Goal: Task Accomplishment & Management: Manage account settings

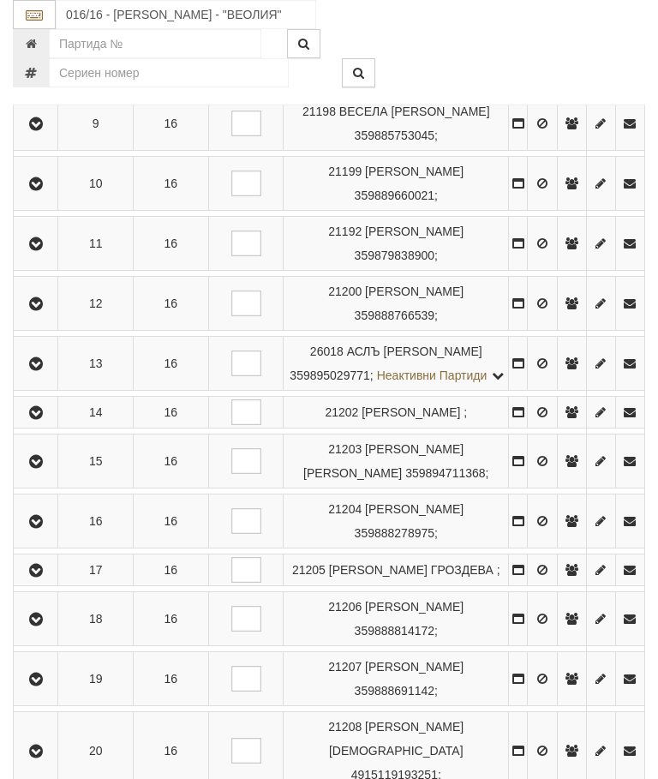
scroll to position [871, 0]
click at [43, 310] on icon "button" at bounding box center [36, 304] width 21 height 12
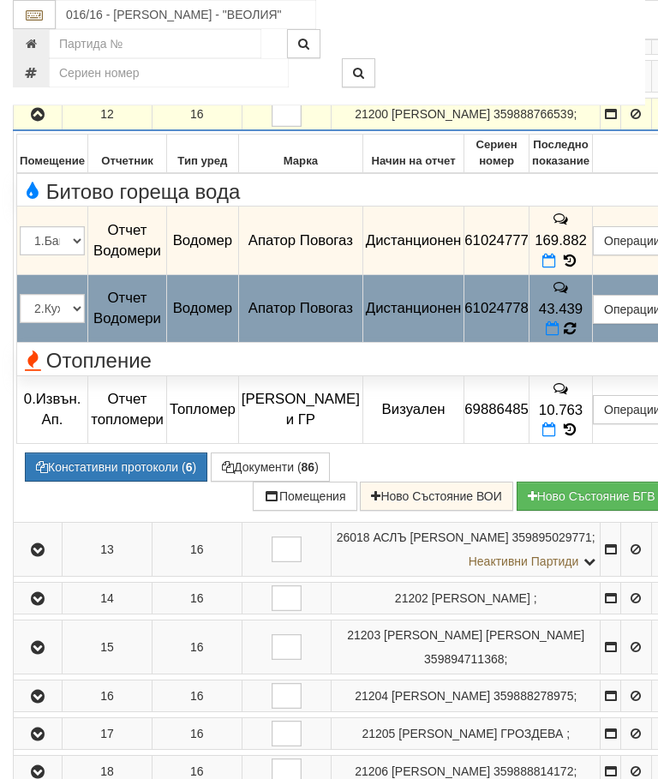
click at [578, 338] on icon at bounding box center [569, 329] width 16 height 18
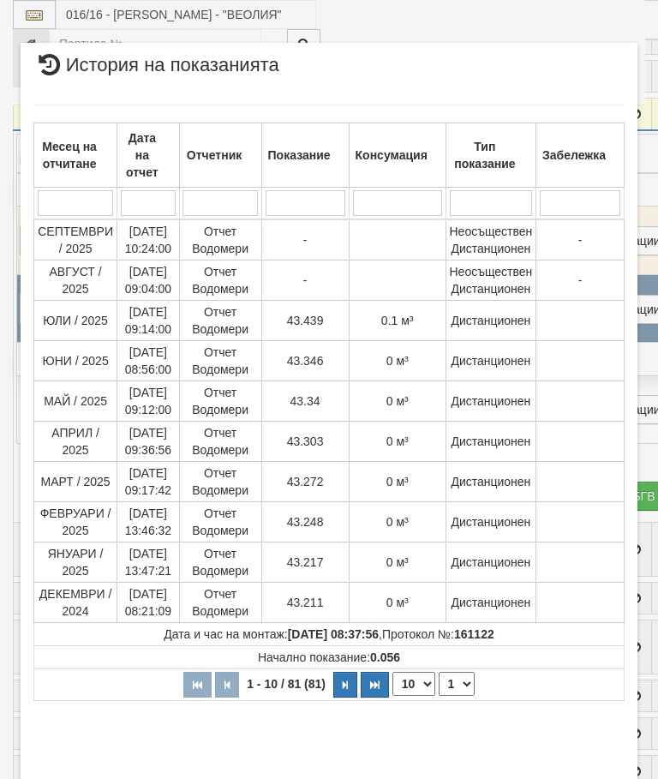
select select "10"
select select "1"
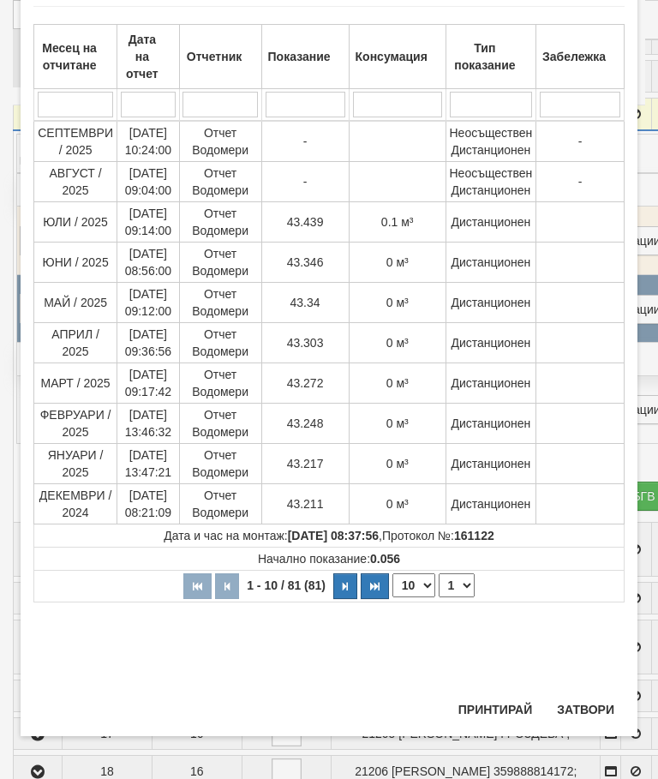
scroll to position [827, 0]
click at [584, 701] on button "Затвори" at bounding box center [586, 709] width 78 height 27
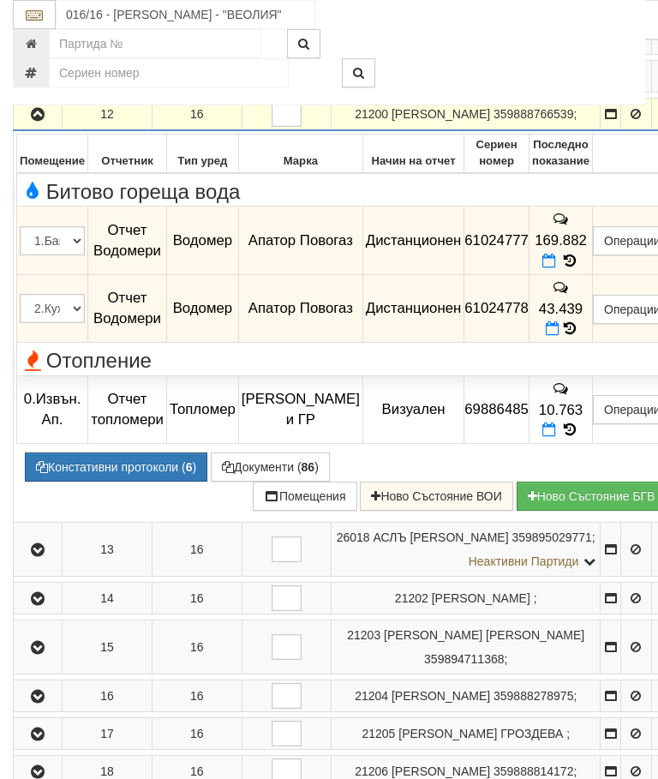
click at [33, 121] on icon "button" at bounding box center [37, 115] width 21 height 12
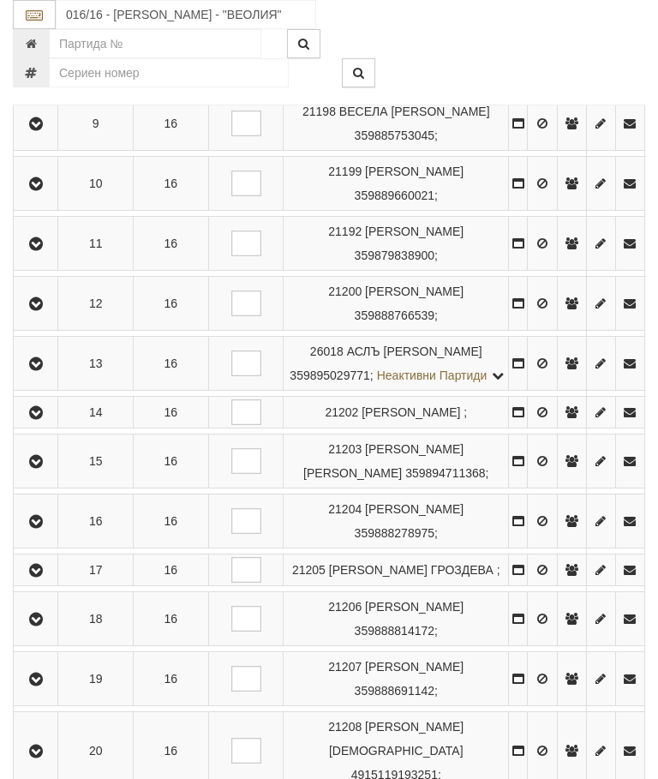
click at [42, 250] on icon "button" at bounding box center [36, 244] width 21 height 12
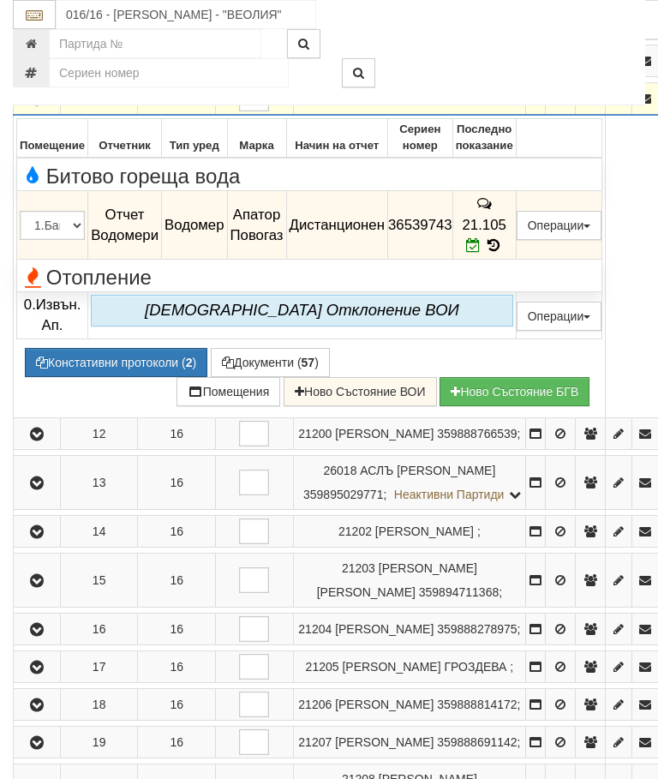
click at [35, 105] on icon "button" at bounding box center [37, 99] width 21 height 12
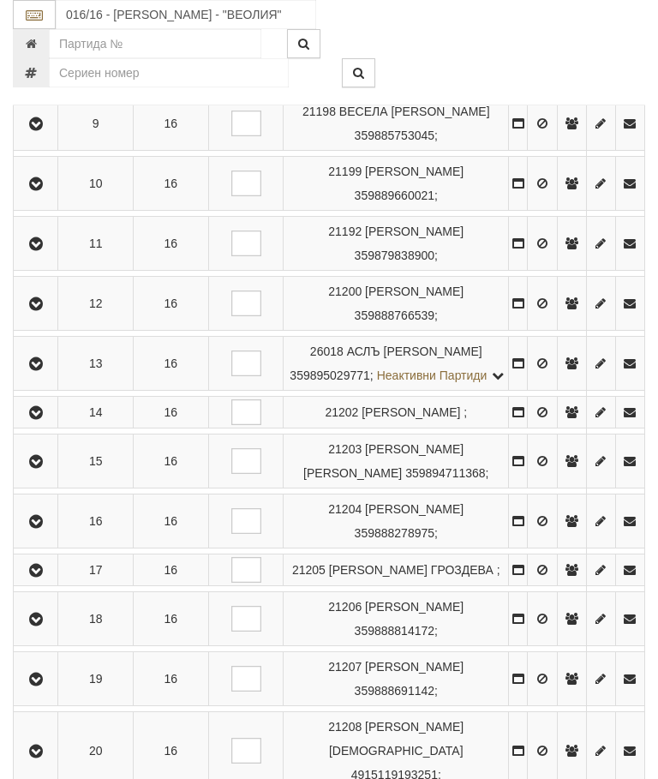
click at [43, 190] on icon "button" at bounding box center [36, 184] width 21 height 12
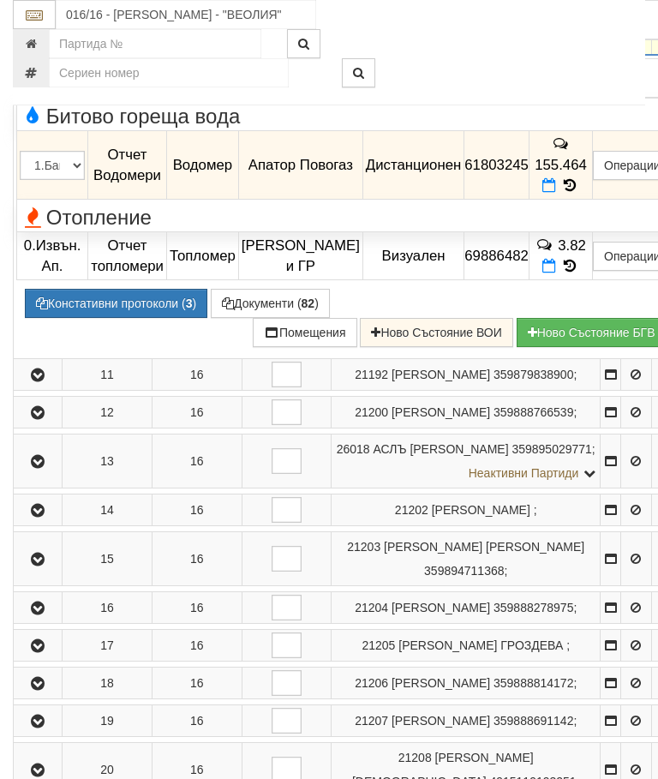
click at [579, 193] on icon at bounding box center [569, 185] width 19 height 15
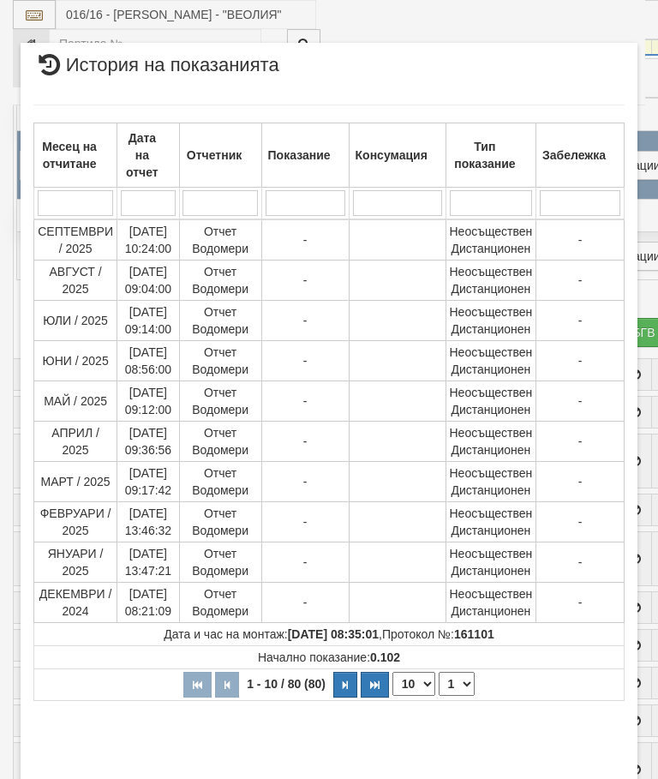
select select "10"
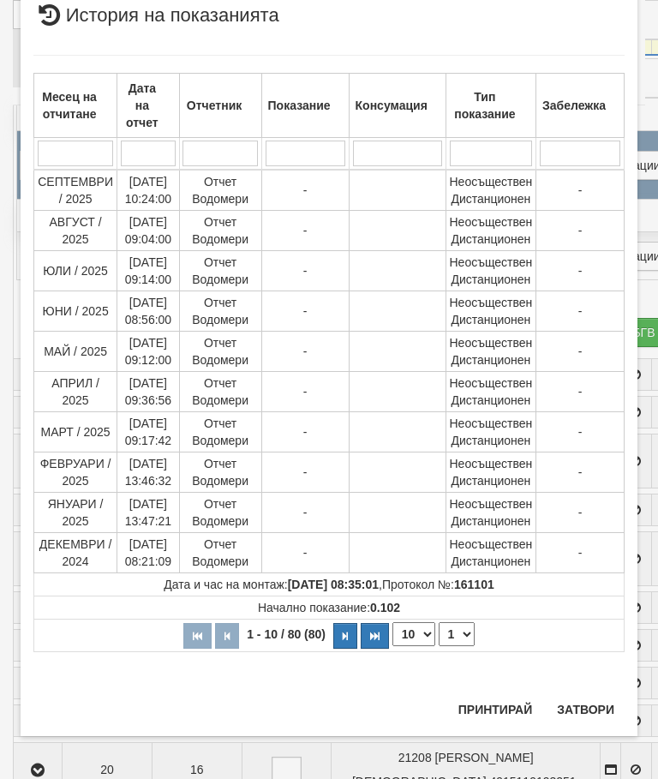
scroll to position [1350, 0]
click at [469, 632] on select "1 2 3 4 5 6 7 8" at bounding box center [457, 635] width 36 height 24
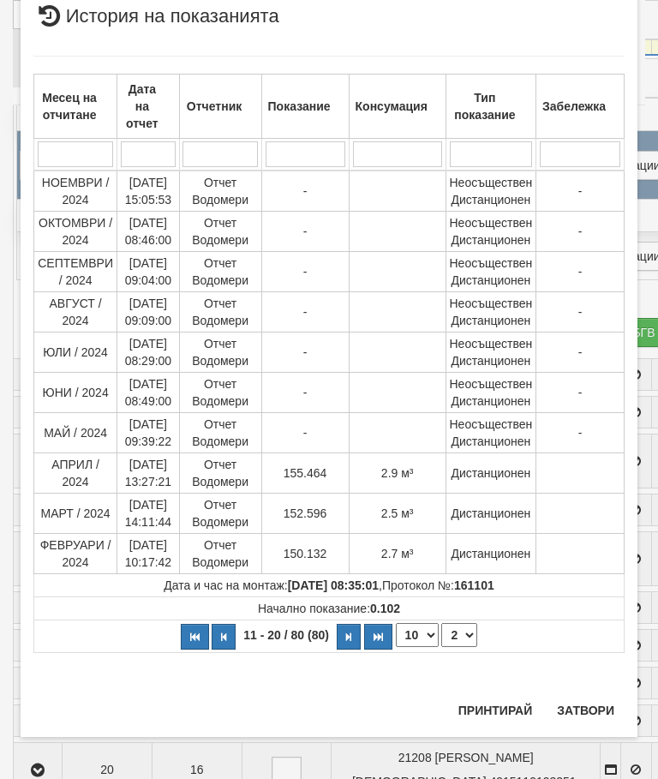
select select "2"
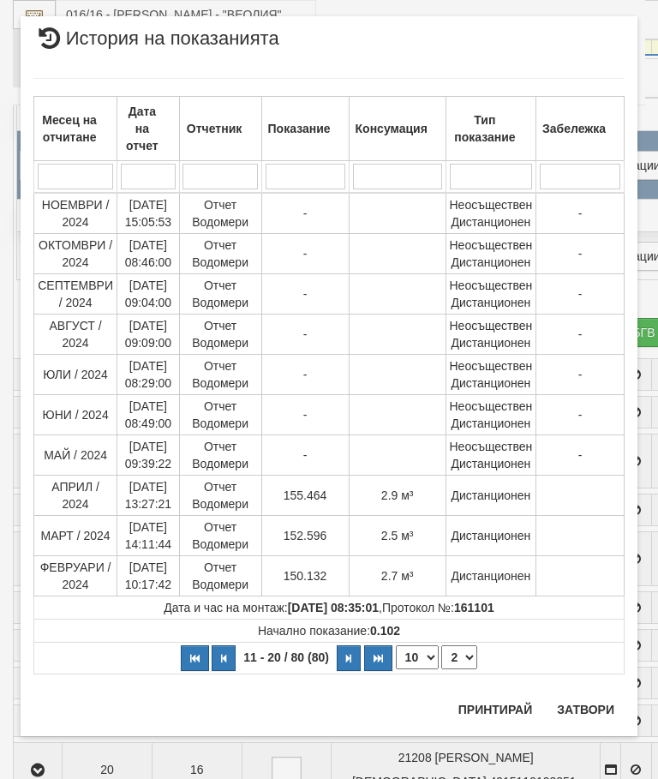
scroll to position [0, 0]
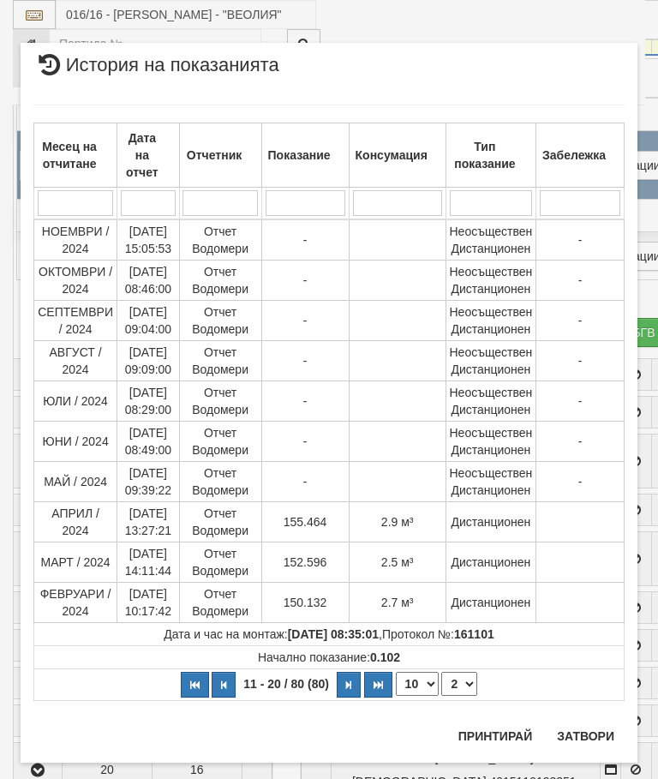
click at [582, 728] on button "Затвори" at bounding box center [586, 735] width 78 height 27
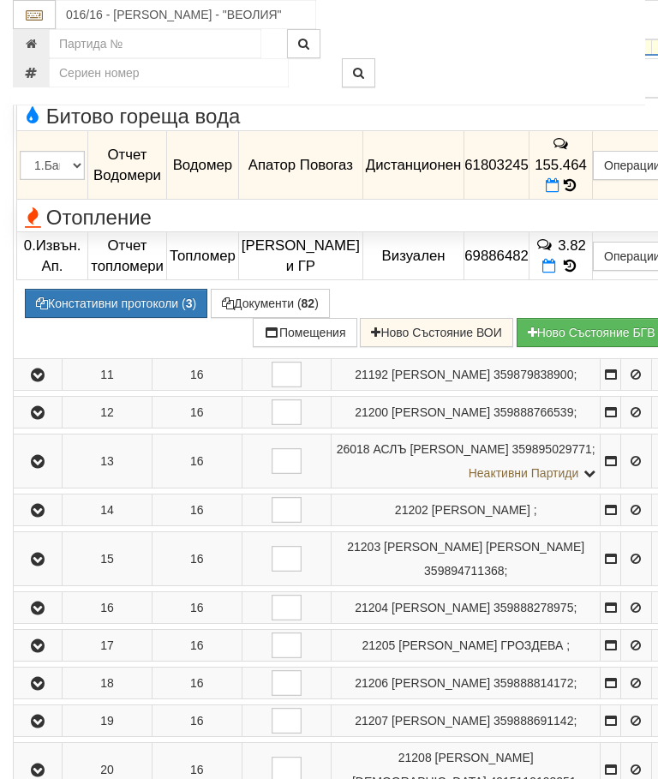
click at [31, 45] on icon "button" at bounding box center [37, 39] width 21 height 12
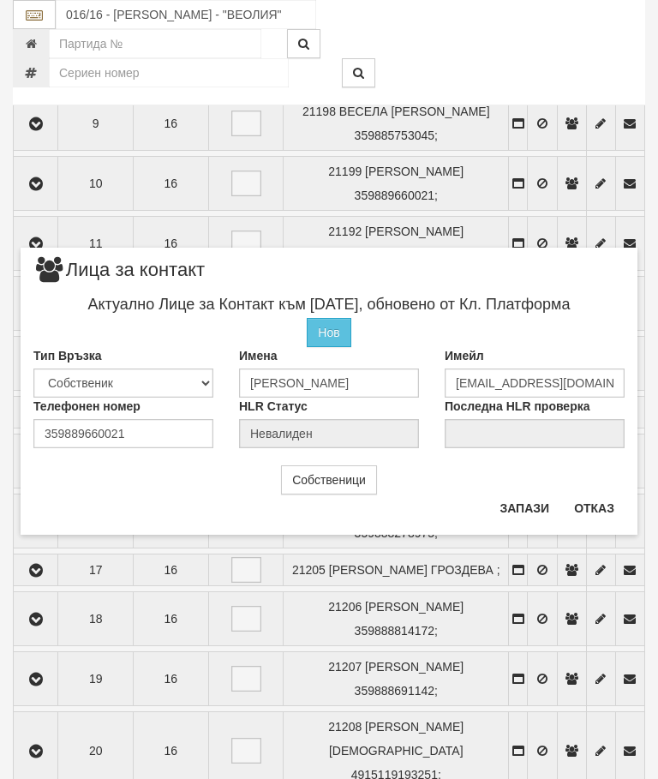
click at [586, 496] on button "Отказ" at bounding box center [594, 507] width 61 height 27
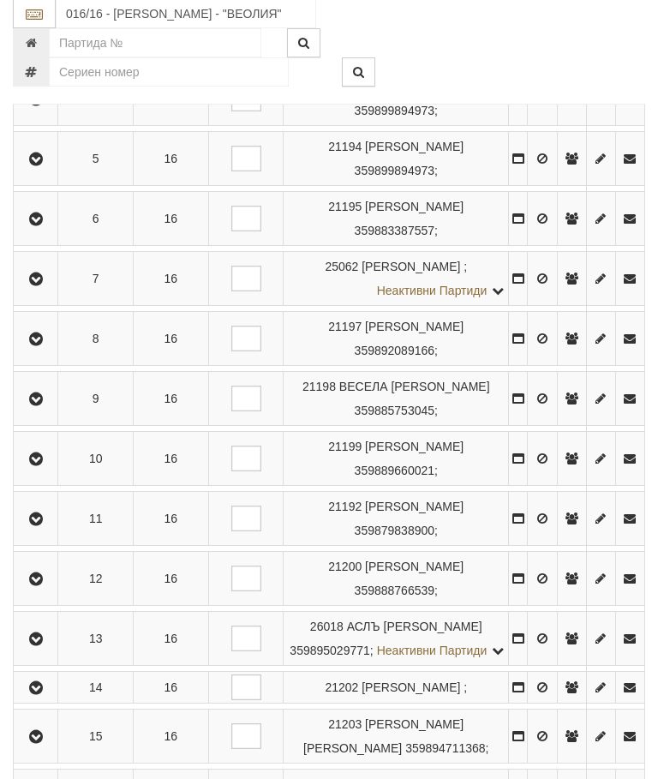
click at [48, 412] on button "button" at bounding box center [35, 399] width 39 height 26
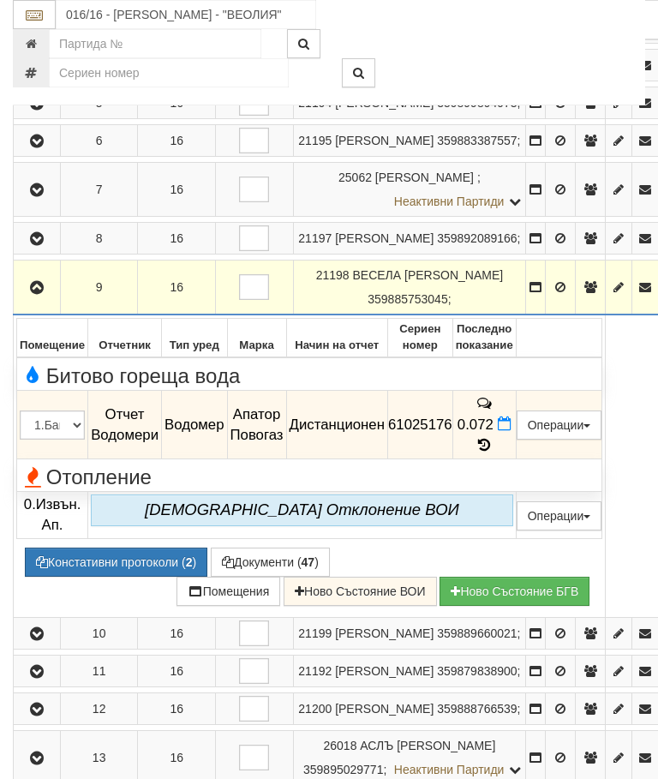
click at [53, 300] on button "button" at bounding box center [36, 287] width 41 height 26
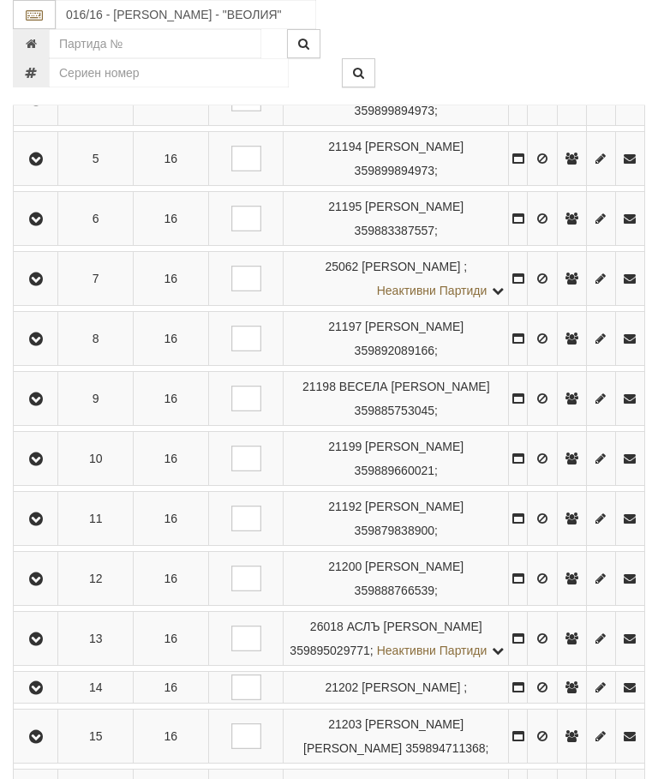
click at [41, 350] on button "button" at bounding box center [35, 339] width 39 height 26
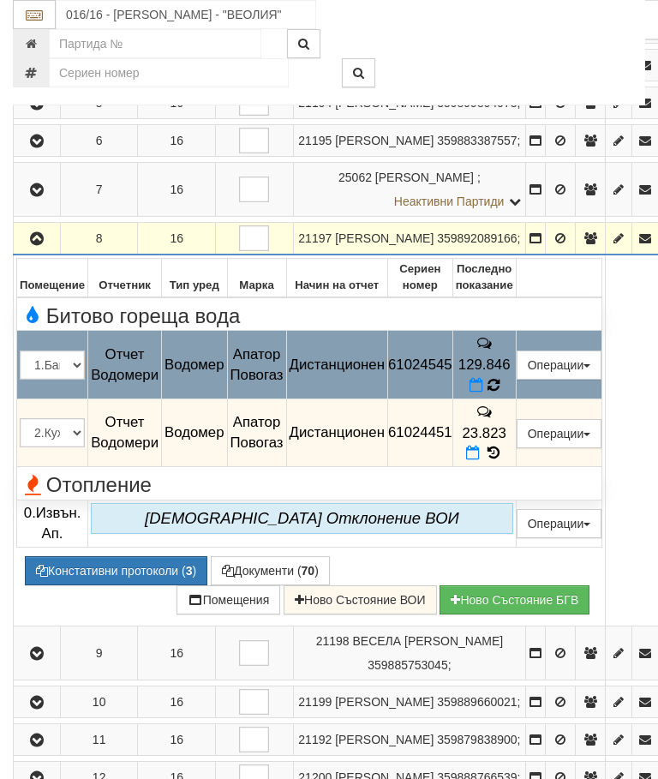
click at [500, 393] on icon at bounding box center [493, 385] width 14 height 16
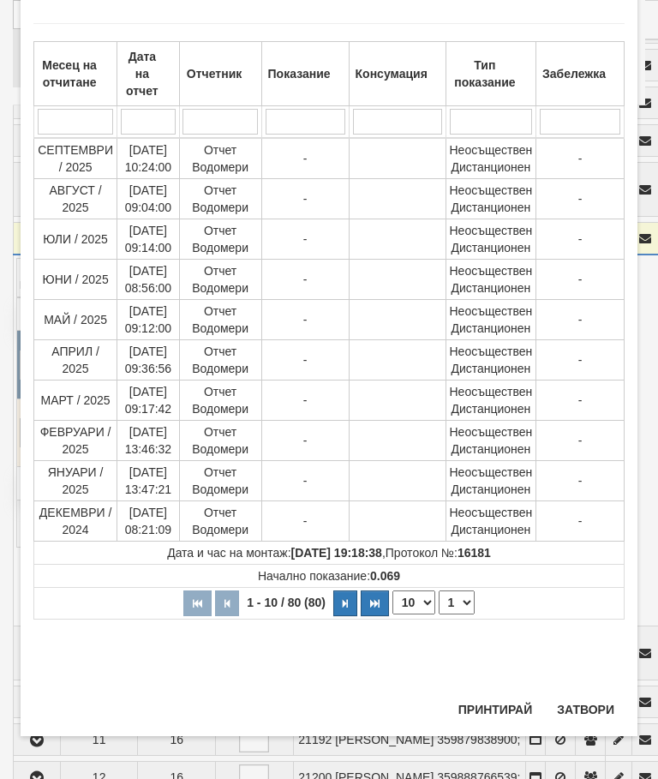
scroll to position [1017, 0]
click at [460, 603] on select "1 2 3 4 5 6 7 8" at bounding box center [457, 602] width 36 height 24
select select "2"
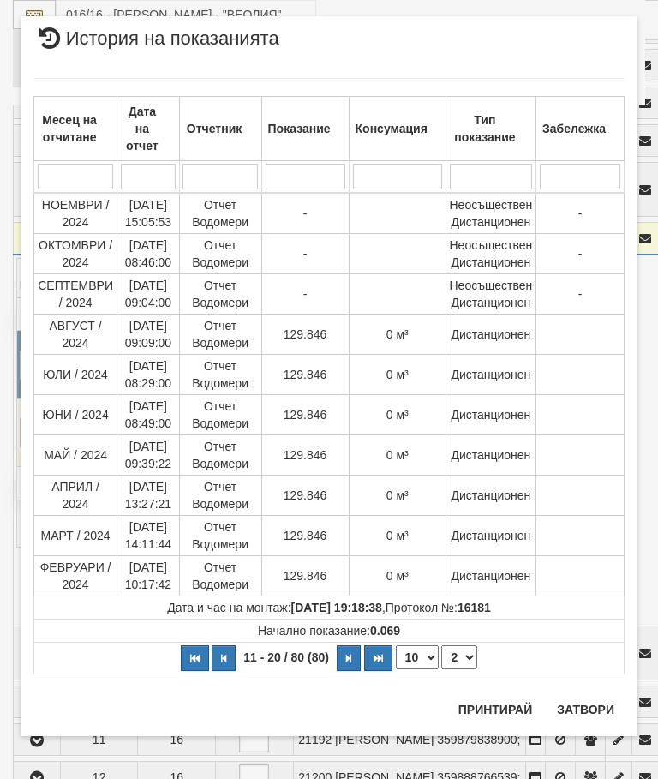
scroll to position [0, 0]
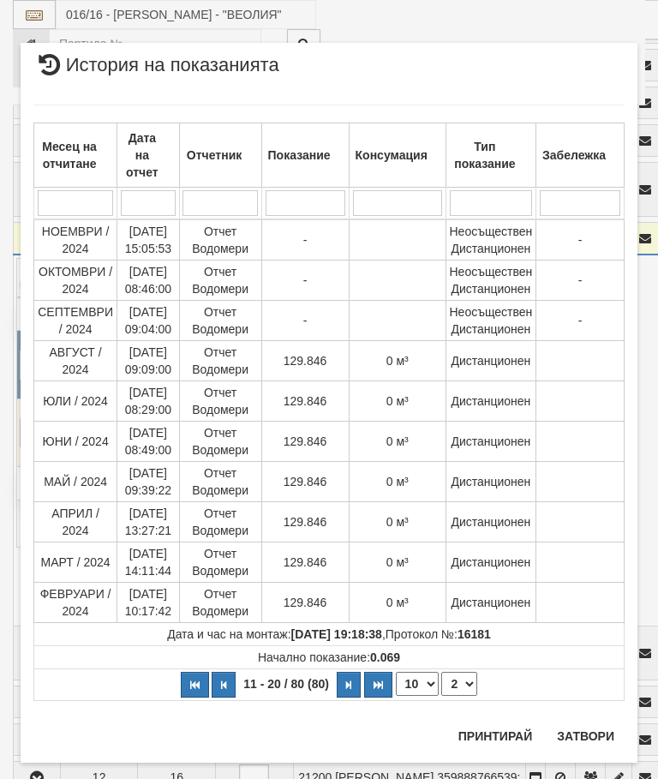
click at [588, 733] on button "Затвори" at bounding box center [586, 735] width 78 height 27
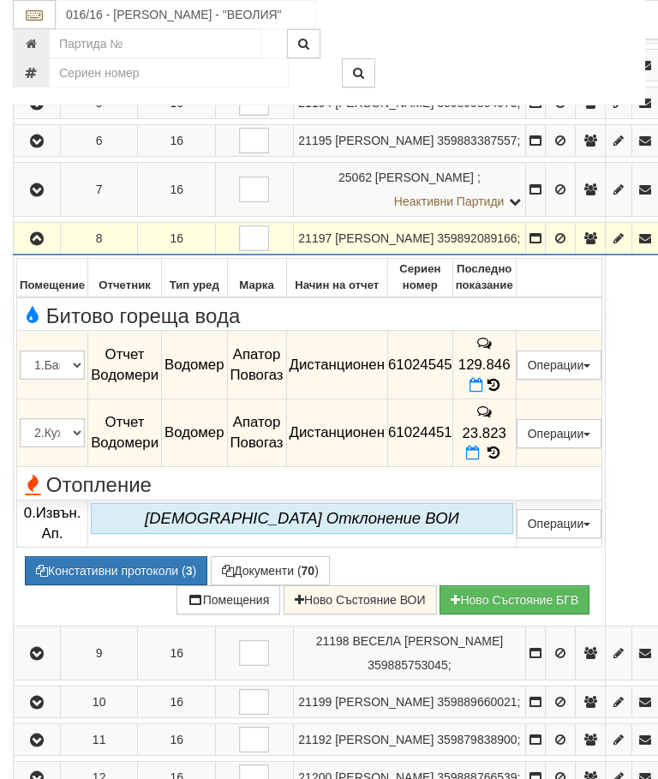
click at [45, 245] on icon "button" at bounding box center [37, 239] width 21 height 12
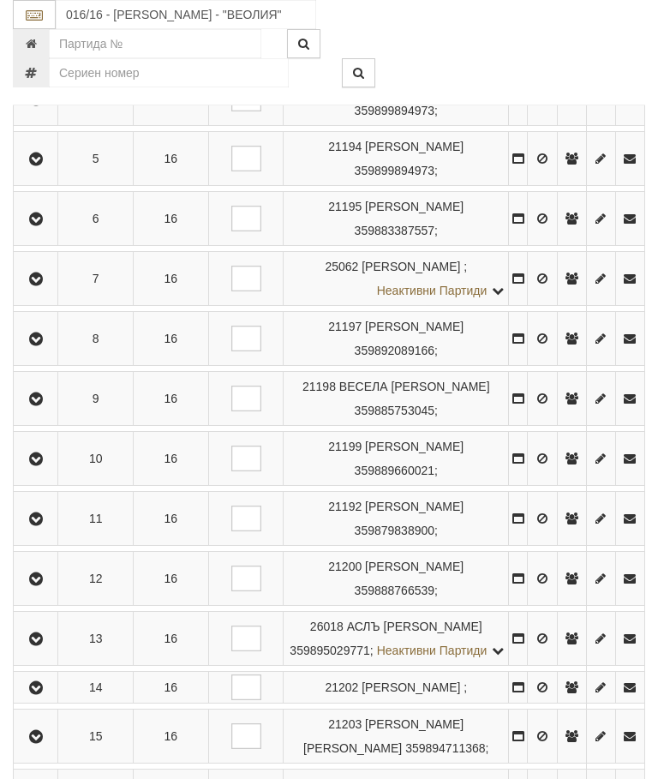
click at [37, 285] on icon "button" at bounding box center [36, 279] width 21 height 12
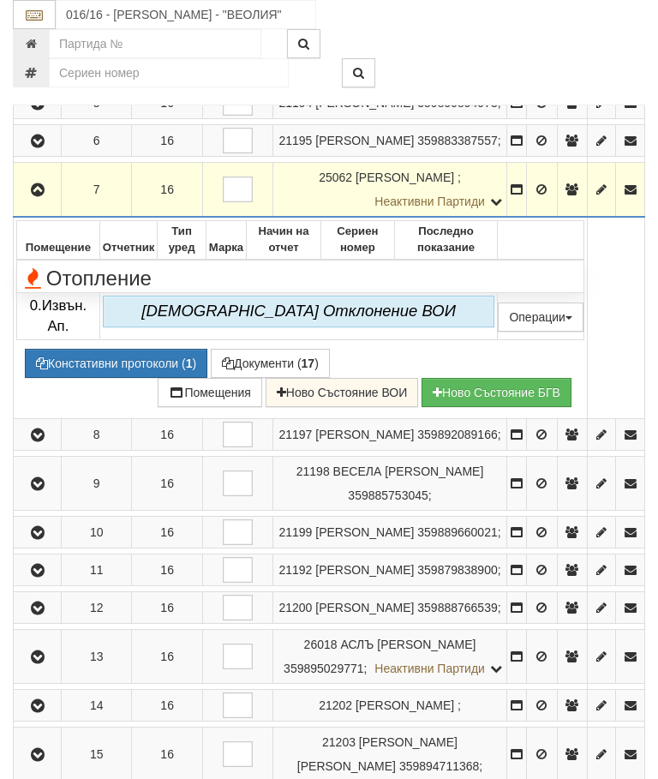
click at [32, 196] on icon "button" at bounding box center [37, 190] width 21 height 12
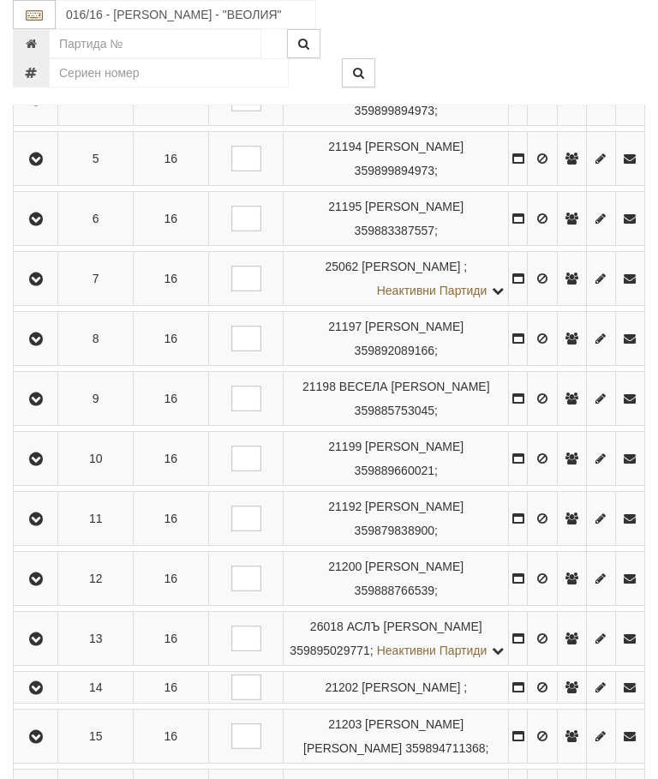
click at [51, 231] on button "button" at bounding box center [35, 219] width 39 height 26
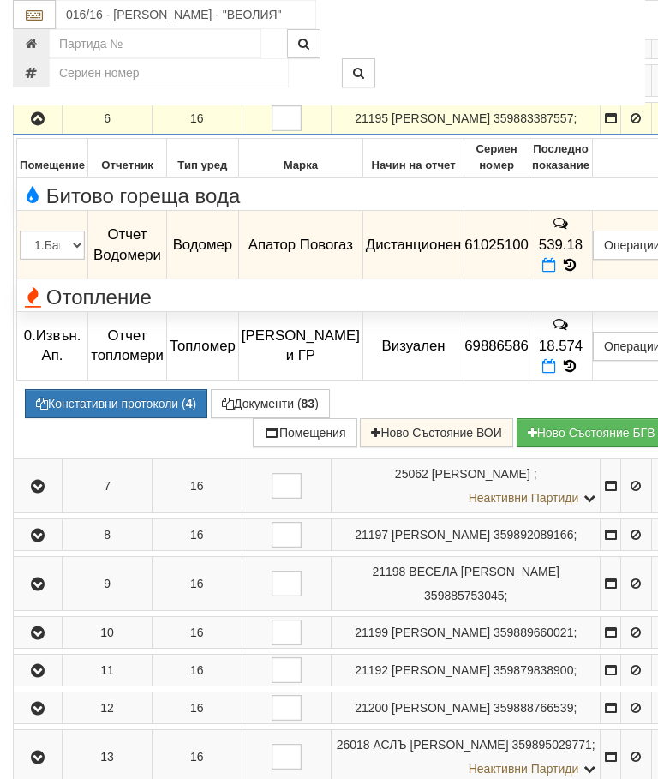
click at [579, 272] on icon at bounding box center [569, 265] width 19 height 15
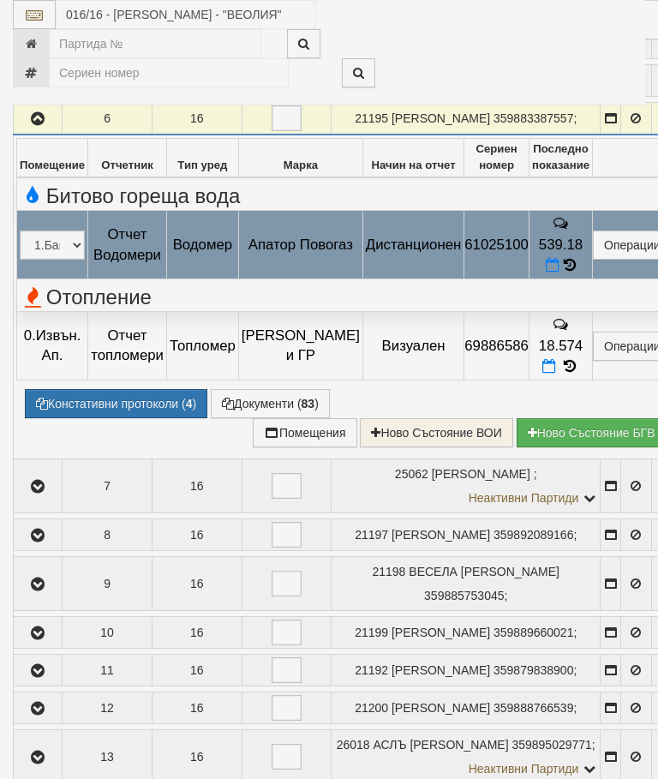
select select "10"
select select "1"
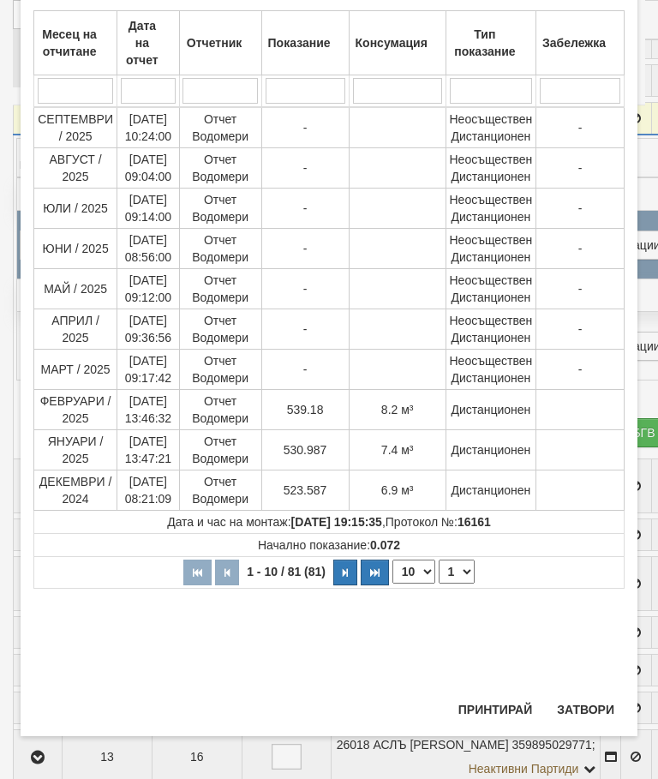
scroll to position [651, 0]
click at [596, 697] on button "Затвори" at bounding box center [586, 709] width 78 height 27
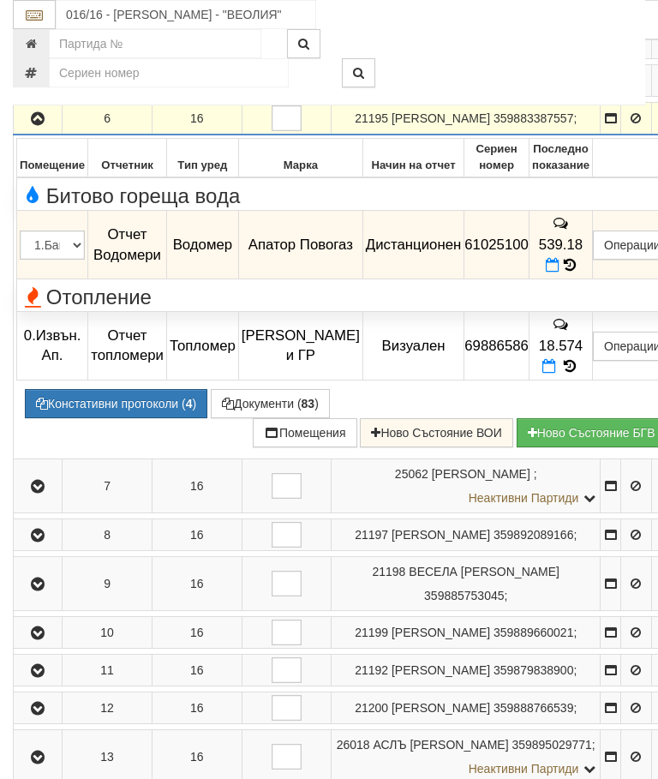
click at [39, 125] on icon "button" at bounding box center [37, 119] width 21 height 12
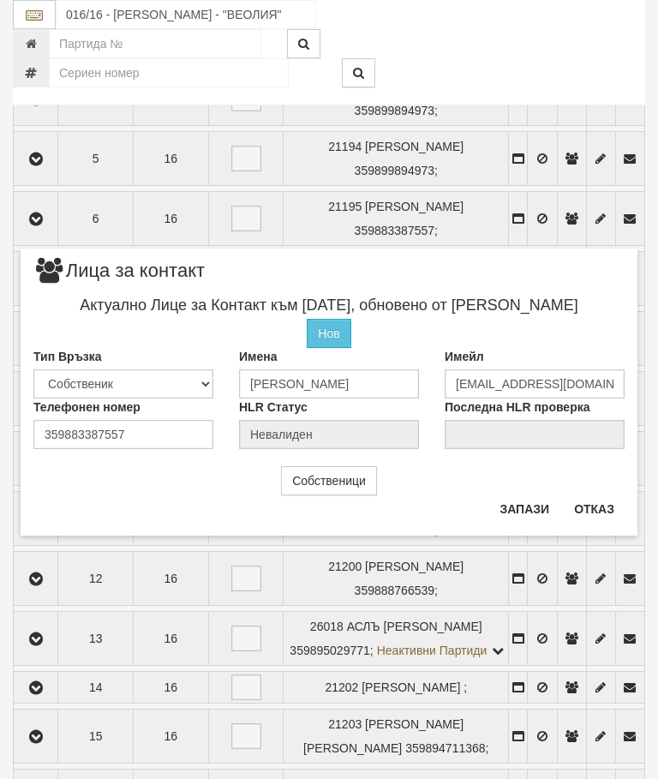
click at [592, 504] on button "Отказ" at bounding box center [594, 508] width 61 height 27
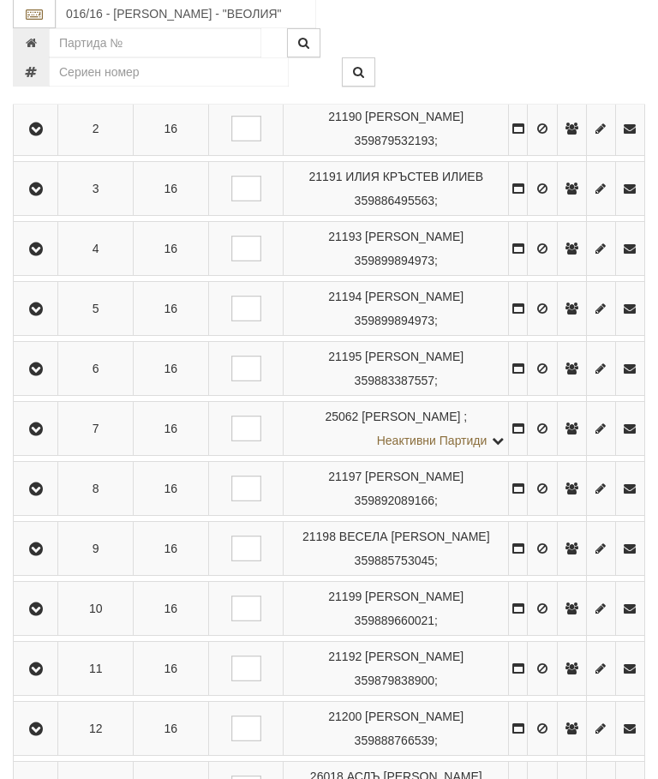
click at [45, 316] on icon "button" at bounding box center [36, 310] width 21 height 12
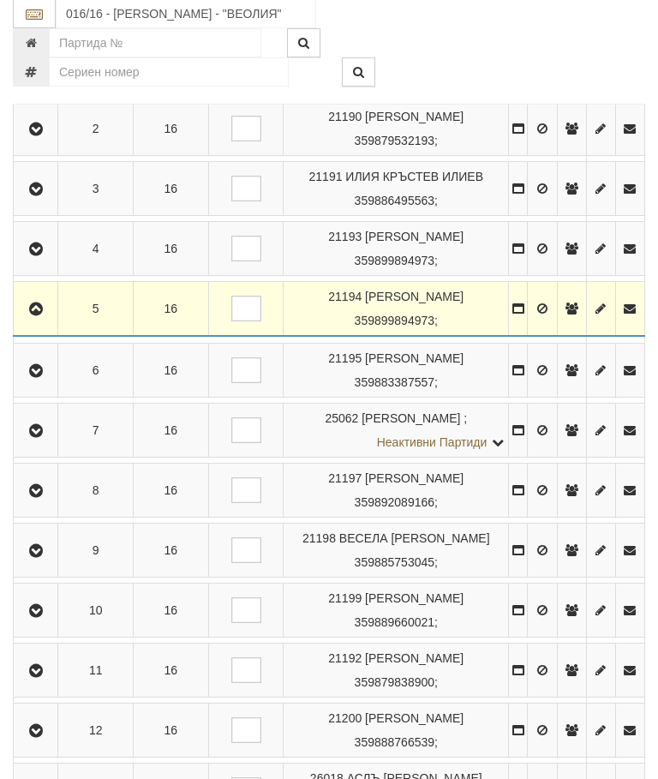
scroll to position [446, 0]
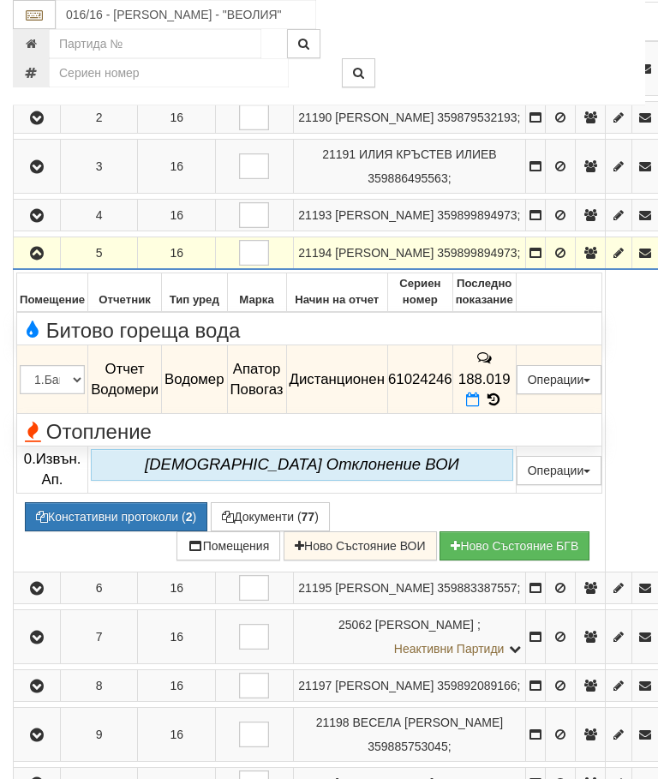
click at [503, 407] on icon at bounding box center [493, 399] width 19 height 15
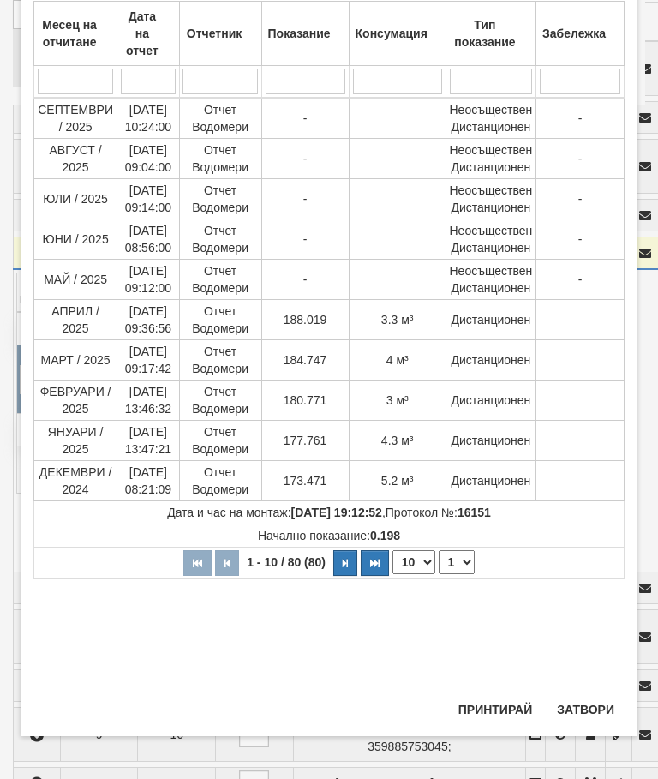
scroll to position [520, 0]
click at [578, 702] on button "Затвори" at bounding box center [586, 709] width 78 height 27
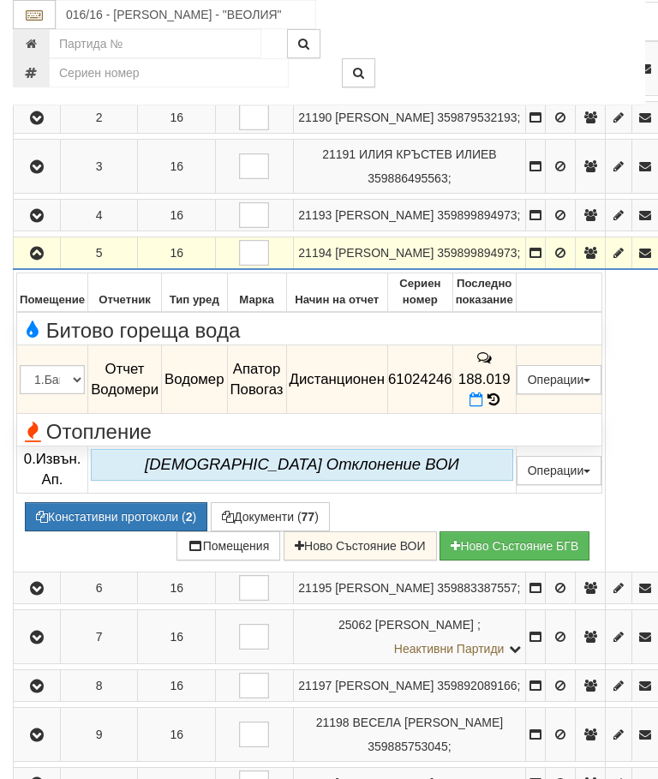
click at [41, 260] on icon "button" at bounding box center [37, 254] width 21 height 12
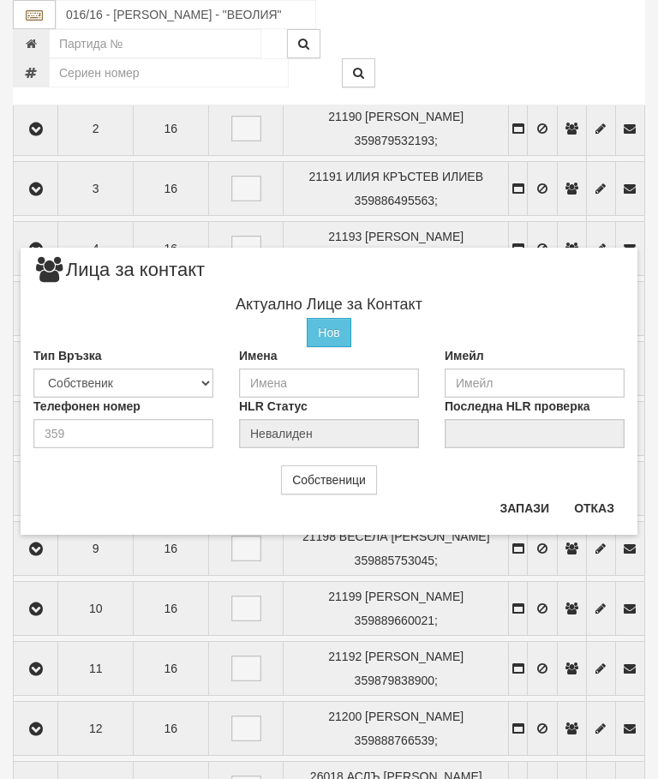
click at [578, 501] on button "Отказ" at bounding box center [594, 507] width 61 height 27
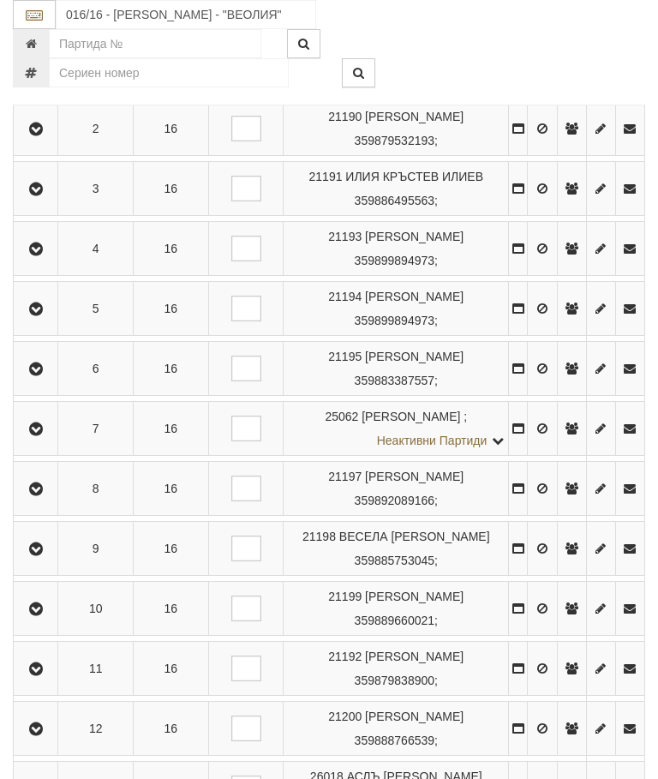
click at [55, 261] on button "button" at bounding box center [35, 249] width 39 height 26
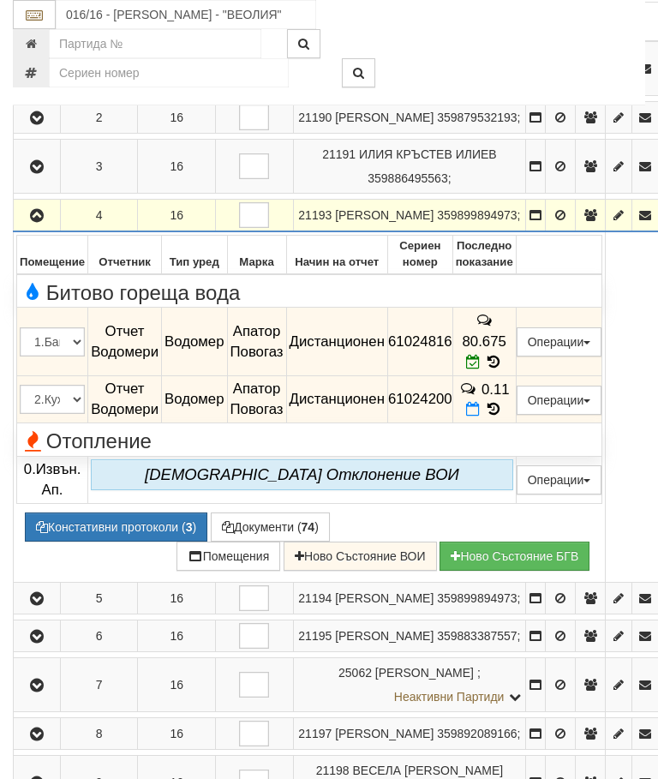
click at [39, 222] on icon "button" at bounding box center [37, 216] width 21 height 12
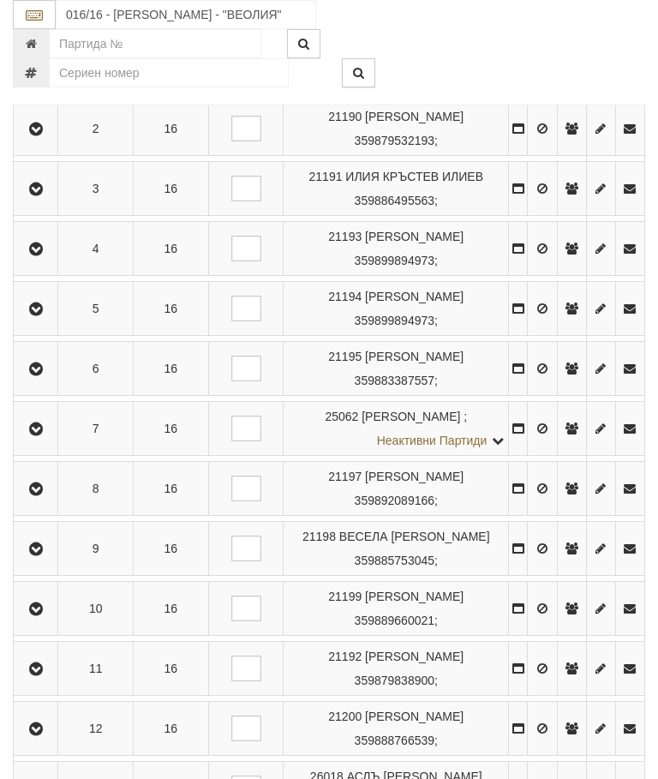
click at [39, 195] on icon "button" at bounding box center [36, 189] width 21 height 12
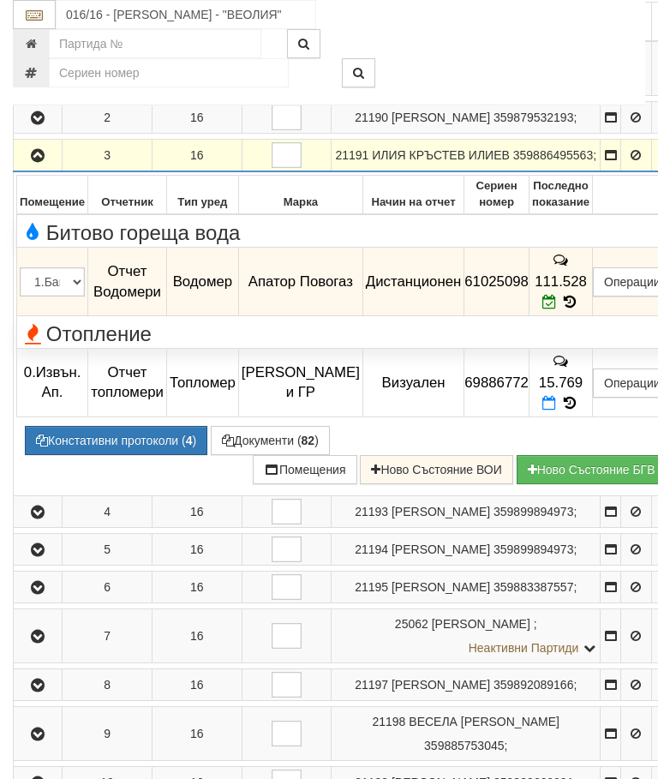
click at [45, 166] on button "button" at bounding box center [37, 155] width 43 height 26
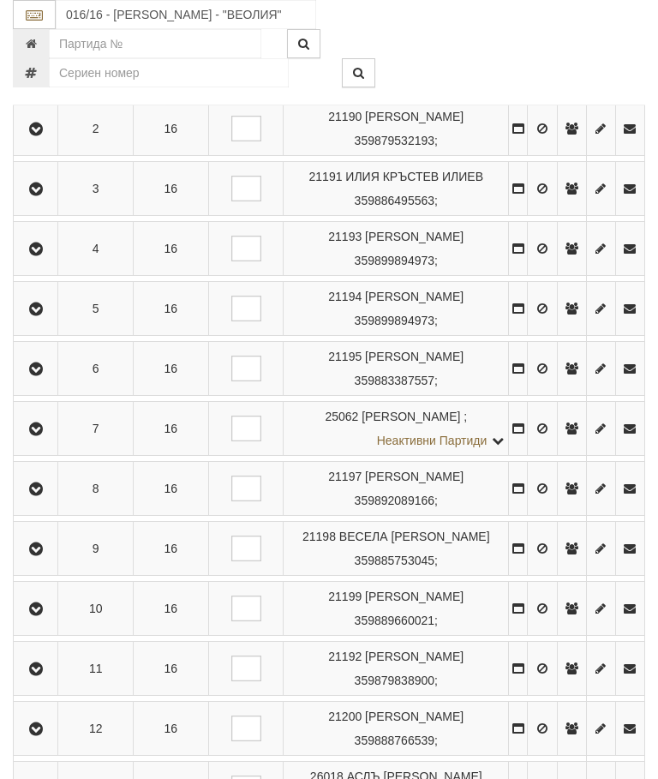
click at [43, 135] on icon "button" at bounding box center [36, 129] width 21 height 12
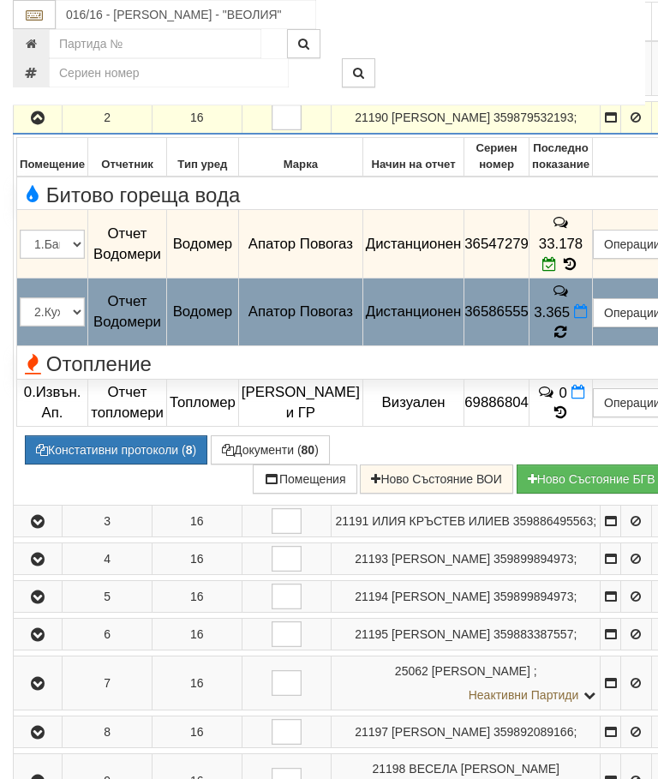
click at [567, 325] on icon at bounding box center [560, 332] width 13 height 15
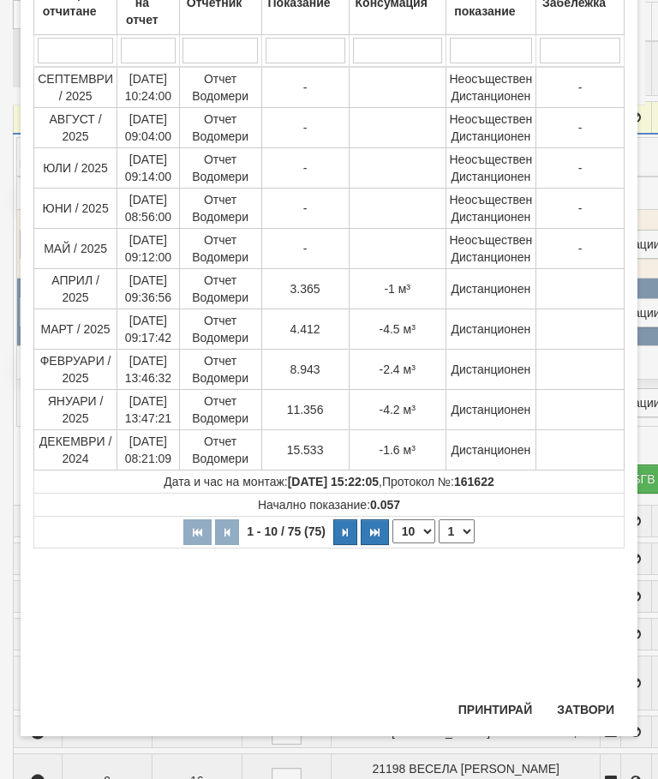
scroll to position [153, 0]
click at [463, 522] on select "1 2 3 4 5 6 7 8" at bounding box center [457, 531] width 36 height 24
select select "2"
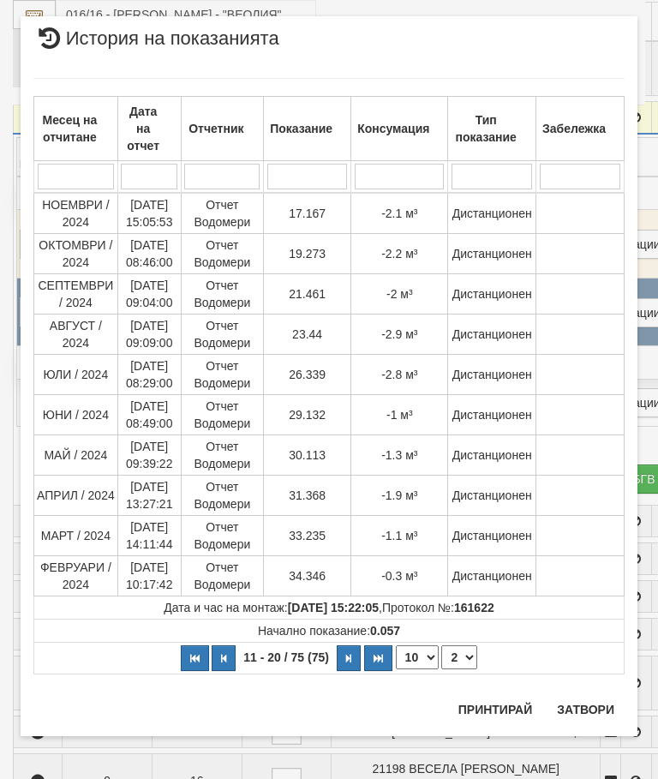
scroll to position [27, 0]
click at [595, 697] on button "Затвори" at bounding box center [586, 709] width 78 height 27
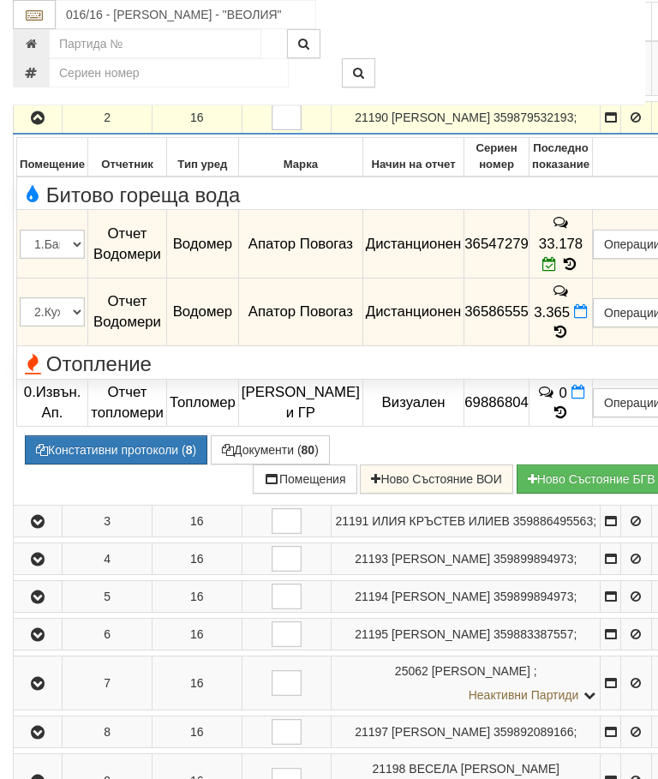
click at [39, 124] on icon "button" at bounding box center [37, 118] width 21 height 12
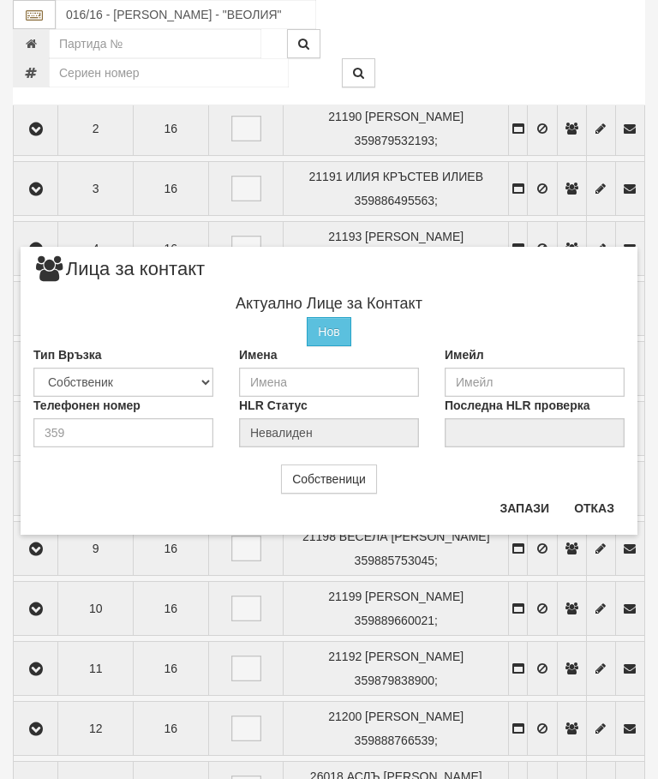
click at [601, 494] on button "Отказ" at bounding box center [594, 507] width 61 height 27
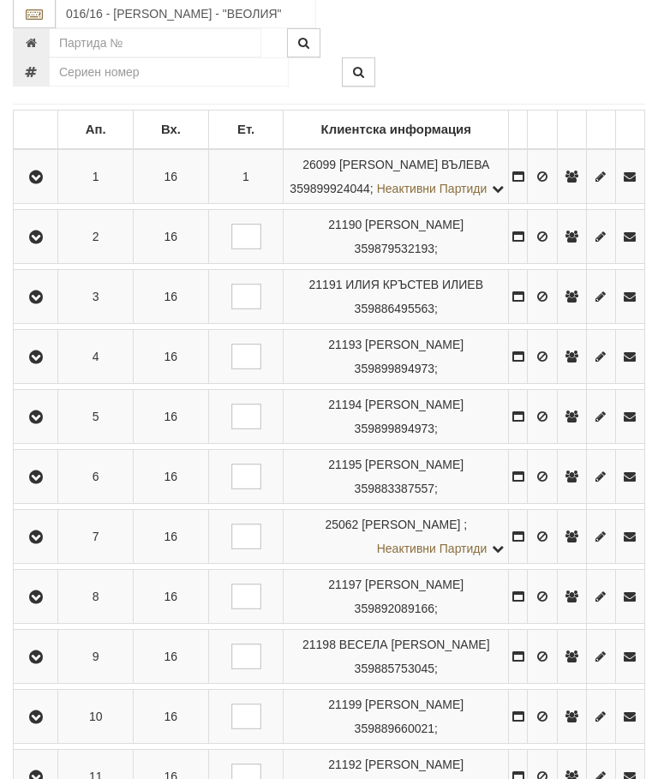
click at [42, 178] on button "button" at bounding box center [35, 178] width 39 height 26
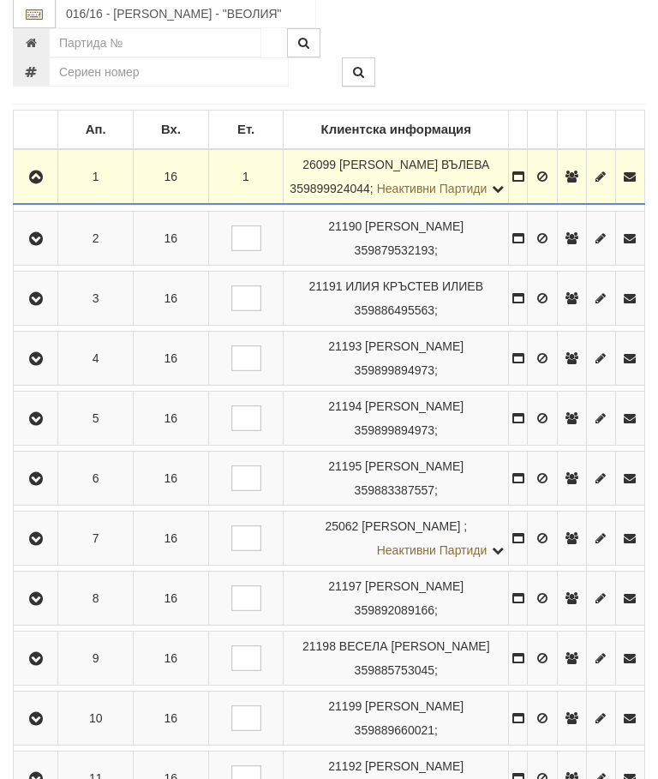
scroll to position [338, 0]
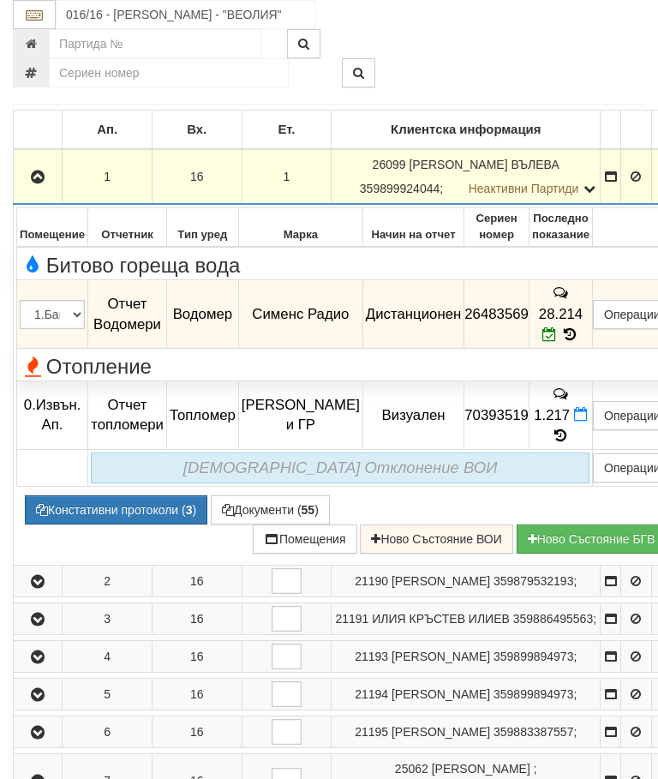
click at [32, 173] on icon "button" at bounding box center [37, 177] width 21 height 12
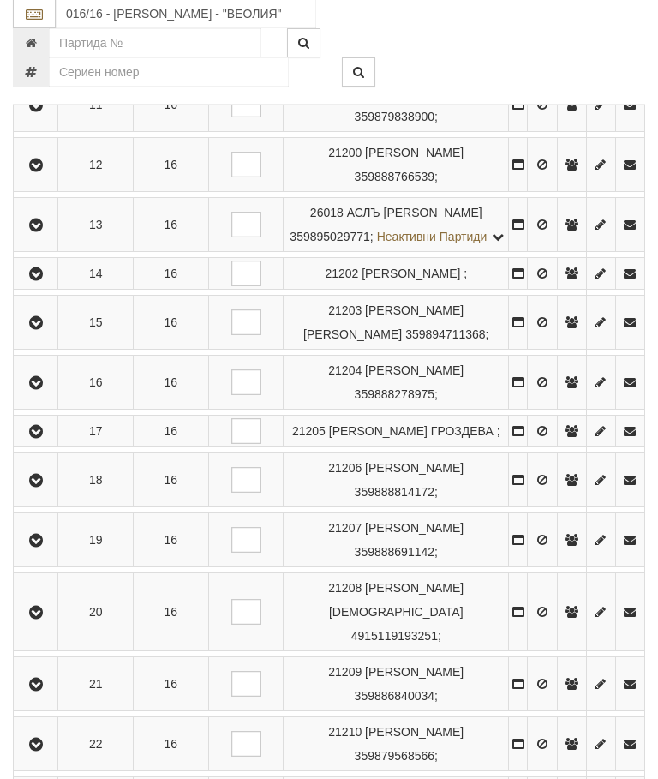
scroll to position [1009, 0]
click at [43, 111] on icon "button" at bounding box center [36, 105] width 21 height 12
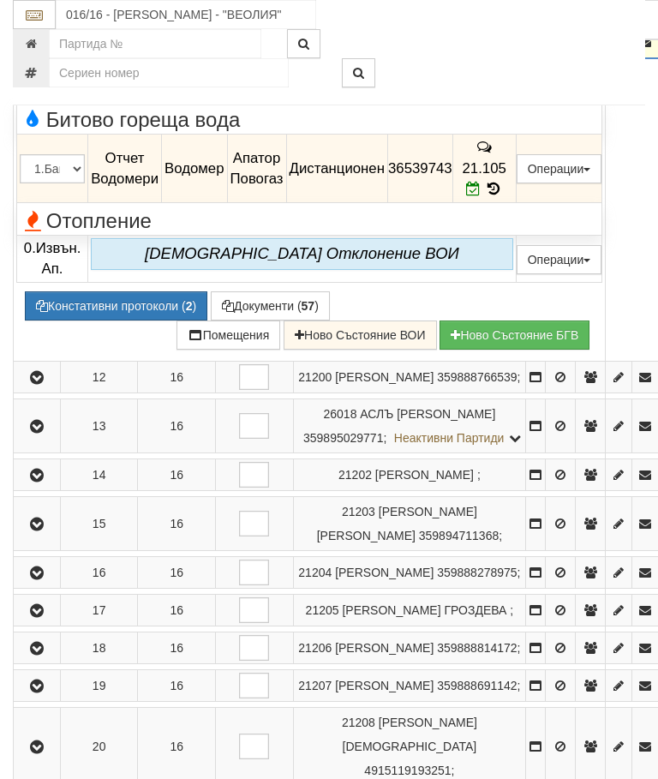
scroll to position [928, 0]
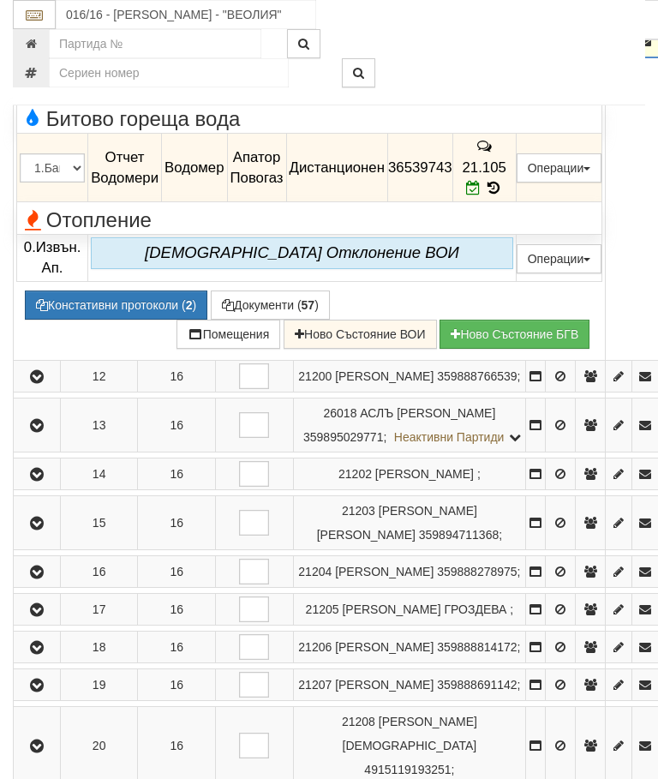
click at [47, 54] on button "button" at bounding box center [36, 41] width 41 height 26
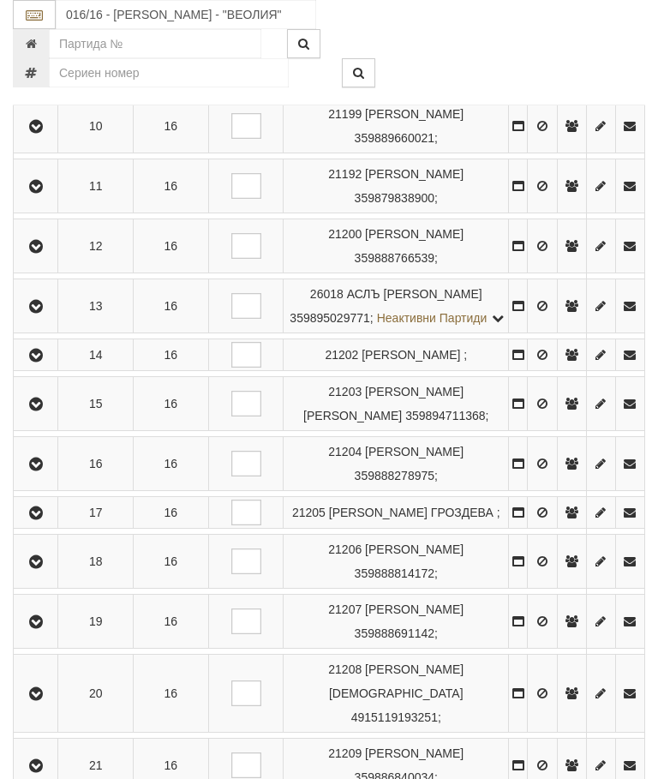
click at [43, 253] on icon "button" at bounding box center [36, 247] width 21 height 12
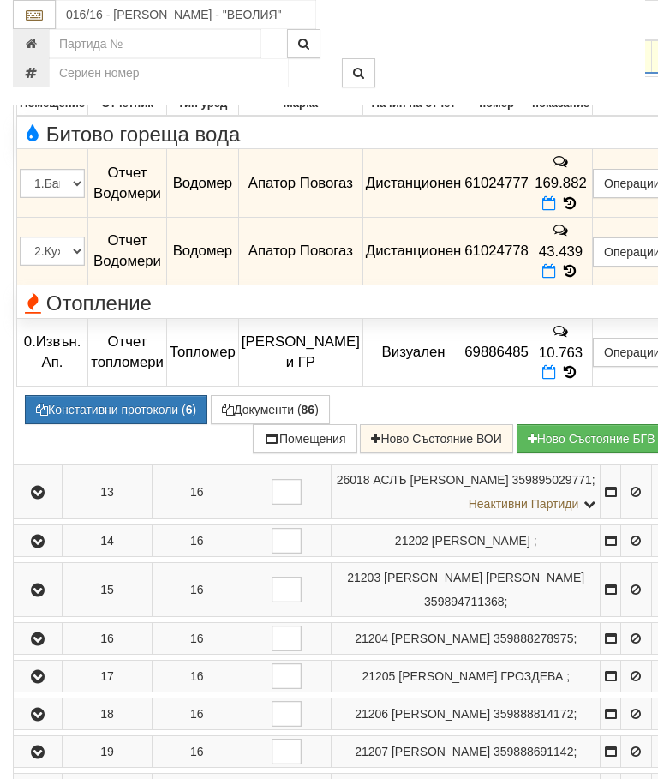
click at [35, 63] on icon "button" at bounding box center [37, 57] width 21 height 12
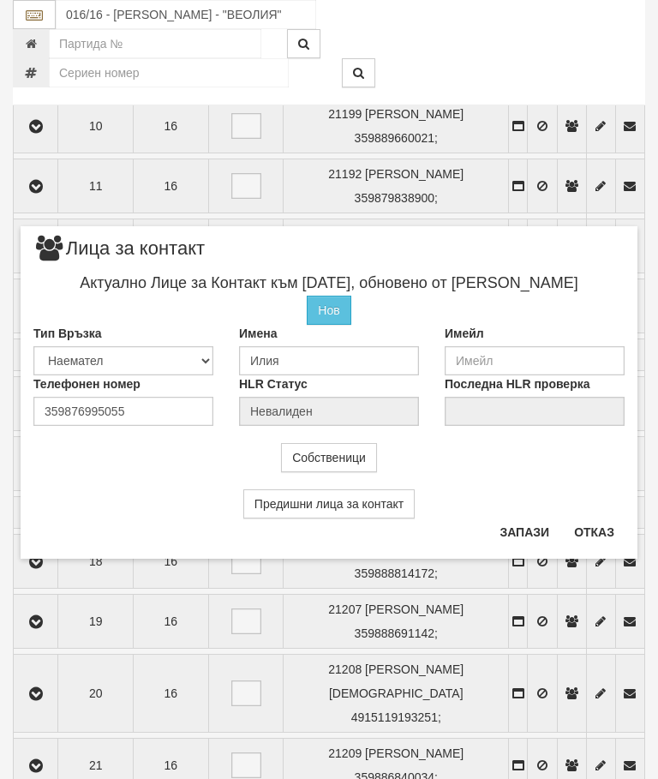
click at [586, 535] on button "Отказ" at bounding box center [594, 531] width 61 height 27
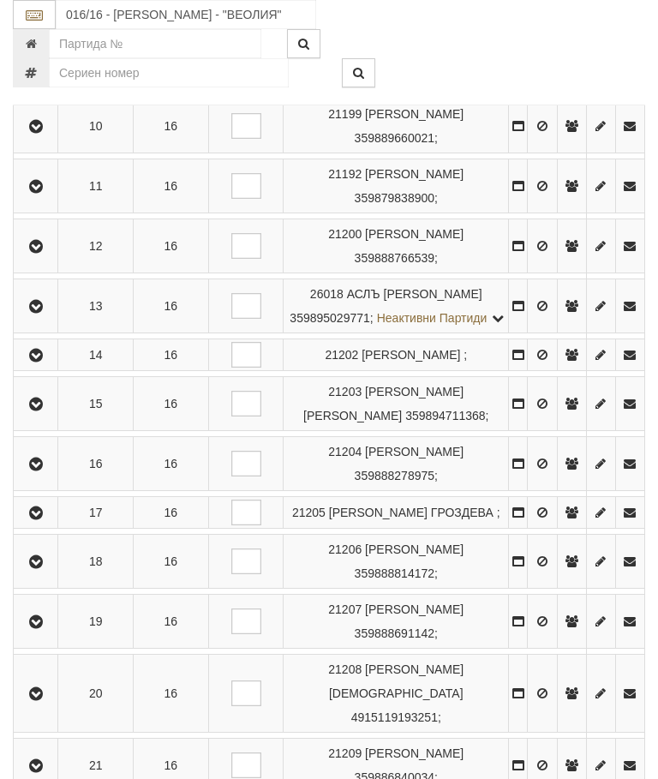
click at [42, 313] on icon "button" at bounding box center [36, 307] width 21 height 12
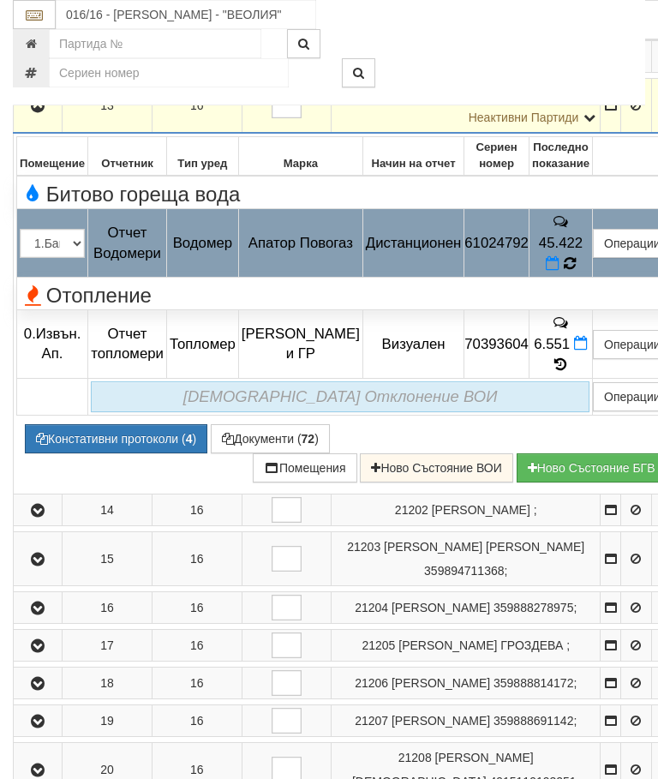
click at [577, 271] on icon at bounding box center [570, 262] width 14 height 15
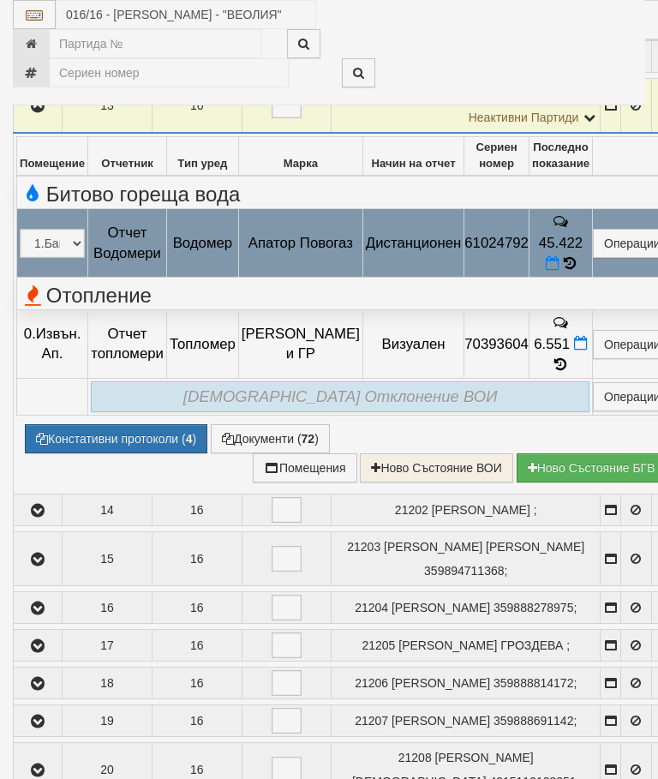
select select "10"
select select "1"
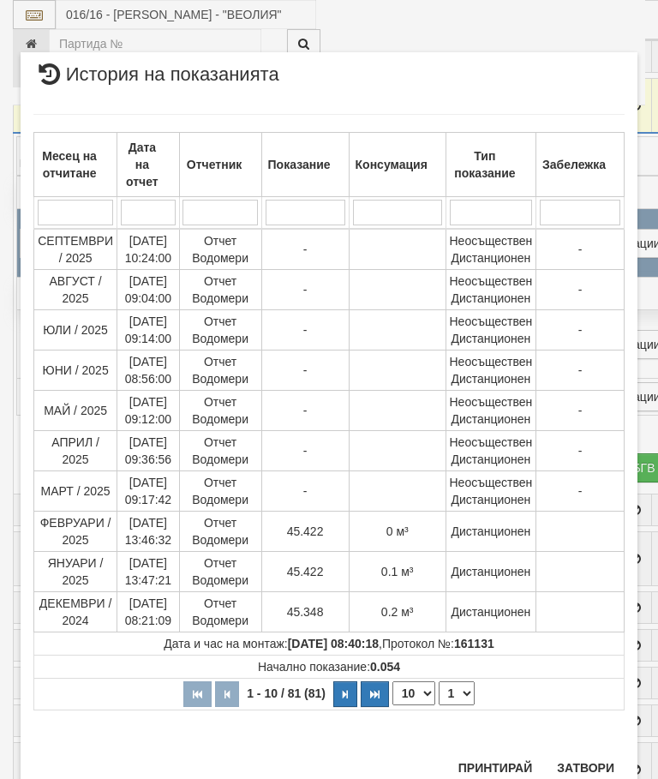
click at [583, 769] on button "Затвори" at bounding box center [586, 767] width 78 height 27
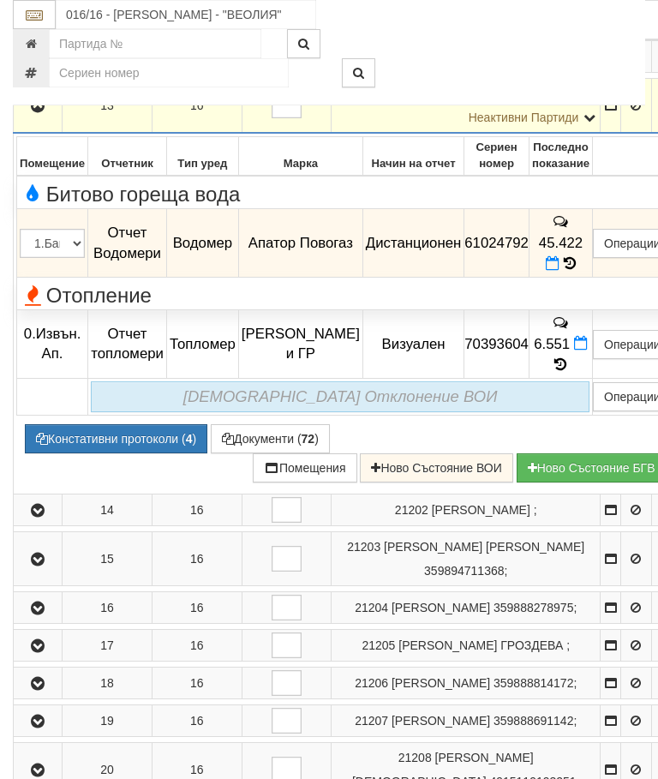
click at [44, 112] on icon "button" at bounding box center [37, 106] width 21 height 12
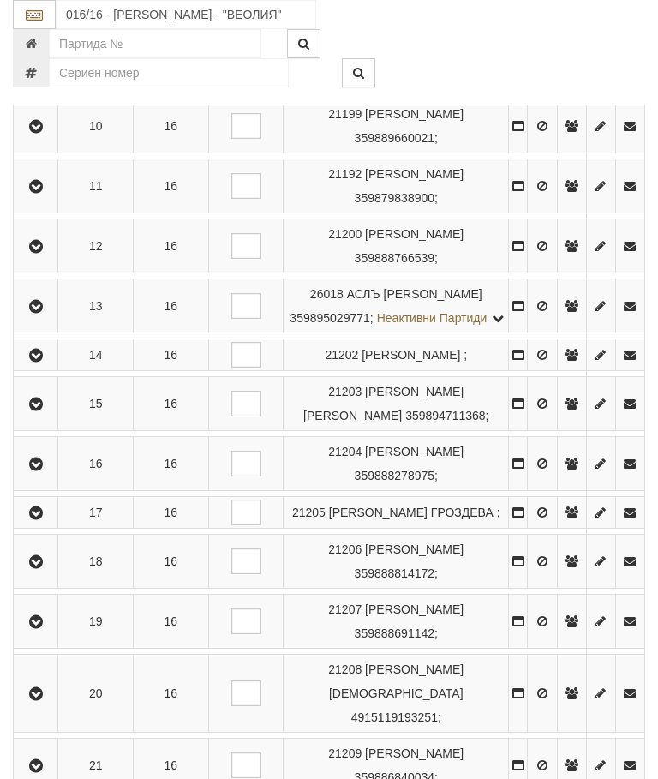
click at [33, 362] on icon "button" at bounding box center [36, 356] width 21 height 12
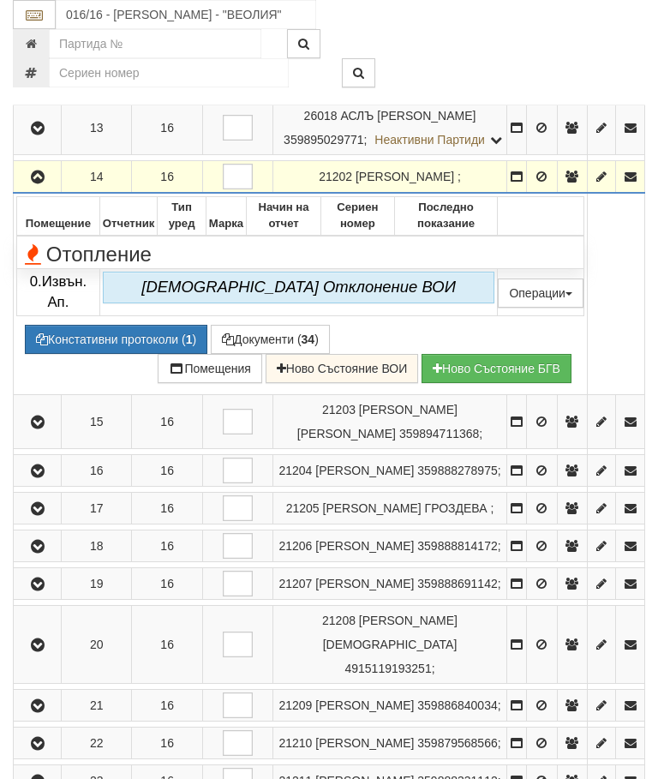
click at [41, 183] on icon "button" at bounding box center [37, 177] width 21 height 12
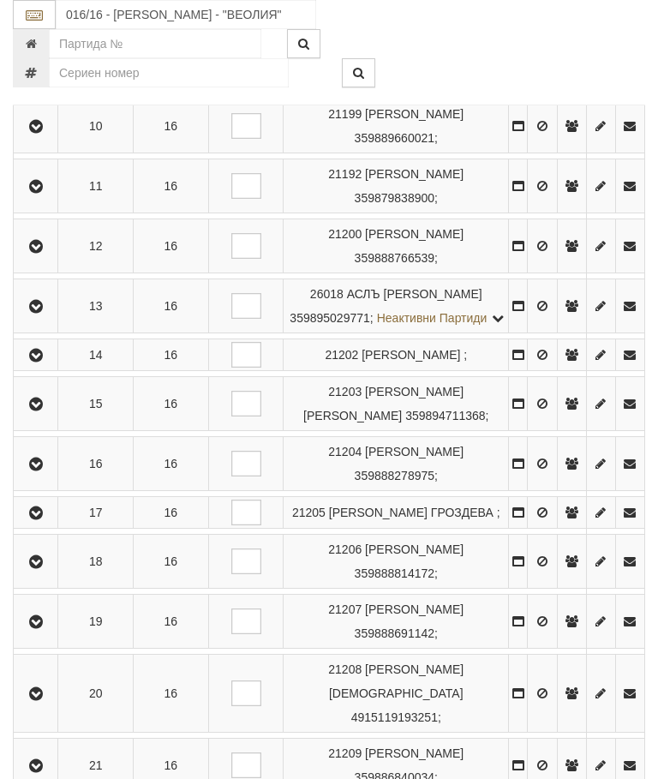
click at [52, 416] on button "button" at bounding box center [35, 404] width 39 height 26
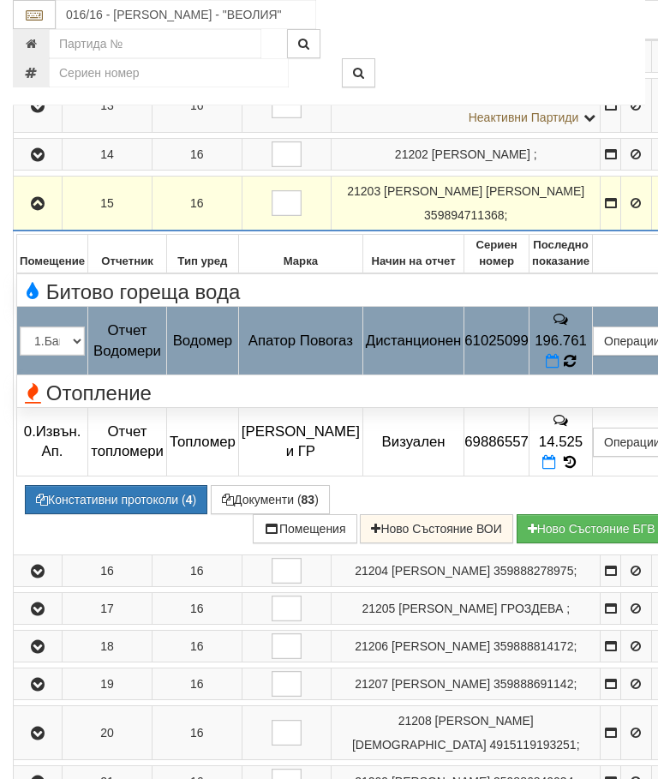
click at [577, 368] on icon at bounding box center [570, 360] width 14 height 15
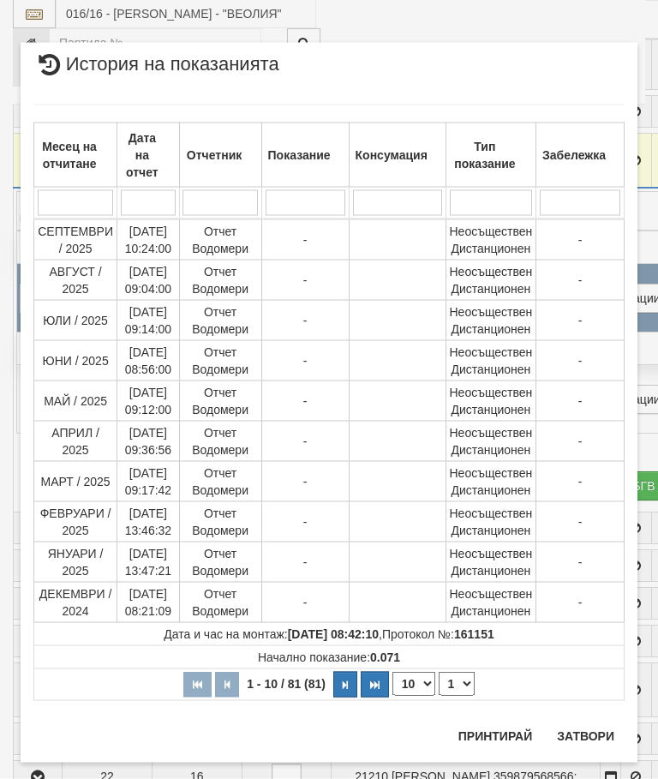
click at [462, 674] on select "1 2 3 4 5 6 7 8 9" at bounding box center [457, 684] width 36 height 24
select select "2"
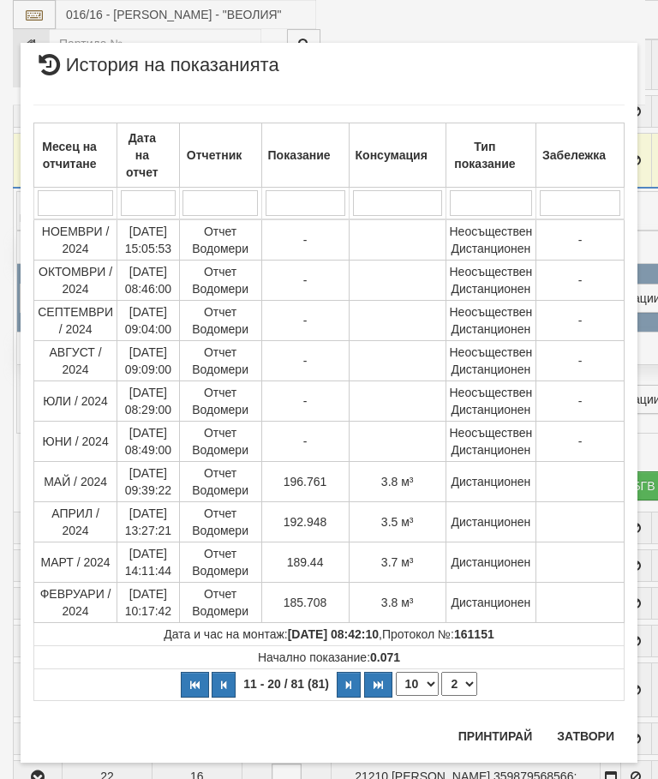
click at [577, 728] on button "Затвори" at bounding box center [586, 735] width 78 height 27
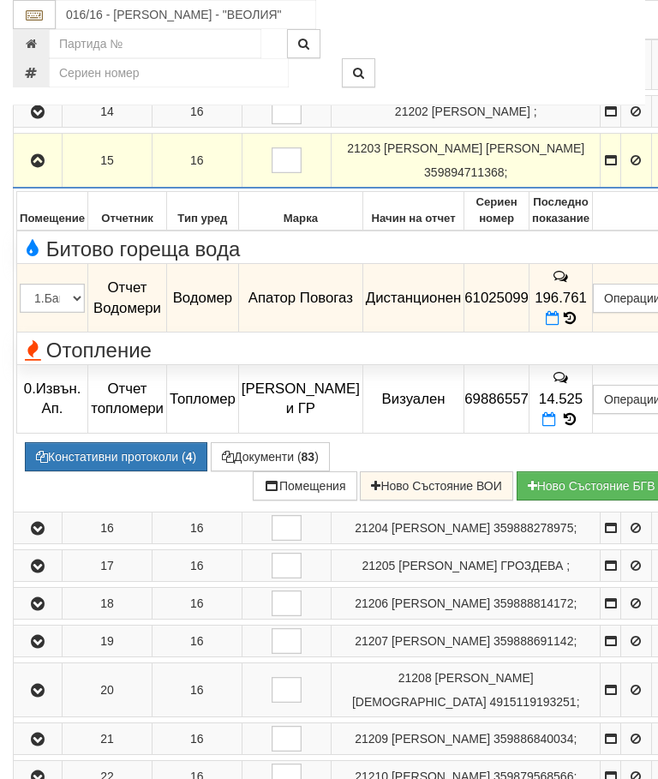
click at [33, 167] on icon "button" at bounding box center [37, 161] width 21 height 12
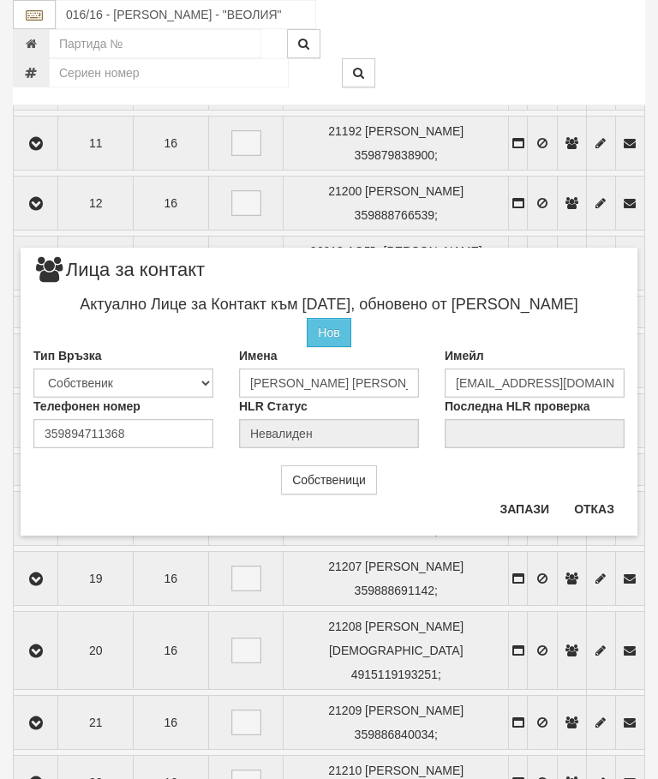
click at [602, 505] on button "Отказ" at bounding box center [594, 508] width 61 height 27
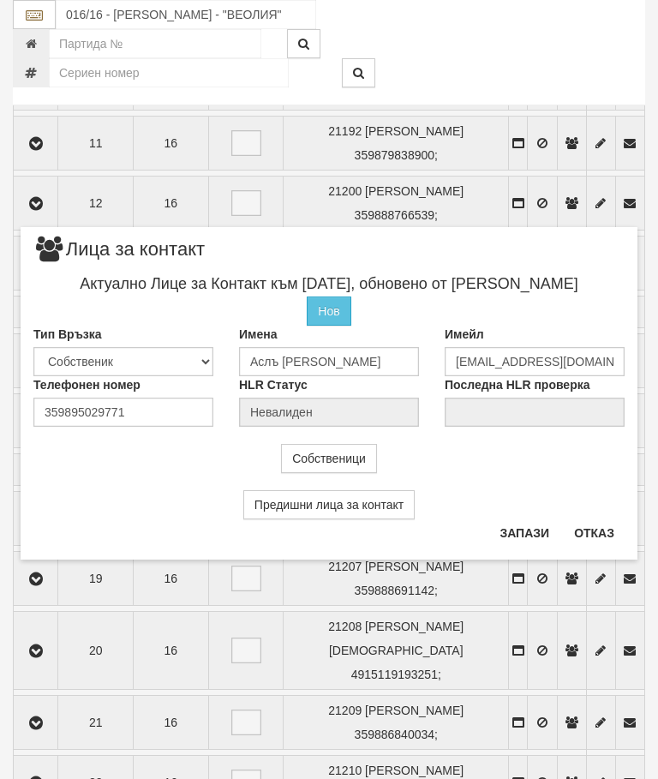
click at [595, 512] on div "Предишни лица за контакт" at bounding box center [329, 496] width 617 height 46
click at [591, 528] on button "Отказ" at bounding box center [594, 532] width 61 height 27
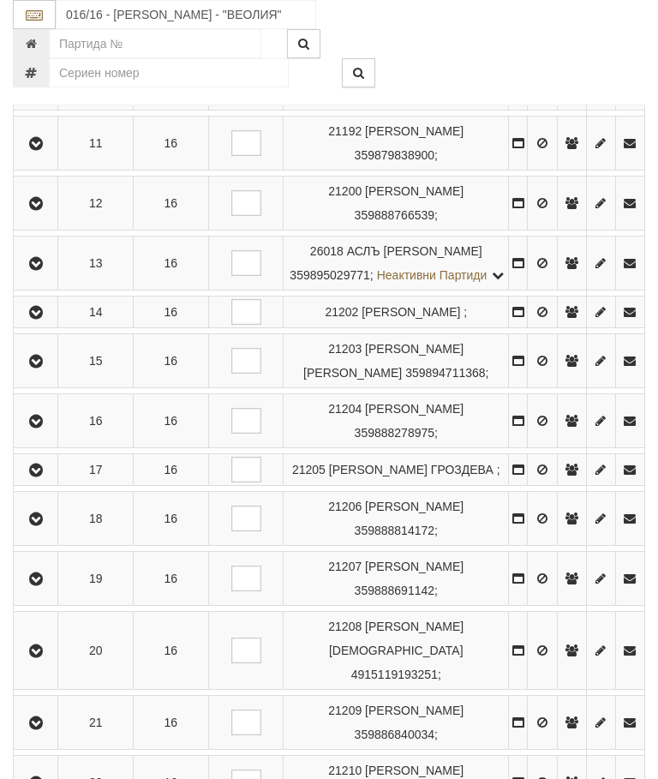
click at [46, 428] on icon "button" at bounding box center [36, 422] width 21 height 12
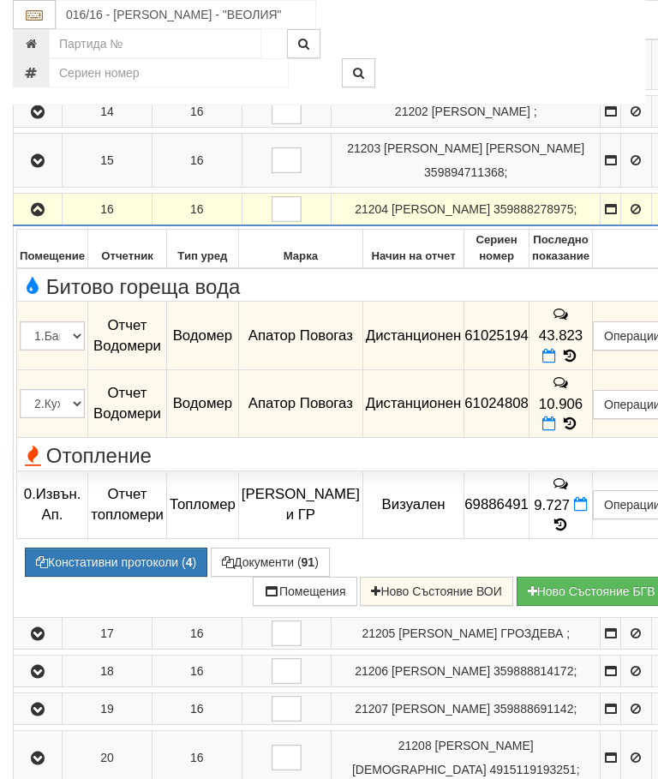
click at [579, 363] on icon at bounding box center [569, 356] width 19 height 15
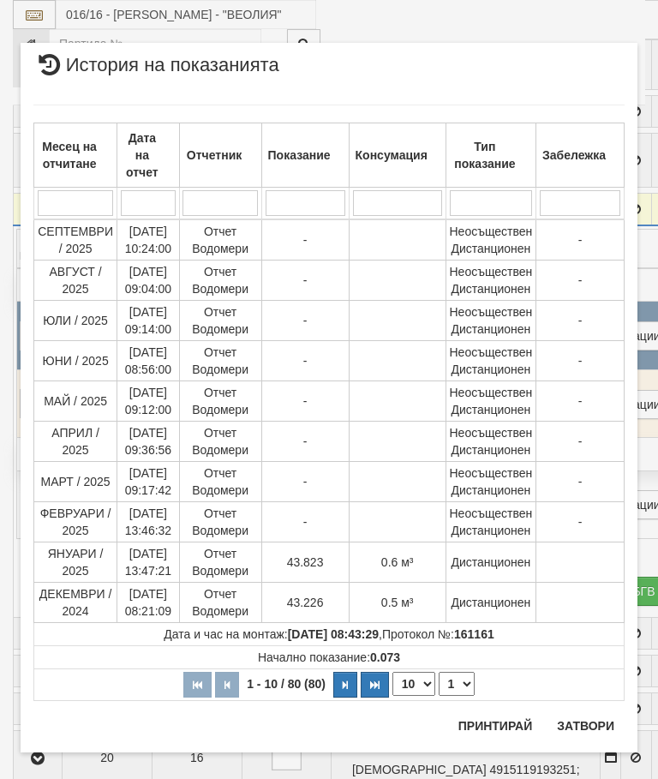
click at [588, 723] on button "Затвори" at bounding box center [586, 725] width 78 height 27
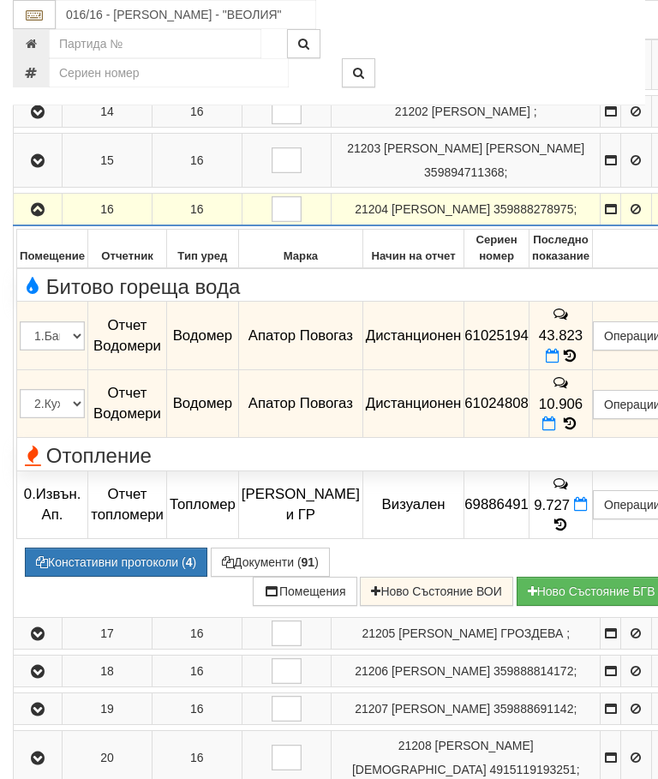
click at [46, 216] on icon "button" at bounding box center [37, 210] width 21 height 12
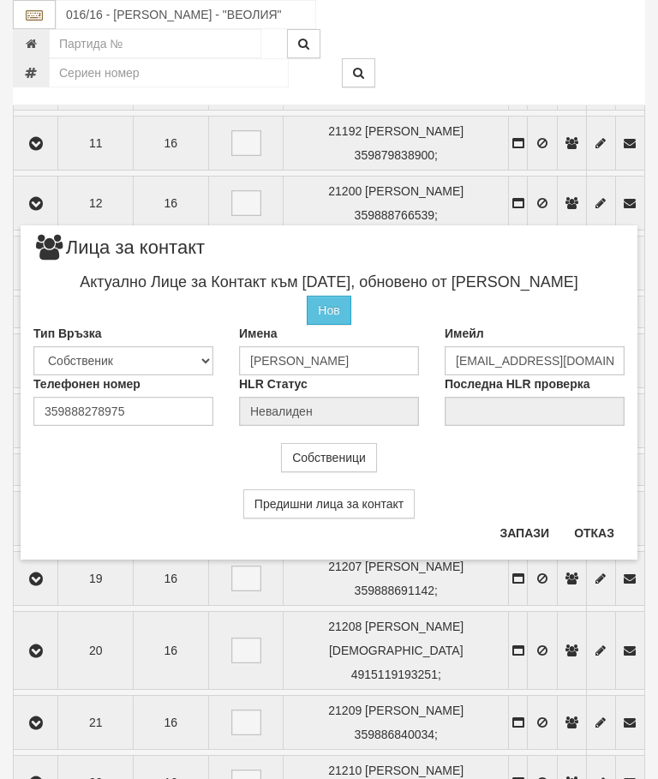
click at [590, 539] on button "Отказ" at bounding box center [594, 532] width 61 height 27
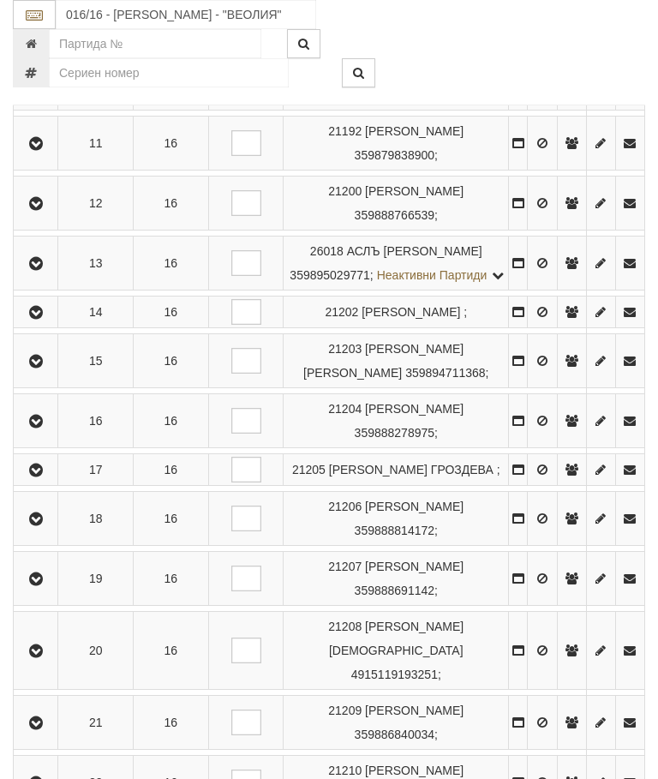
click at [46, 476] on icon "button" at bounding box center [36, 470] width 21 height 12
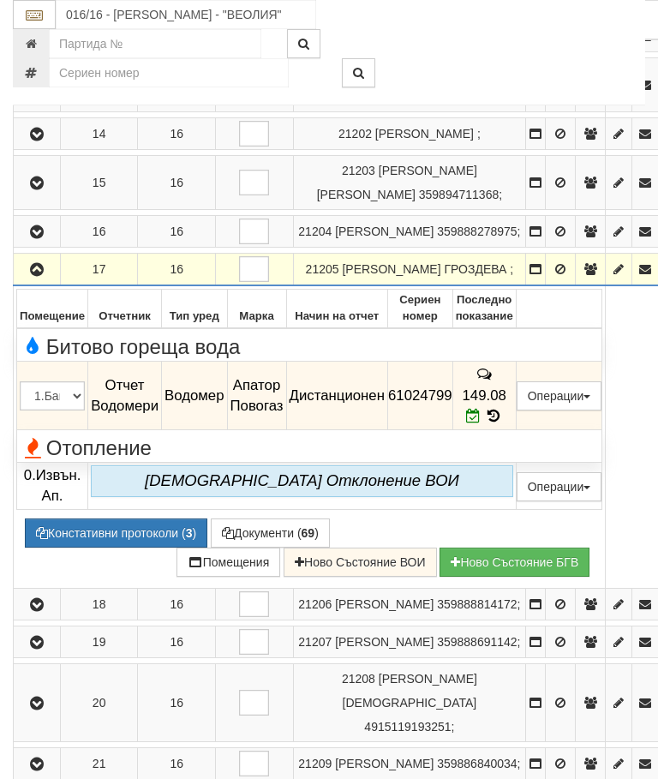
click at [503, 423] on icon at bounding box center [493, 416] width 19 height 15
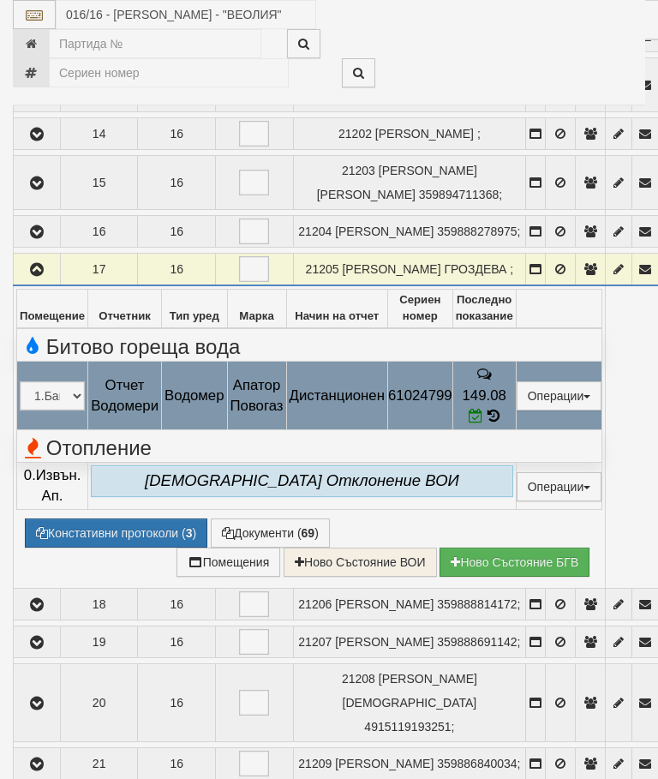
select select "10"
select select "1"
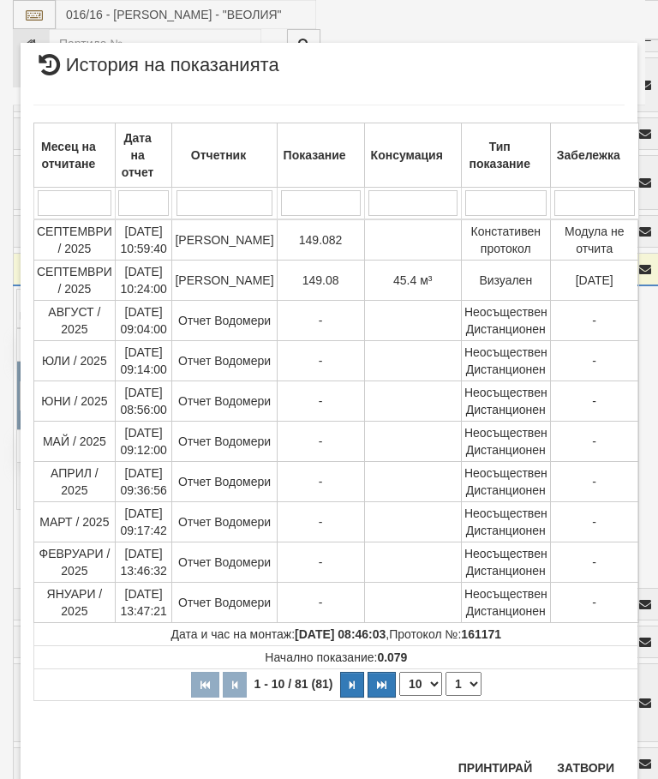
click at [592, 755] on button "Затвори" at bounding box center [586, 767] width 78 height 27
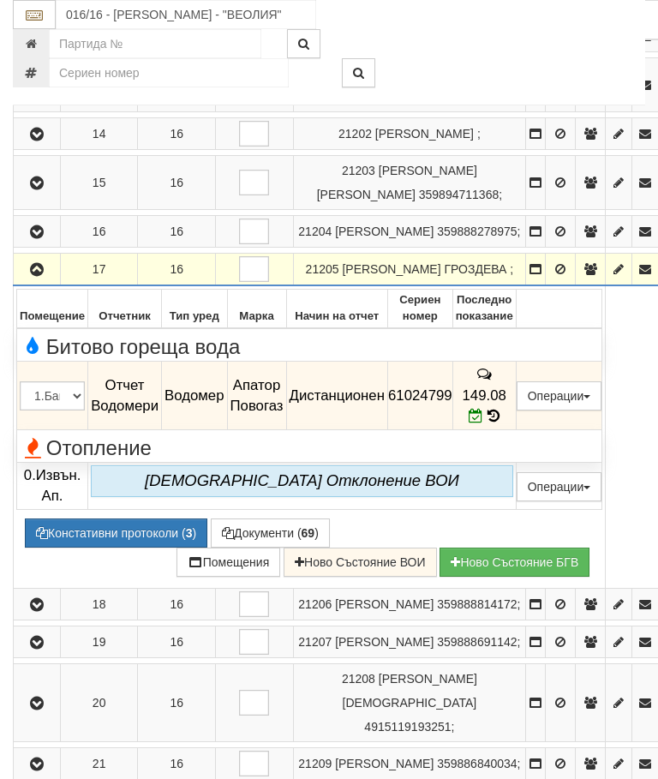
click at [40, 276] on icon "button" at bounding box center [37, 270] width 21 height 12
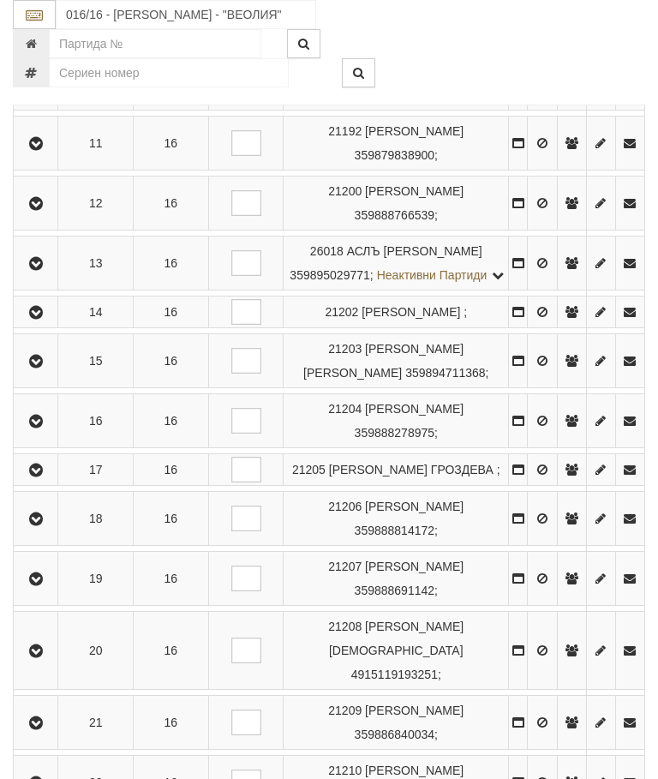
click at [46, 525] on icon "button" at bounding box center [36, 519] width 21 height 12
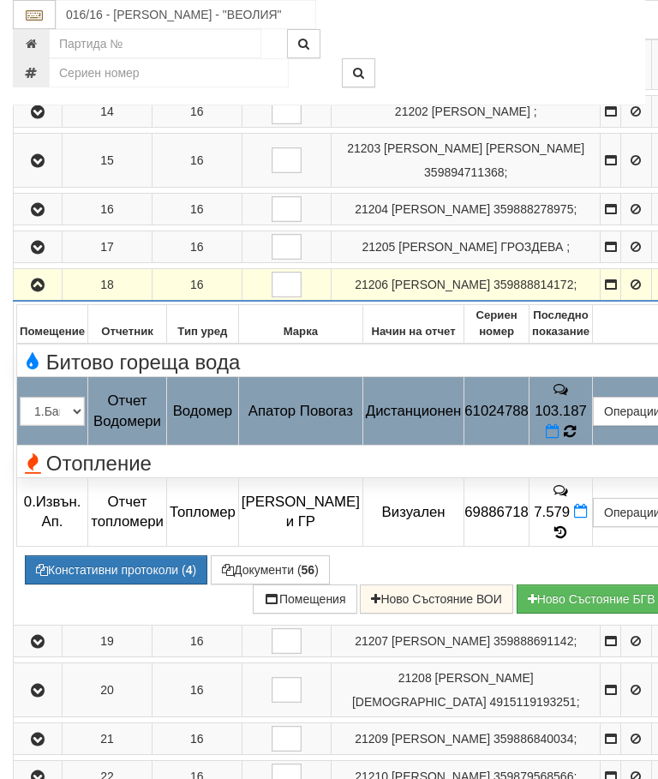
click at [576, 440] on icon at bounding box center [569, 431] width 13 height 15
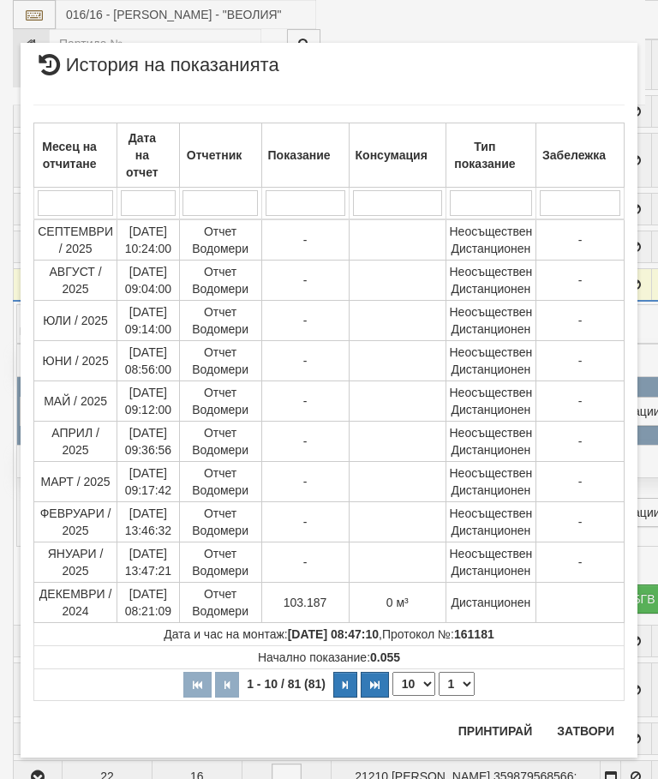
click at [463, 686] on select "1 2 3 4 5 6 7 8 9" at bounding box center [457, 684] width 36 height 24
select select "2"
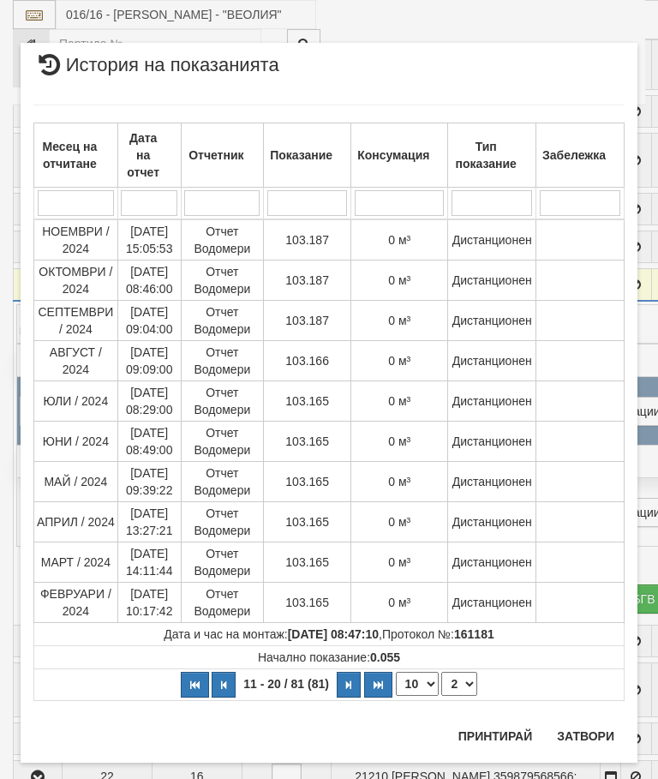
click at [583, 729] on button "Затвори" at bounding box center [586, 735] width 78 height 27
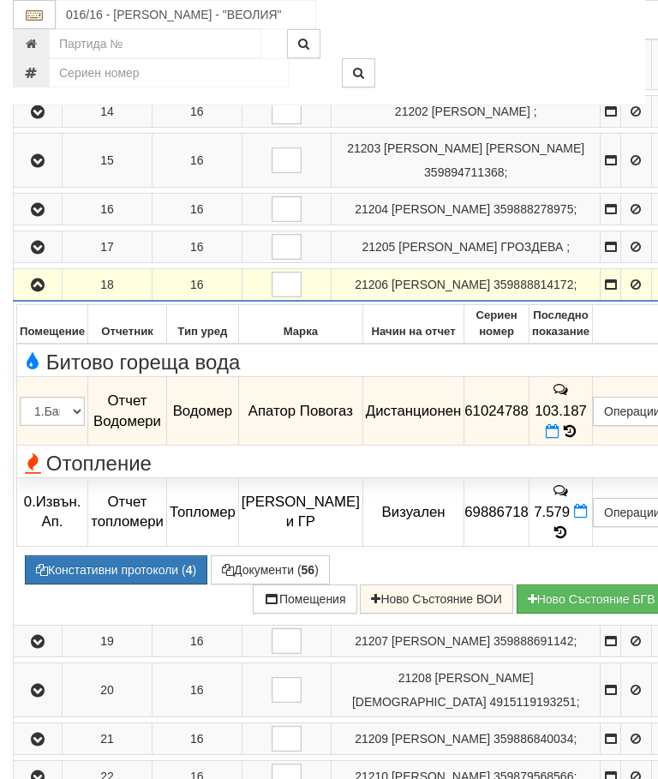
click at [37, 297] on button "button" at bounding box center [37, 285] width 43 height 26
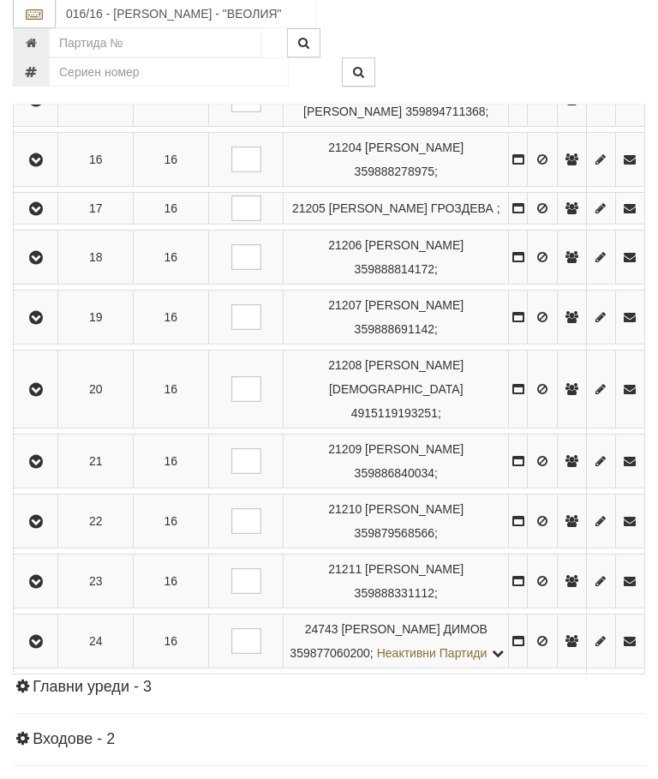
click at [43, 325] on icon "button" at bounding box center [36, 319] width 21 height 12
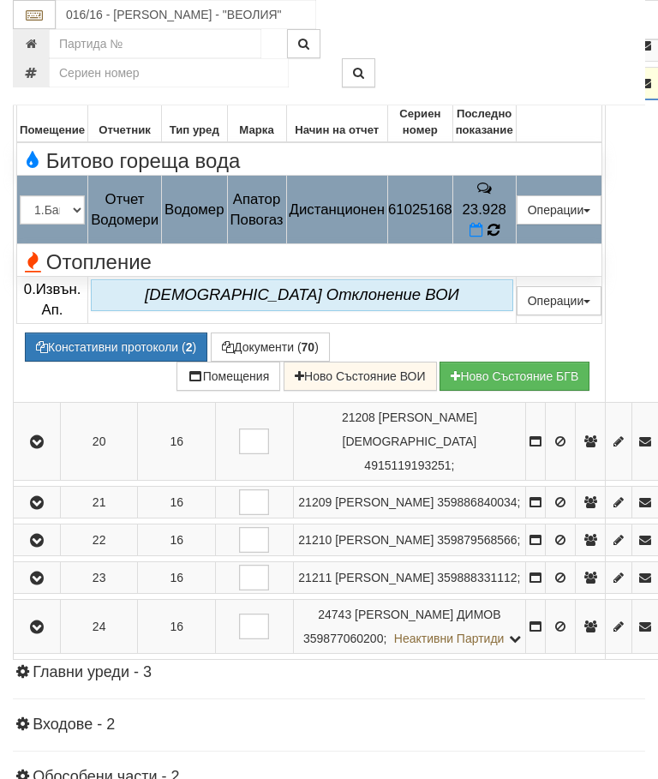
click at [500, 237] on icon at bounding box center [494, 229] width 14 height 15
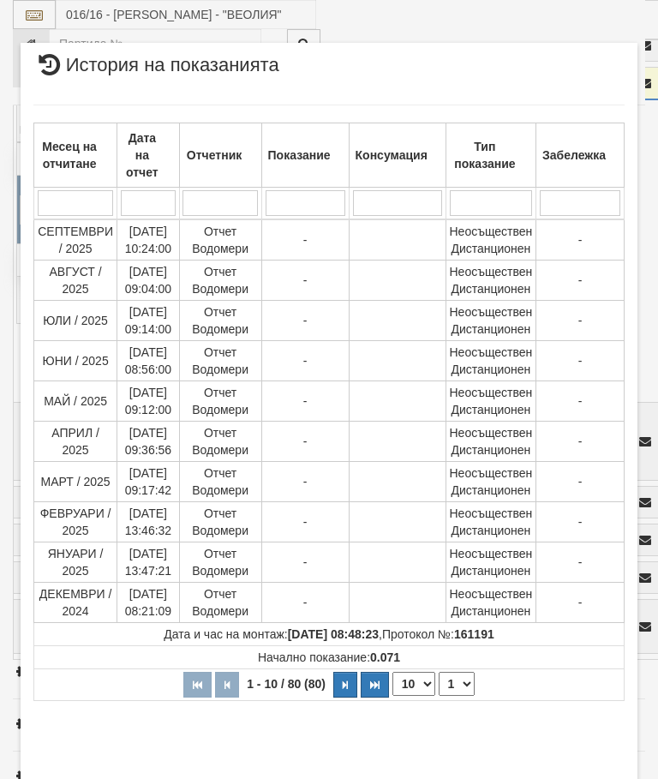
click at [463, 694] on select "1 2 3 4 5 6 7 8" at bounding box center [457, 684] width 36 height 24
select select "2"
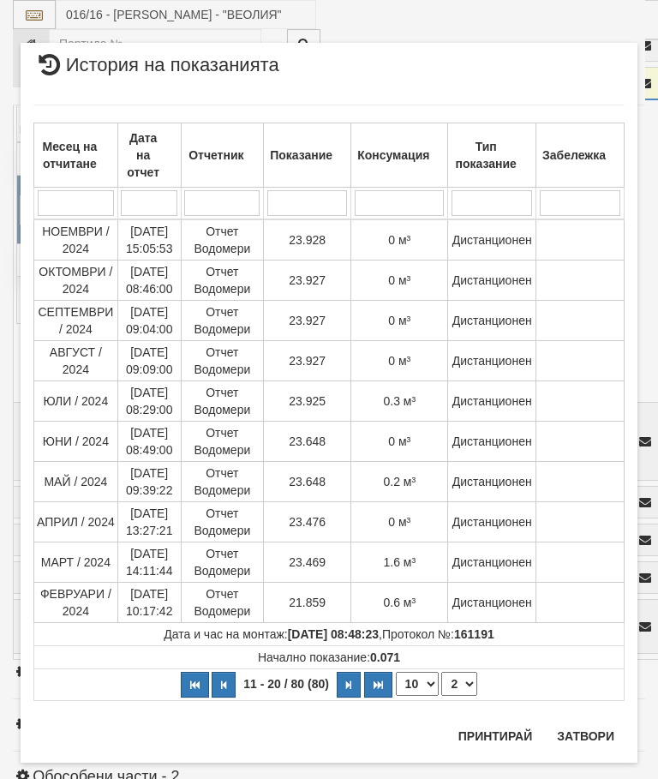
click at [578, 723] on button "Затвори" at bounding box center [586, 735] width 78 height 27
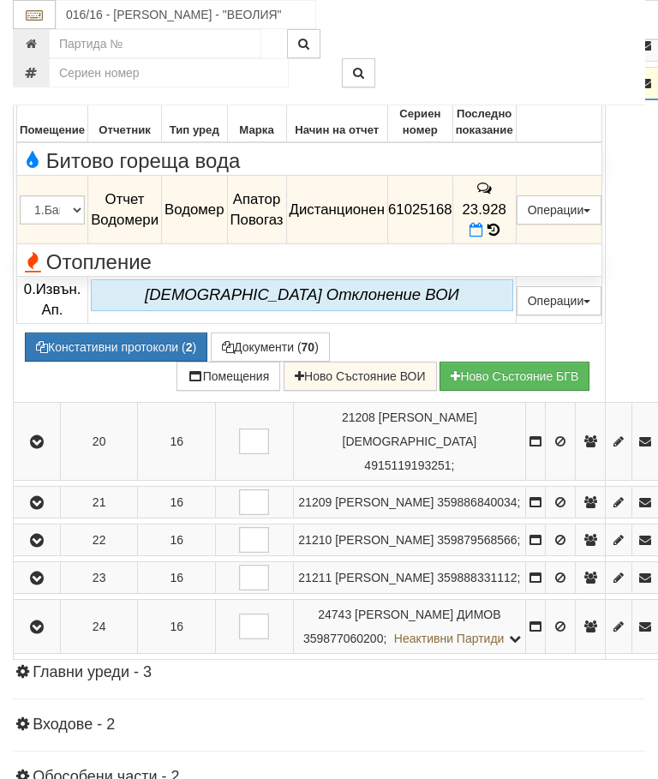
click at [38, 90] on icon "button" at bounding box center [37, 84] width 21 height 12
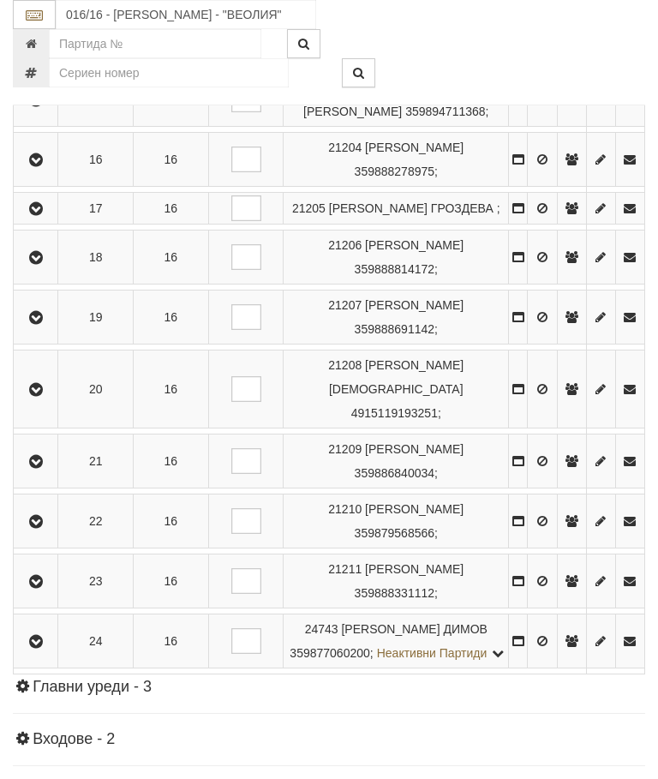
click at [46, 396] on icon "button" at bounding box center [36, 390] width 21 height 12
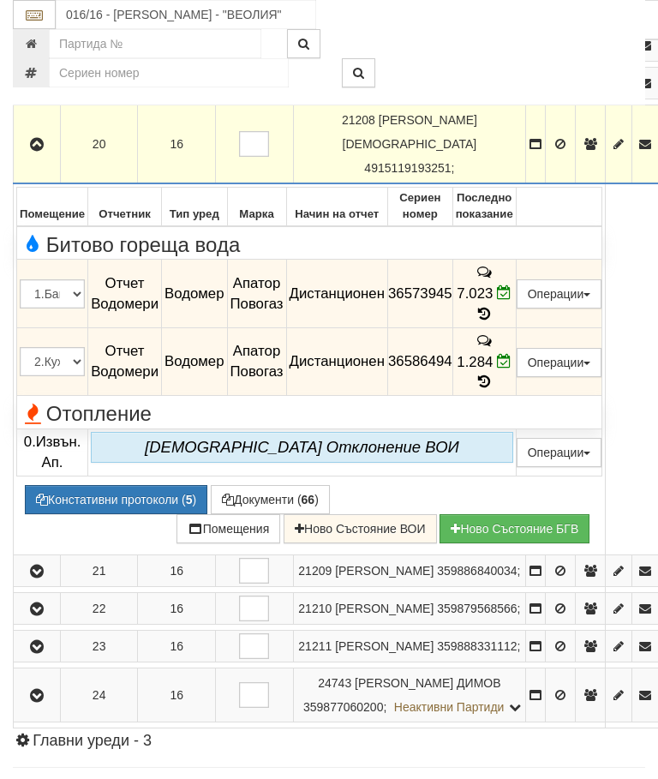
click at [45, 157] on button "button" at bounding box center [36, 144] width 41 height 26
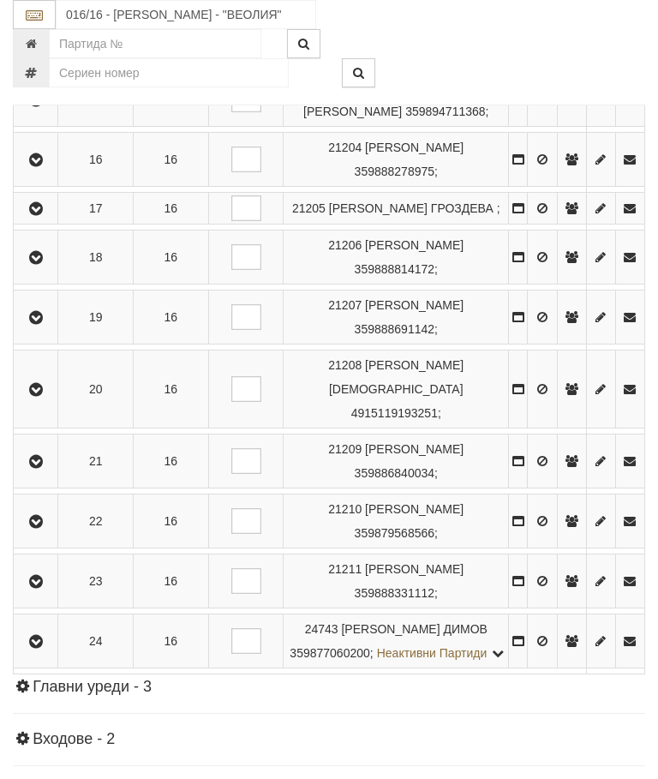
click at [46, 468] on icon "button" at bounding box center [36, 462] width 21 height 12
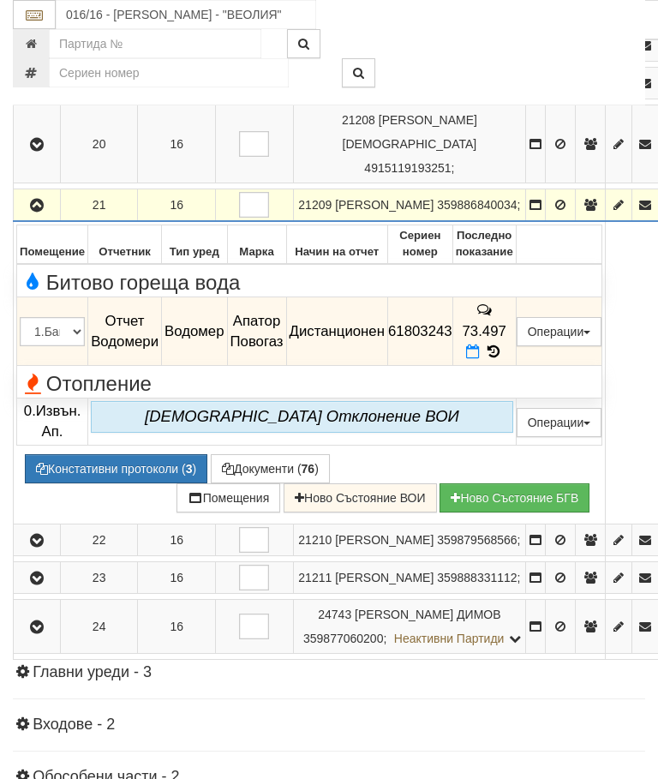
click at [503, 359] on icon at bounding box center [493, 351] width 19 height 15
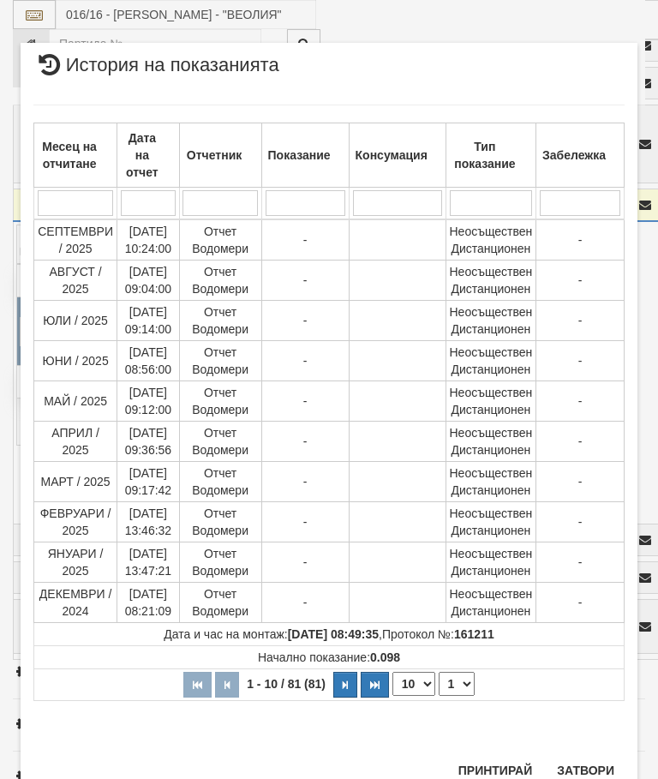
click at [459, 684] on select "1 2 3 4 5 6 7 8 9" at bounding box center [457, 684] width 36 height 24
select select "2"
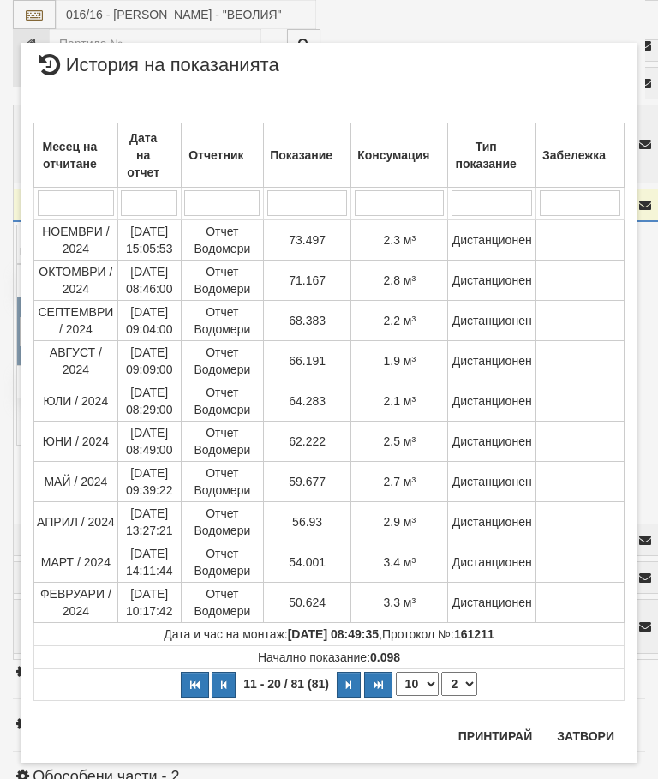
click at [586, 730] on button "Затвори" at bounding box center [586, 735] width 78 height 27
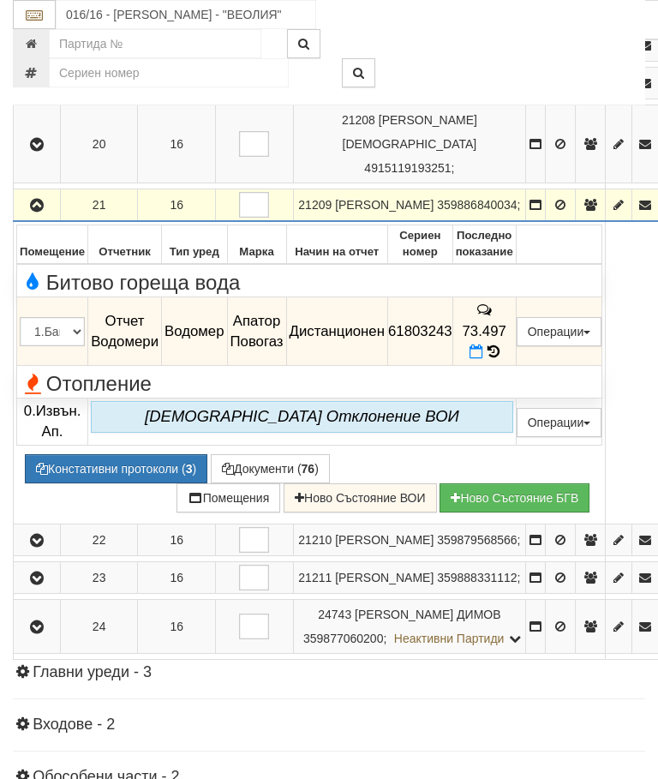
click at [44, 212] on icon "button" at bounding box center [37, 206] width 21 height 12
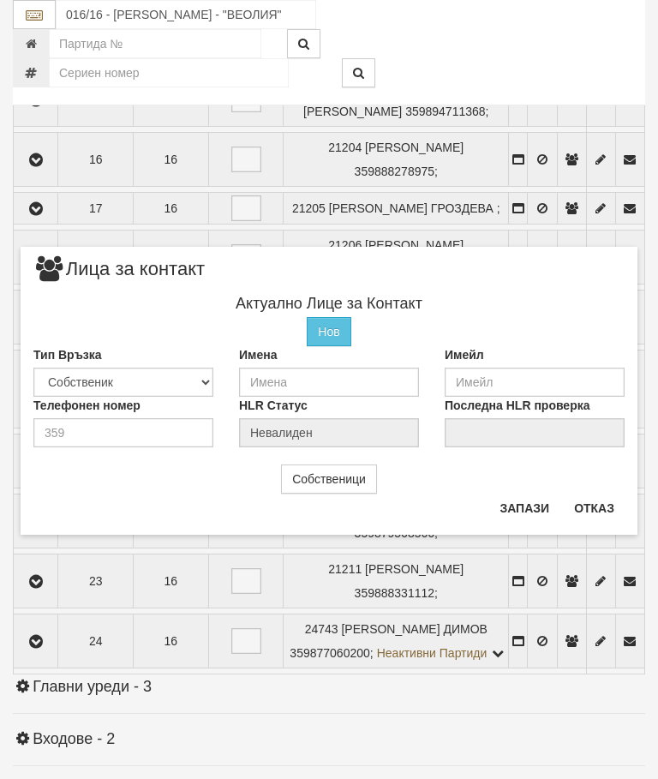
click at [620, 499] on button "Отказ" at bounding box center [594, 507] width 61 height 27
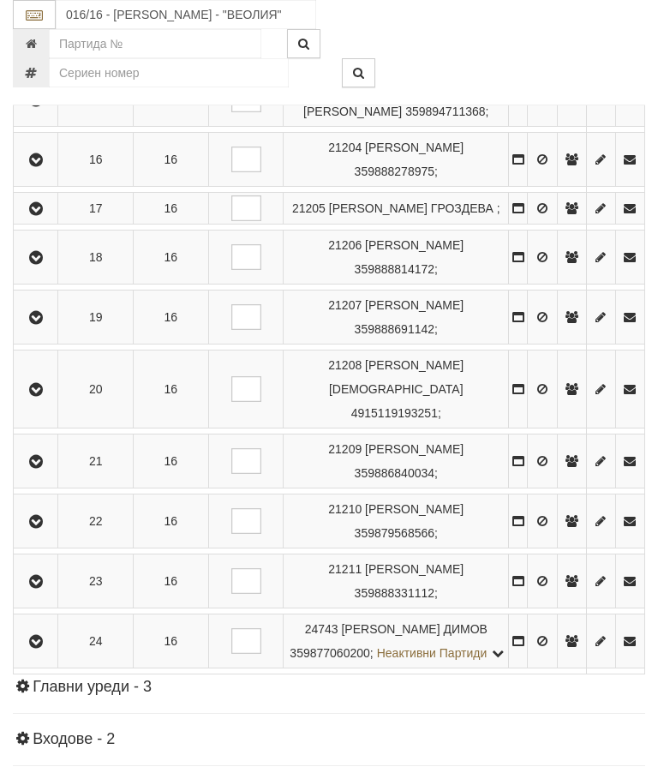
click at [46, 528] on icon "button" at bounding box center [36, 522] width 21 height 12
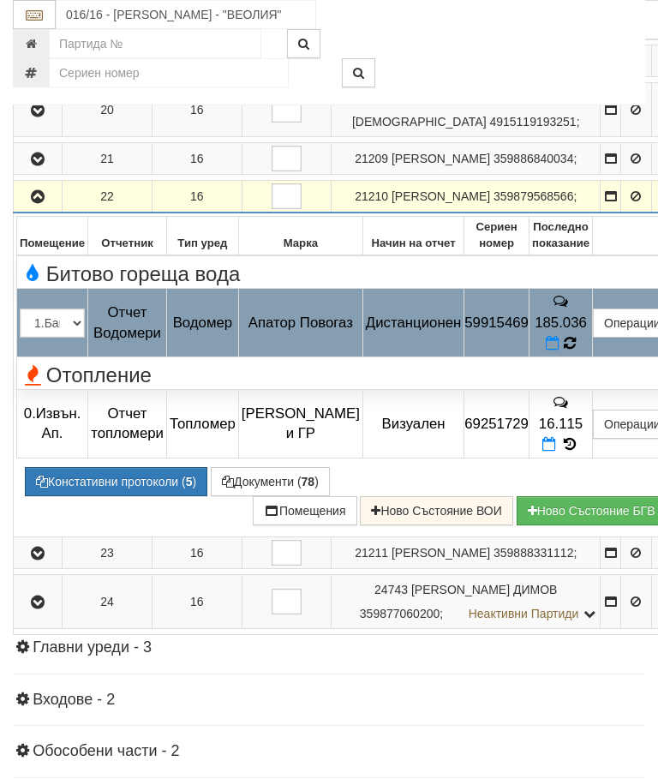
click at [576, 350] on icon at bounding box center [570, 343] width 12 height 15
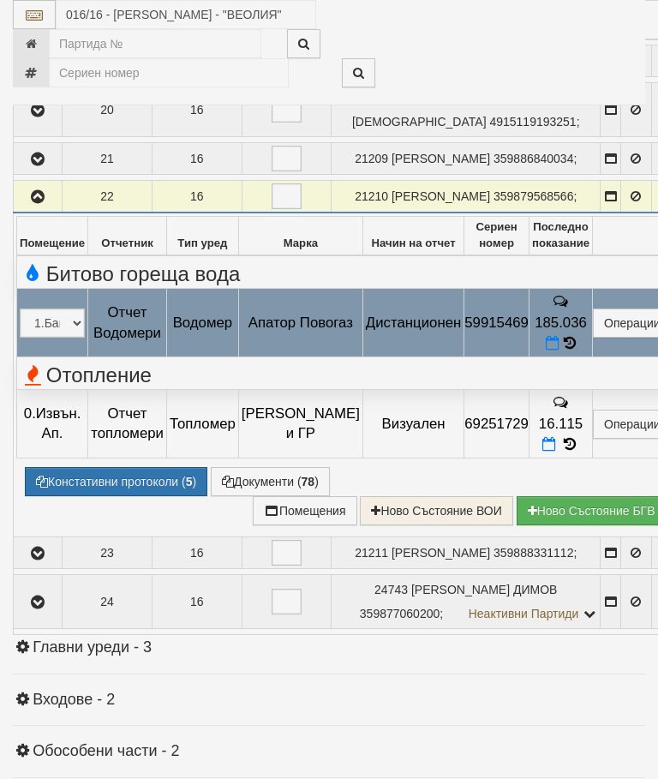
select select "10"
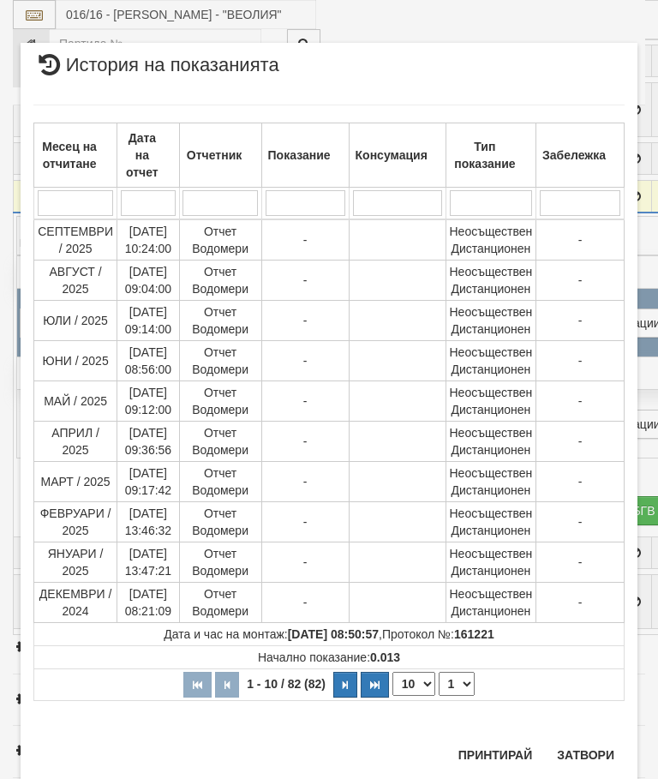
click at [459, 688] on select "1 2 3 4 5 6 7 8 9" at bounding box center [457, 684] width 36 height 24
select select "2"
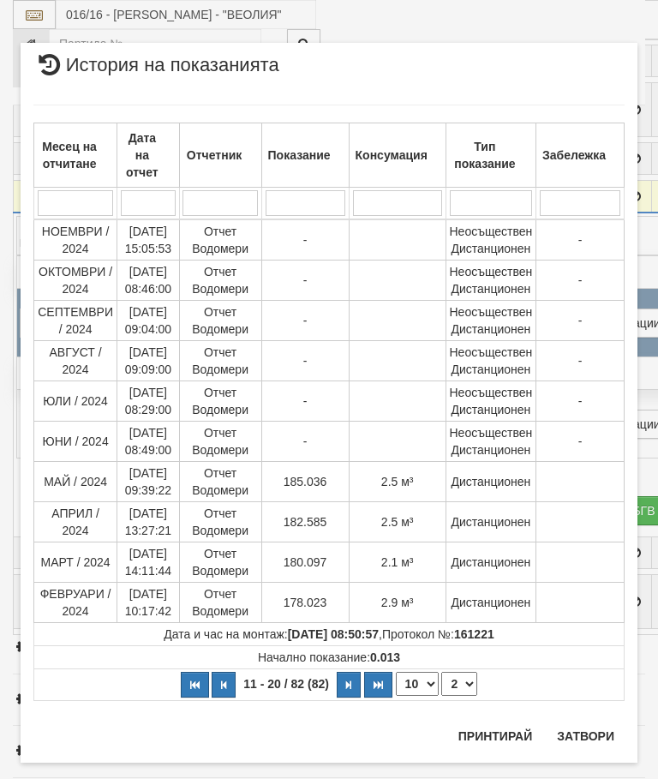
click at [586, 742] on button "Затвори" at bounding box center [586, 735] width 78 height 27
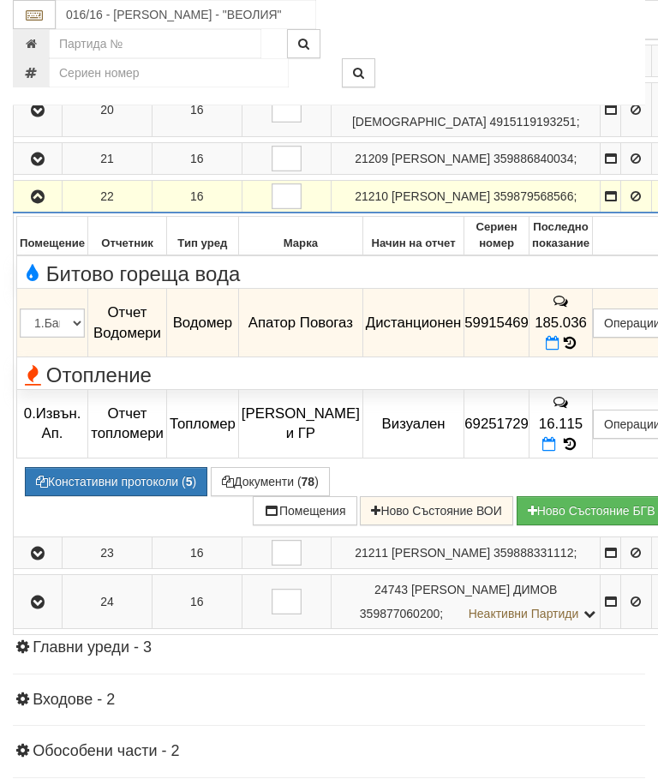
click at [37, 203] on icon "button" at bounding box center [37, 197] width 21 height 12
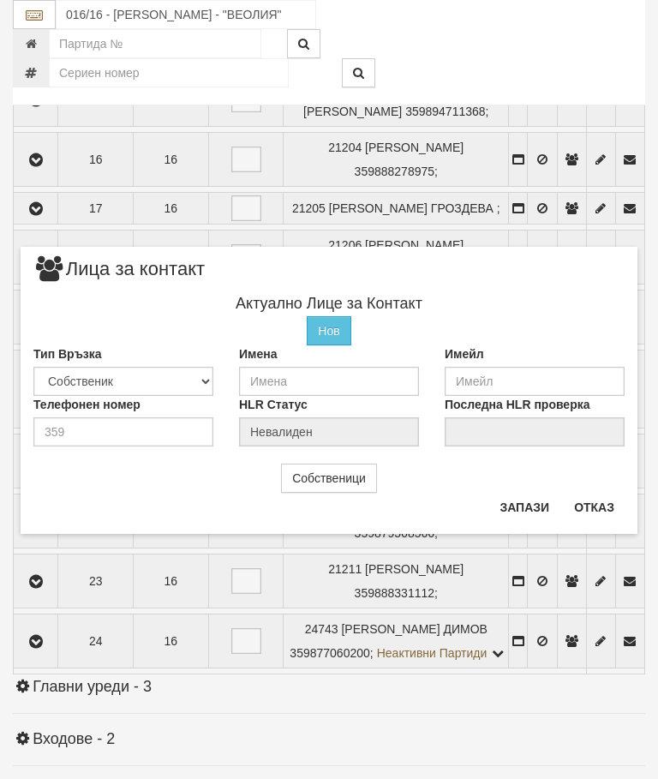
click at [602, 507] on button "Отказ" at bounding box center [594, 507] width 61 height 27
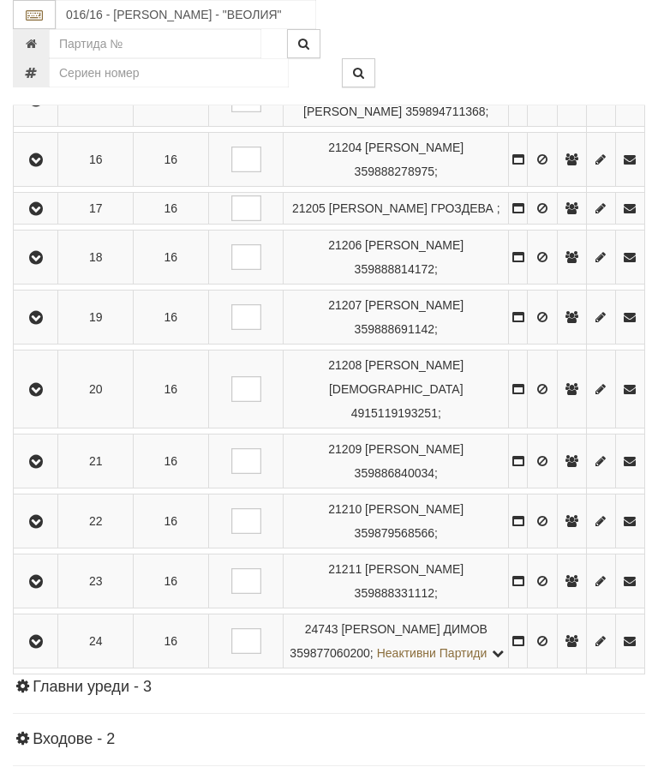
click at [46, 588] on icon "button" at bounding box center [36, 582] width 21 height 12
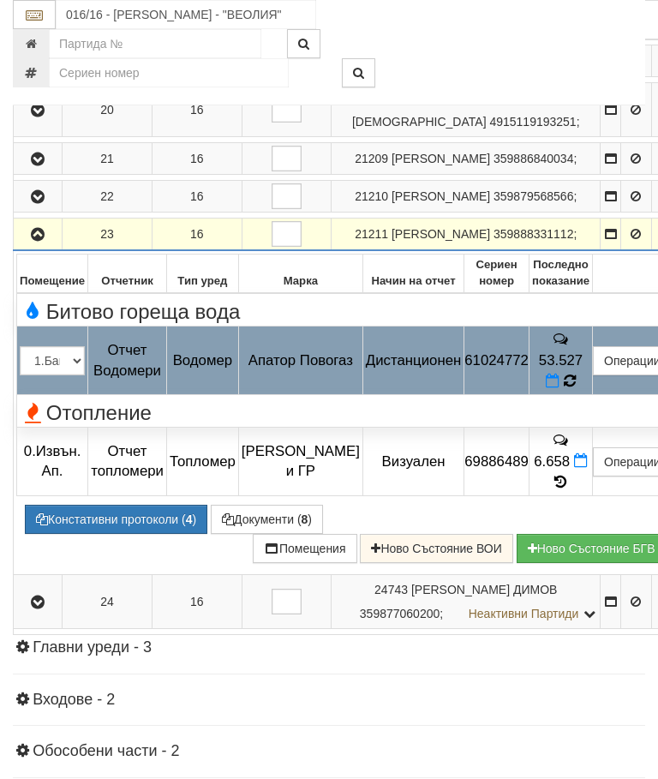
click at [576, 389] on icon at bounding box center [569, 381] width 13 height 15
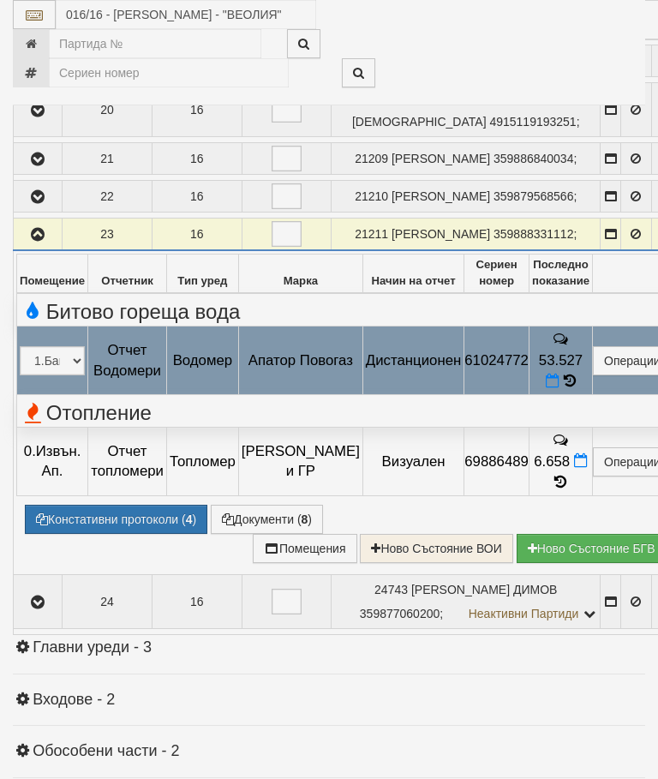
select select "10"
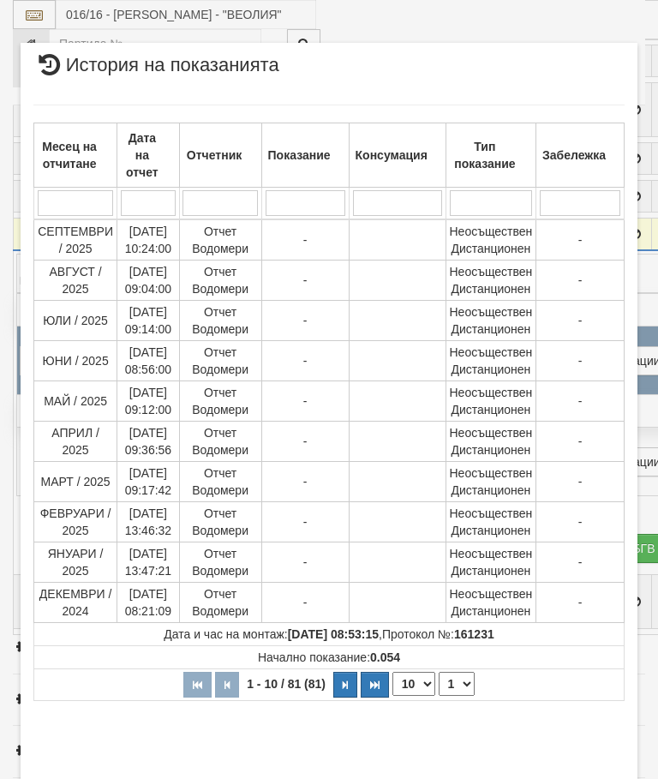
click at [464, 683] on select "1 2 3 4 5 6 7 8 9" at bounding box center [457, 684] width 36 height 24
select select "2"
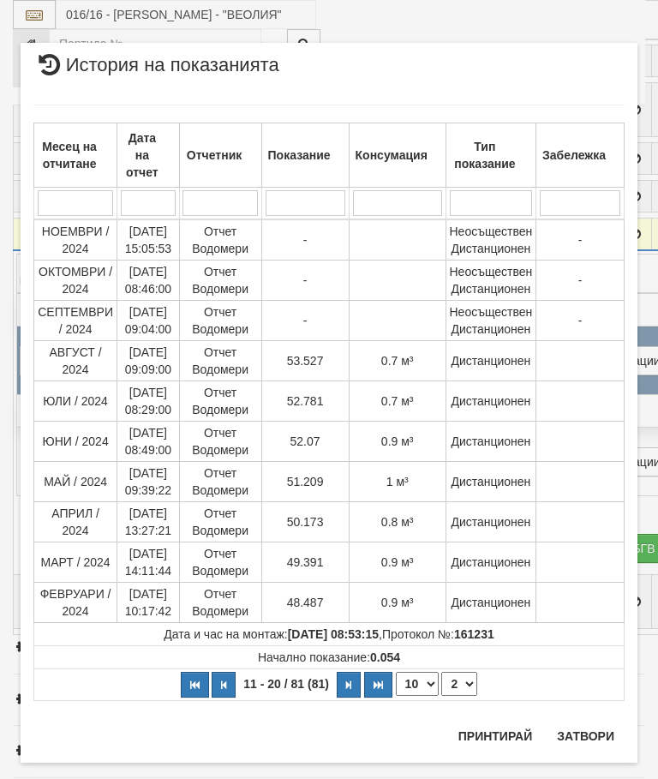
click at [601, 743] on button "Затвори" at bounding box center [586, 735] width 78 height 27
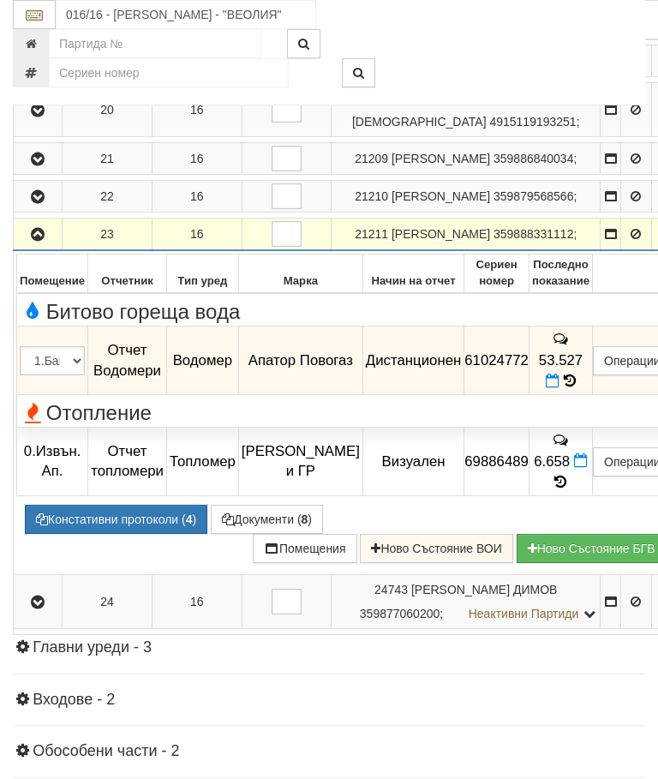
click at [39, 247] on button "button" at bounding box center [37, 234] width 43 height 26
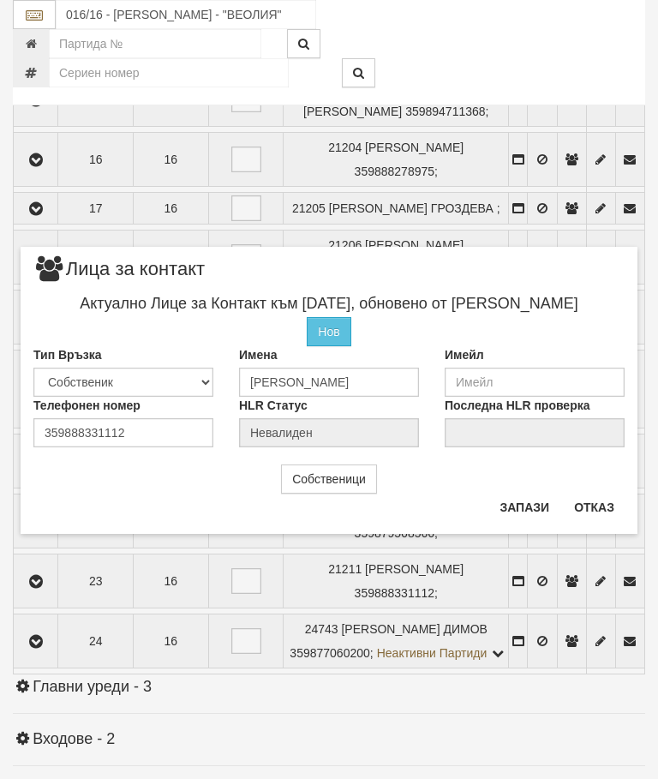
click at [590, 500] on button "Отказ" at bounding box center [594, 507] width 61 height 27
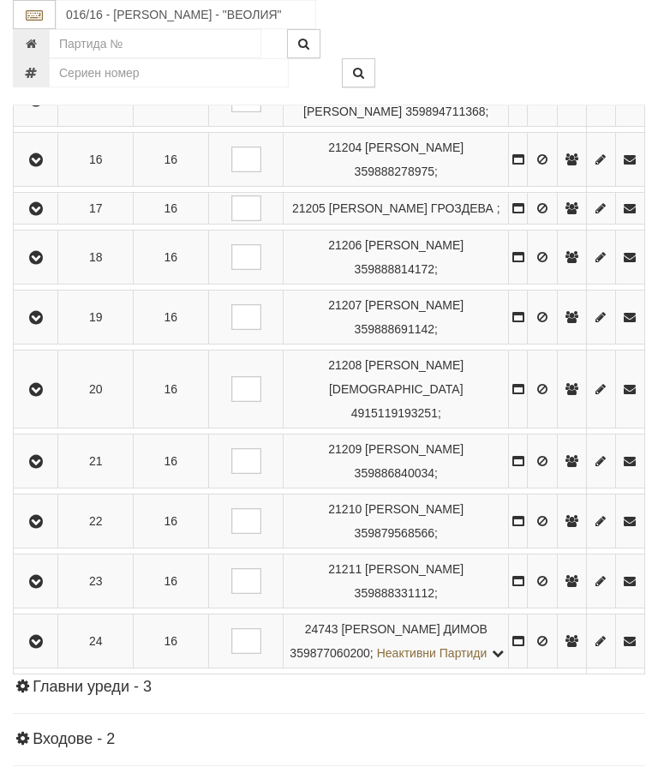
click at [39, 648] on icon "button" at bounding box center [36, 642] width 21 height 12
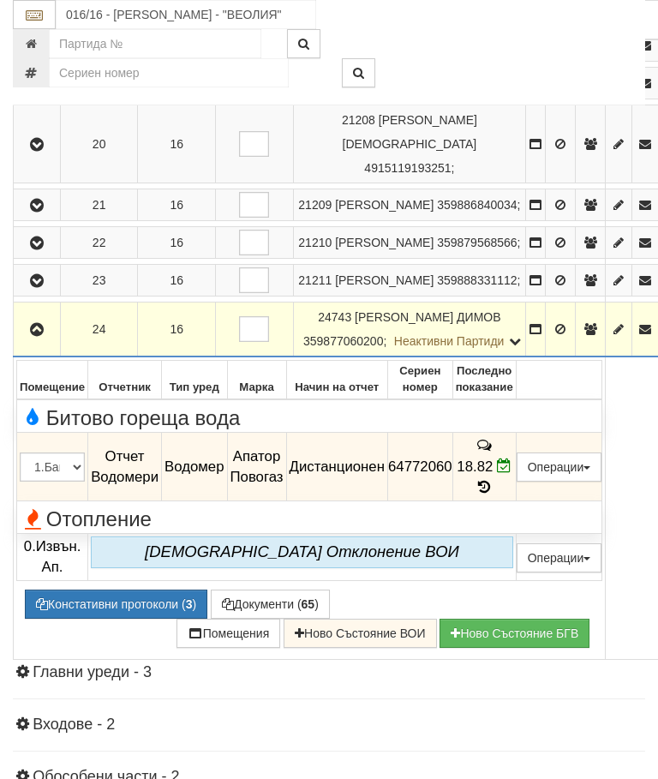
click at [51, 342] on button "button" at bounding box center [36, 329] width 41 height 26
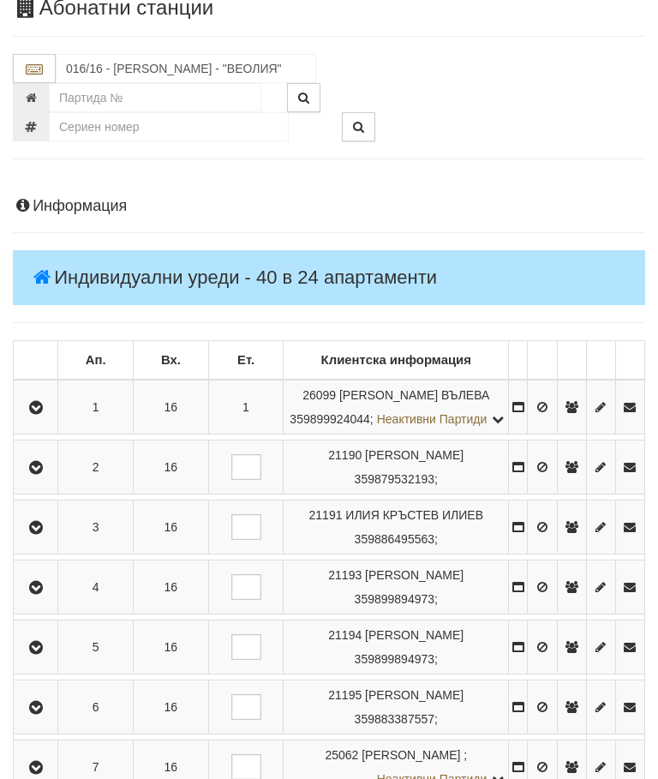
scroll to position [9, 0]
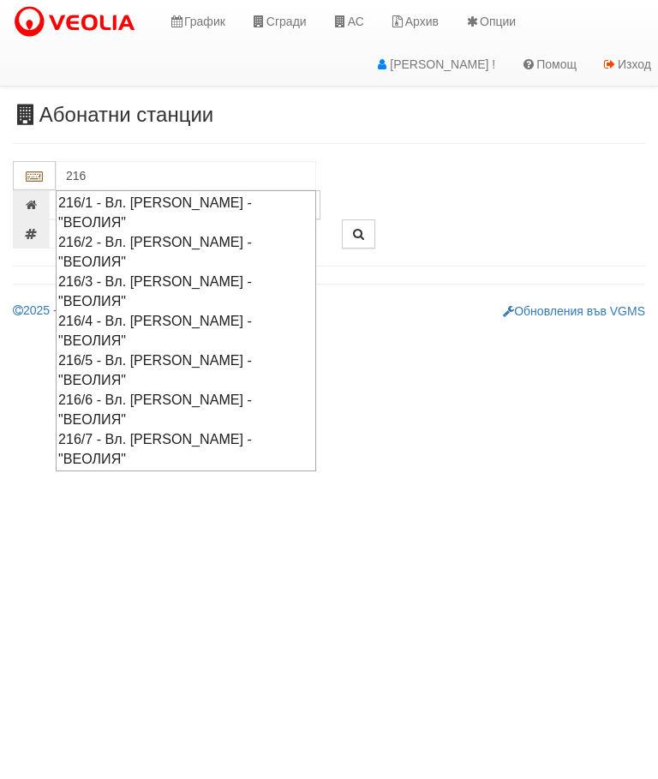
click at [167, 350] on div "216/5 - Вл. [PERSON_NAME] - "ВЕОЛИЯ"" at bounding box center [185, 369] width 255 height 39
type input "216/5 - Вл. [PERSON_NAME] - "ВЕОЛИЯ""
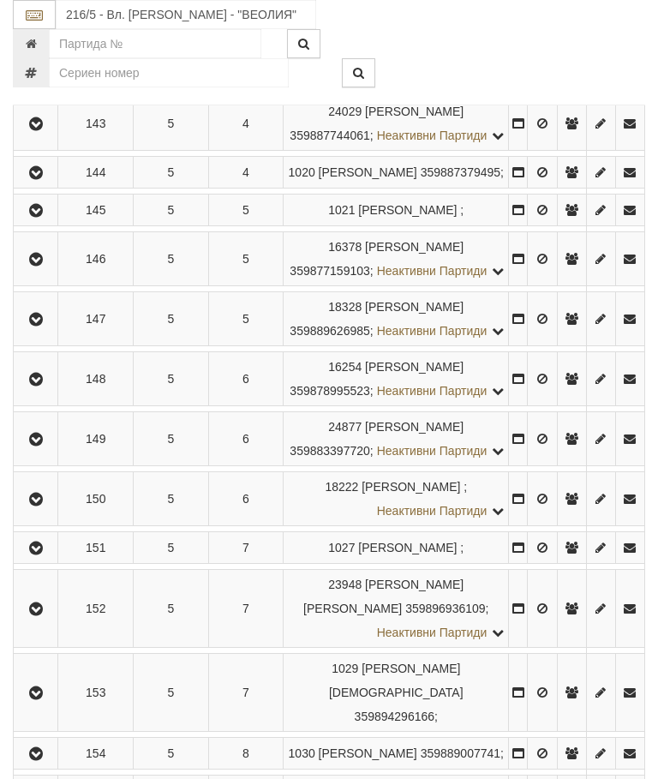
scroll to position [884, 0]
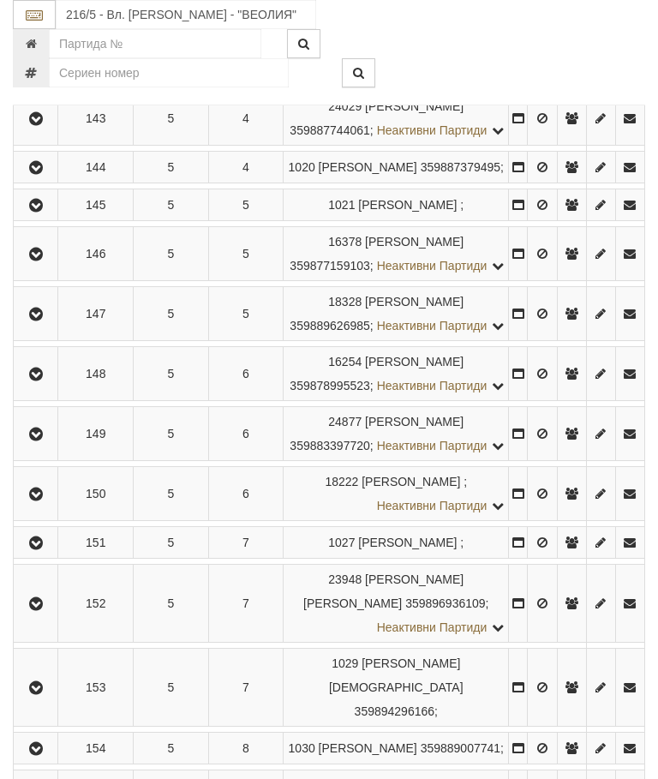
click at [39, 260] on icon "button" at bounding box center [36, 254] width 21 height 12
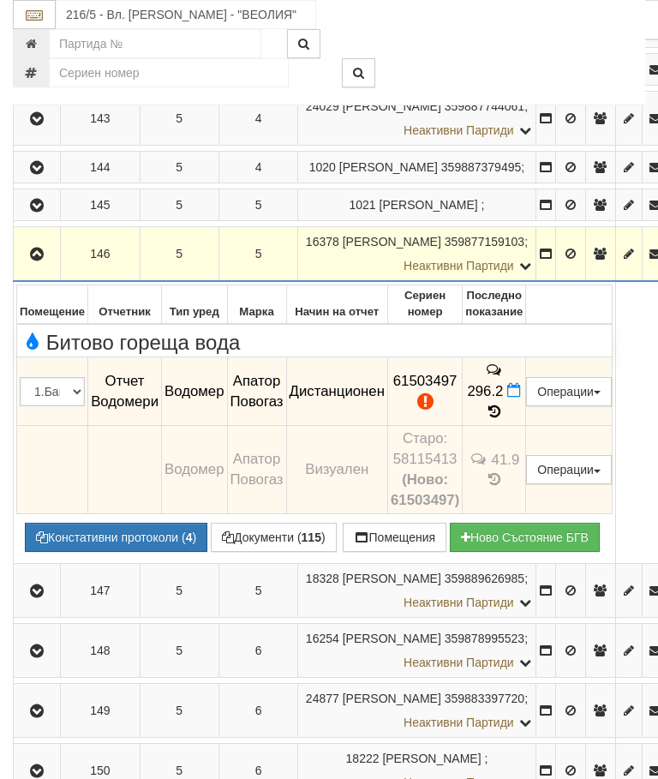
click at [584, 37] on div at bounding box center [466, 43] width 384 height 29
click at [123, 552] on button "Констативни протоколи ( 4 )" at bounding box center [116, 537] width 183 height 29
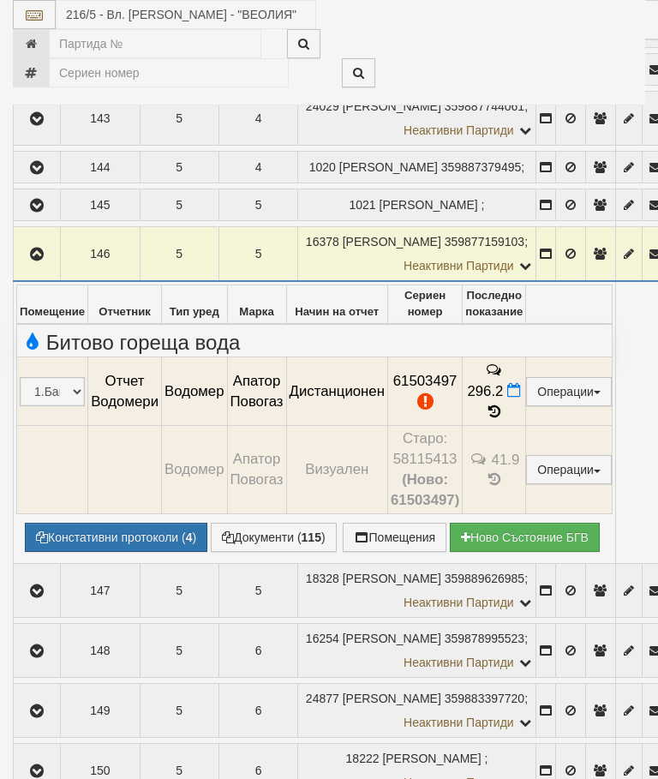
select select "10"
select select "1"
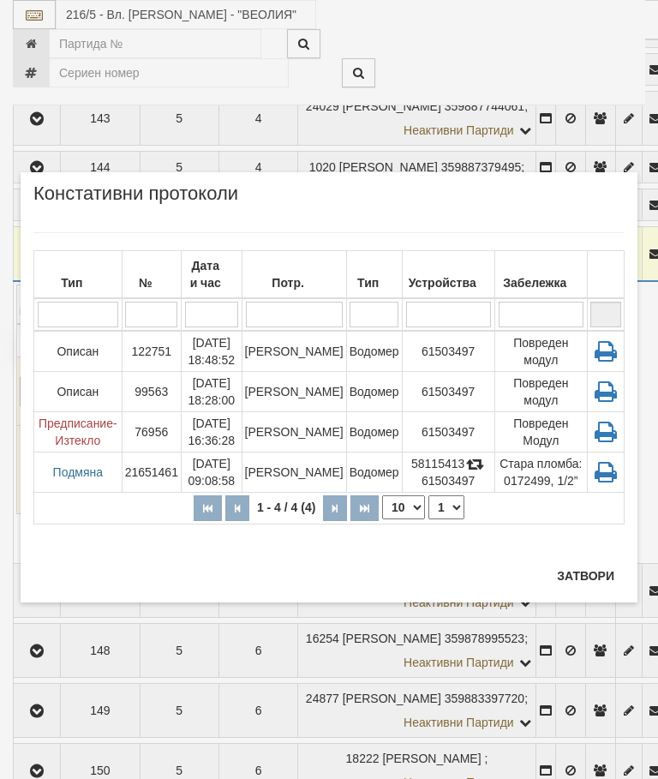
click at [296, 432] on td "[PERSON_NAME]" at bounding box center [294, 432] width 105 height 40
click at [577, 572] on button "Затвори" at bounding box center [586, 575] width 78 height 27
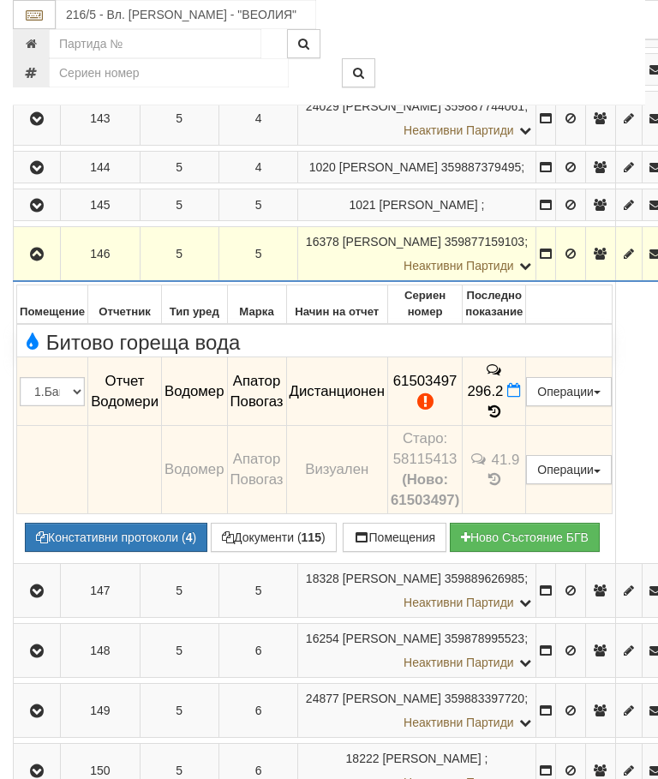
click at [0, 0] on button "Редакция / Протокол" at bounding box center [0, 0] width 0 height 0
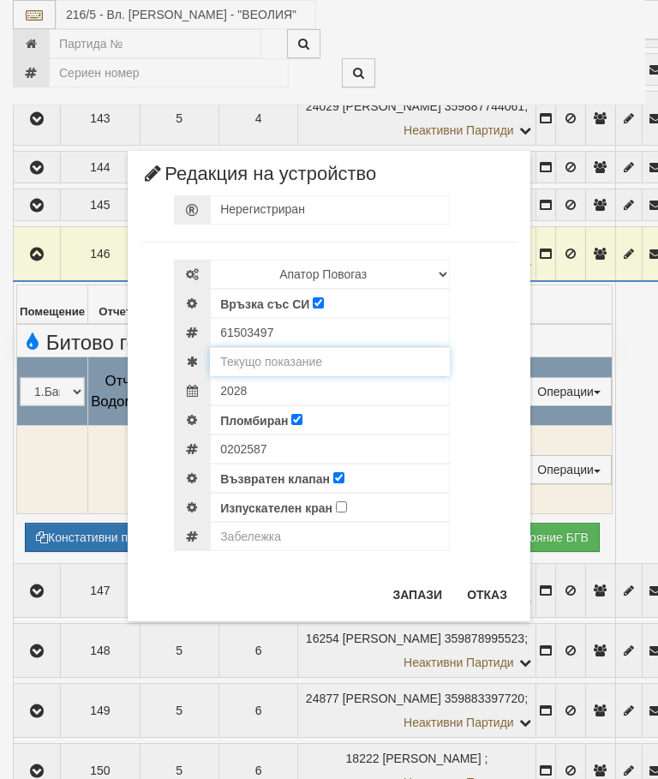
click at [295, 361] on input "text" at bounding box center [330, 361] width 240 height 29
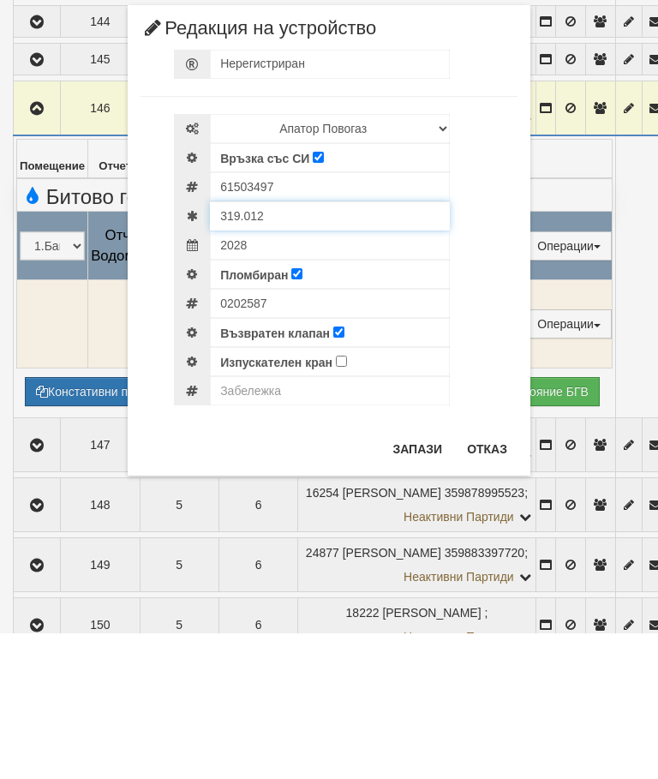
type input "319.012"
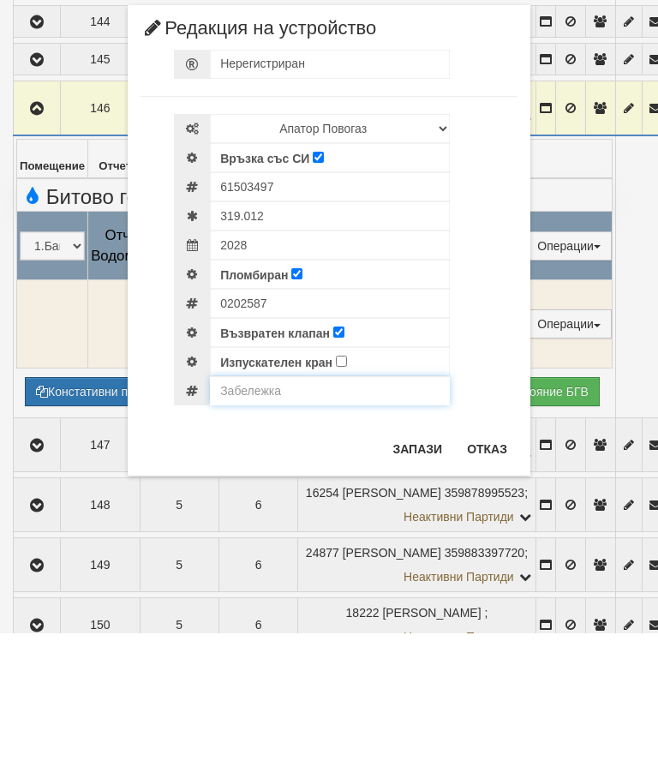
click at [272, 522] on input "text" at bounding box center [330, 536] width 240 height 29
type input "Модула не отчита"
click at [412, 581] on button "Запази" at bounding box center [417, 594] width 70 height 27
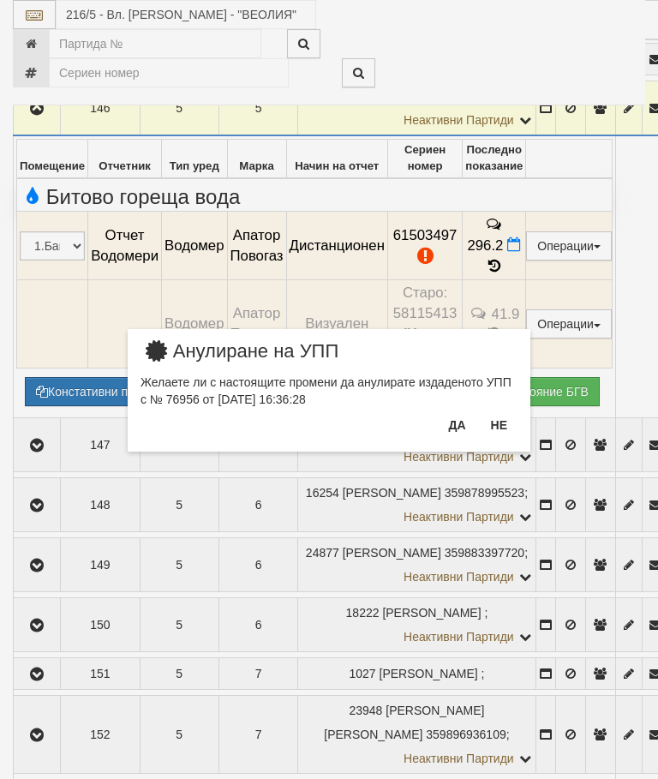
click at [497, 416] on button "Не" at bounding box center [499, 424] width 37 height 27
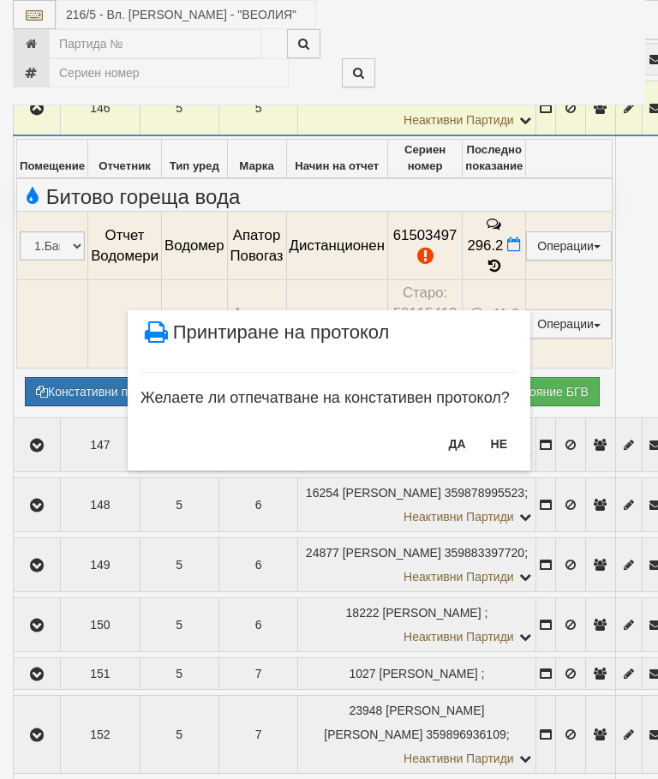
click at [498, 439] on button "НЕ" at bounding box center [499, 443] width 37 height 27
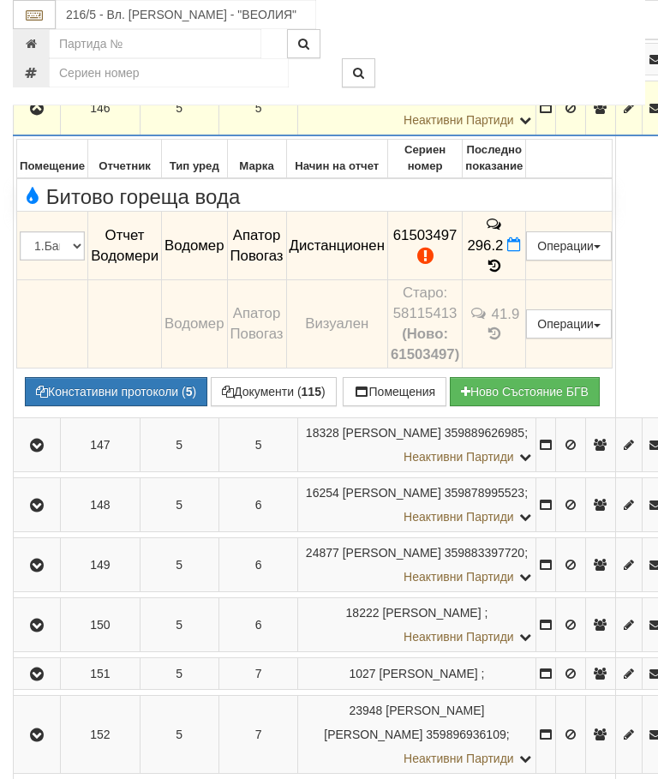
click at [38, 115] on icon "button" at bounding box center [37, 109] width 21 height 12
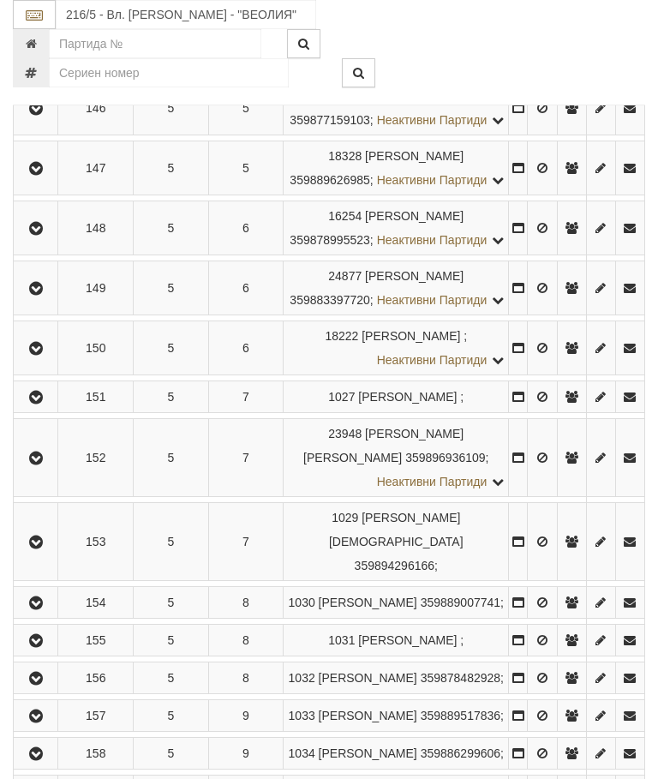
click at [34, 115] on icon "button" at bounding box center [36, 109] width 21 height 12
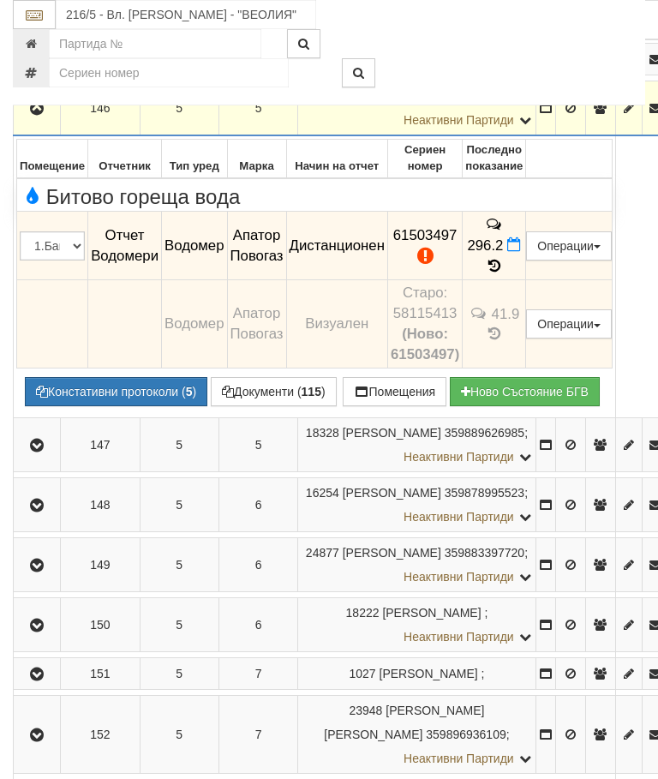
click at [271, 406] on button "Документи ( 115 )" at bounding box center [274, 391] width 126 height 29
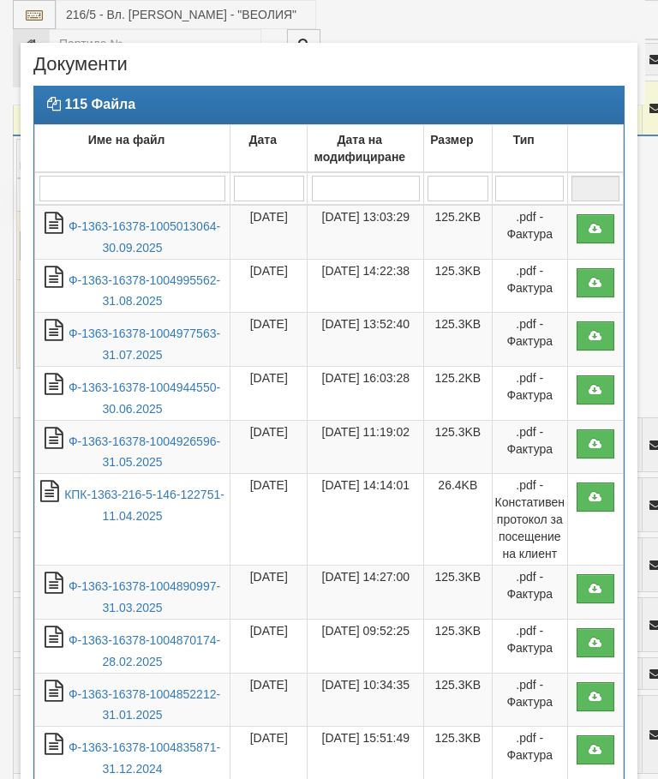
click at [165, 230] on link "Ф-1363-16378-1005013064-30.09.2025" at bounding box center [145, 236] width 152 height 35
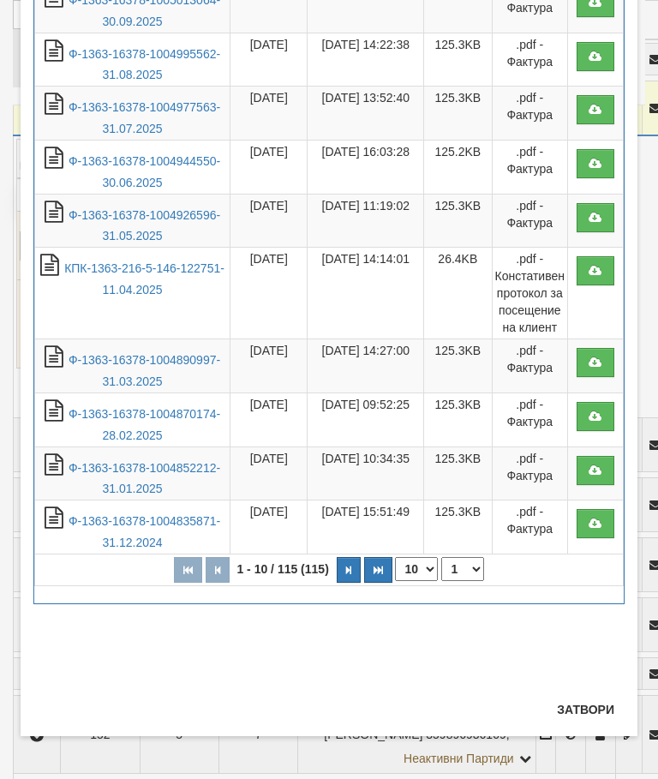
scroll to position [226, 0]
click at [587, 697] on button "Затвори" at bounding box center [586, 709] width 78 height 27
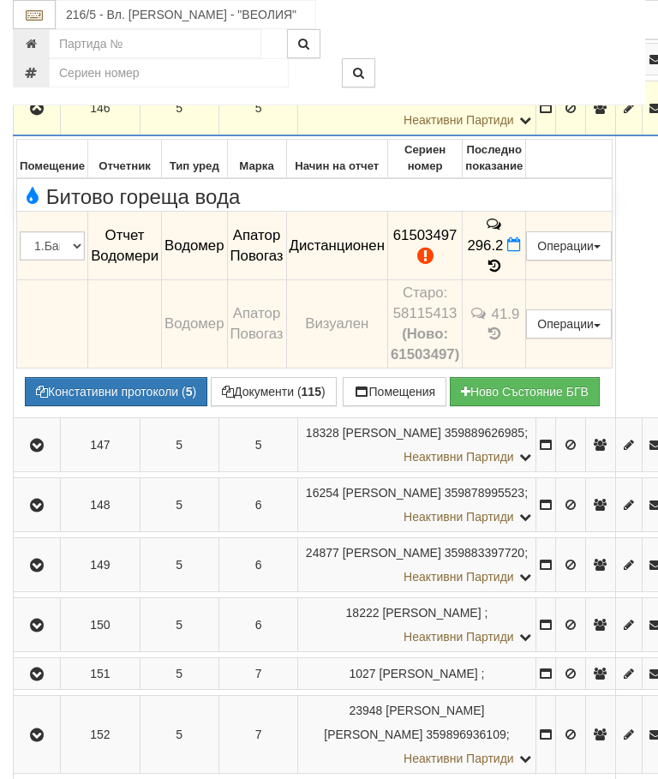
click at [46, 121] on button "button" at bounding box center [36, 108] width 41 height 26
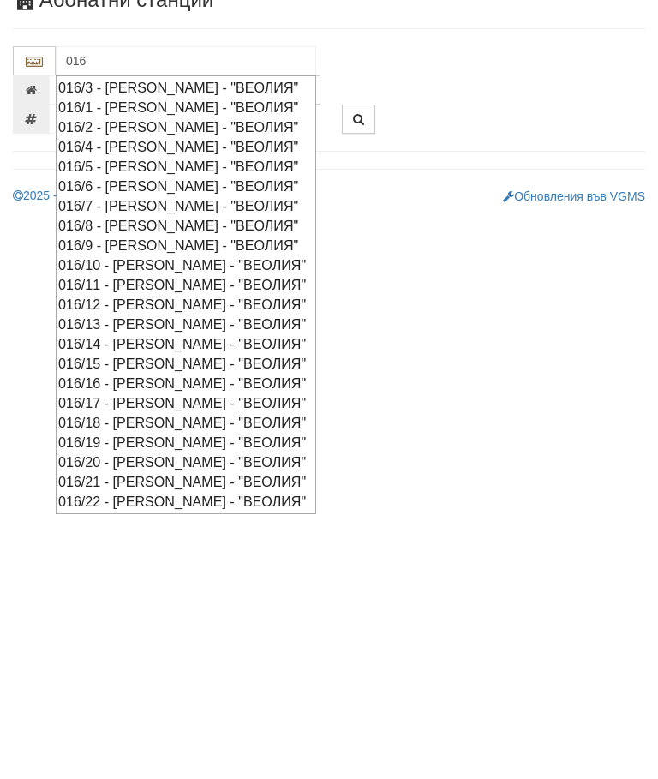
click at [178, 488] on div "016/16 - [PERSON_NAME] - "ВЕОЛИЯ"" at bounding box center [185, 498] width 255 height 20
type input "016/16 - [PERSON_NAME] - "ВЕОЛИЯ""
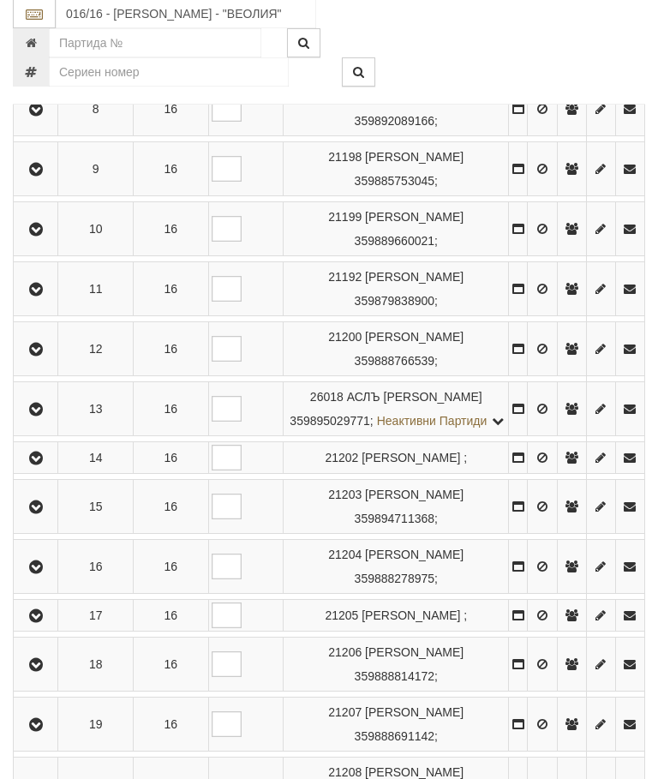
scroll to position [731, 0]
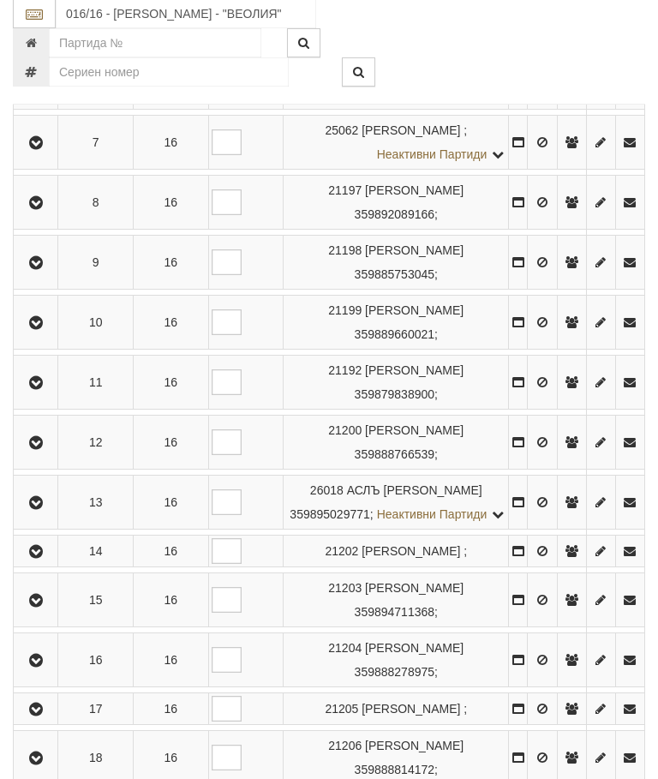
click at [40, 450] on icon "button" at bounding box center [36, 444] width 21 height 12
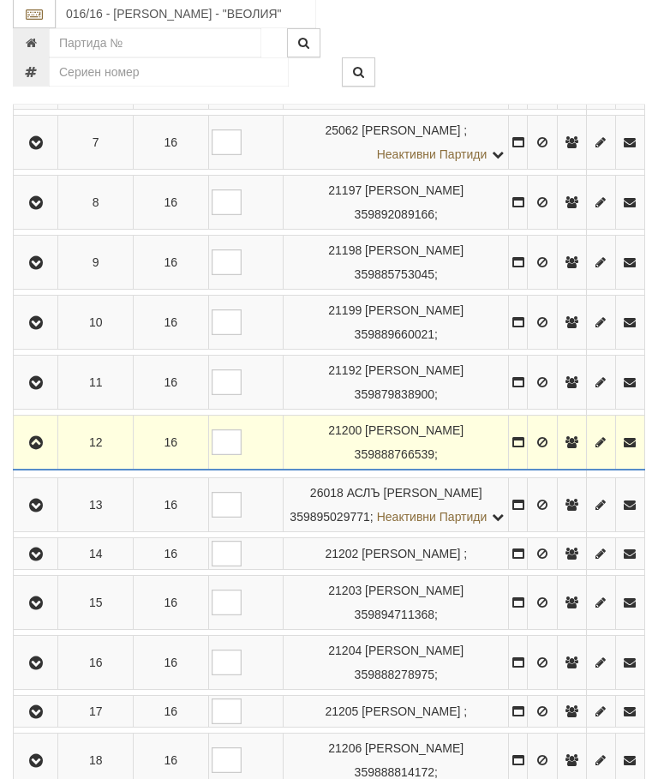
scroll to position [732, 0]
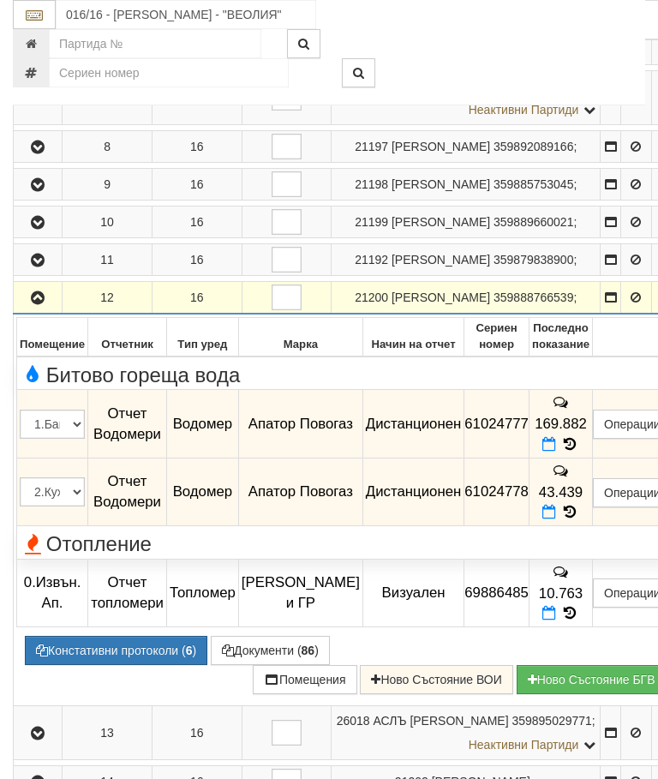
click at [33, 304] on icon "button" at bounding box center [37, 298] width 21 height 12
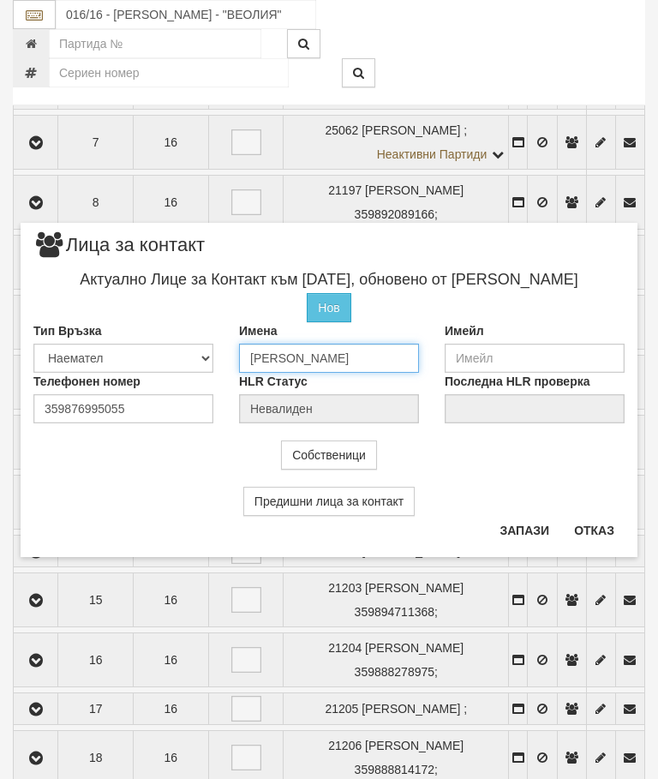
click at [301, 352] on input "Илия" at bounding box center [329, 358] width 180 height 29
type input "И"
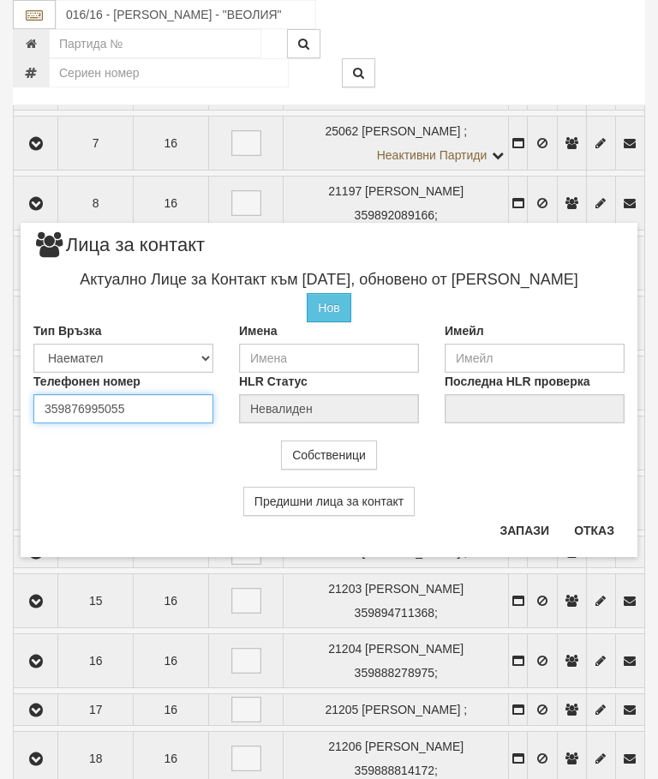
click at [151, 405] on div "Телефонен номер 359876995055" at bounding box center [124, 398] width 206 height 51
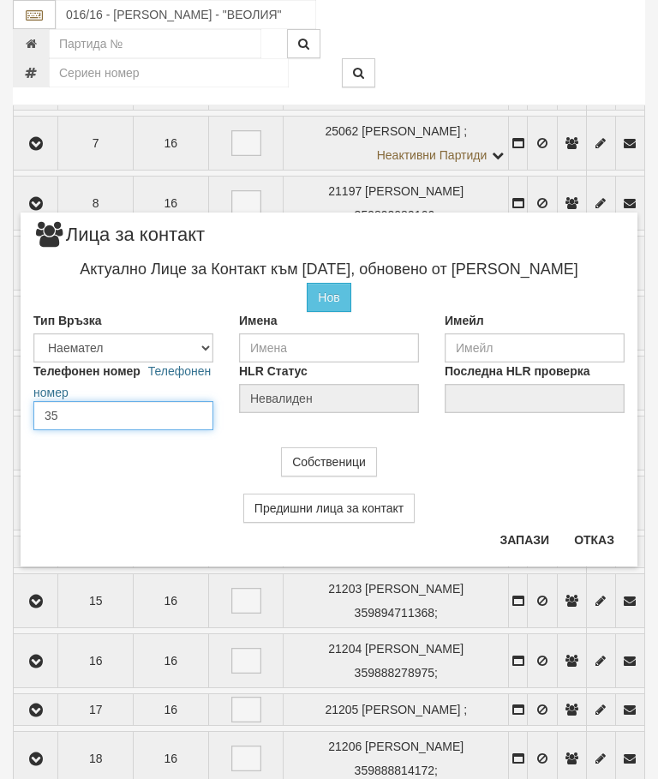
type input "3"
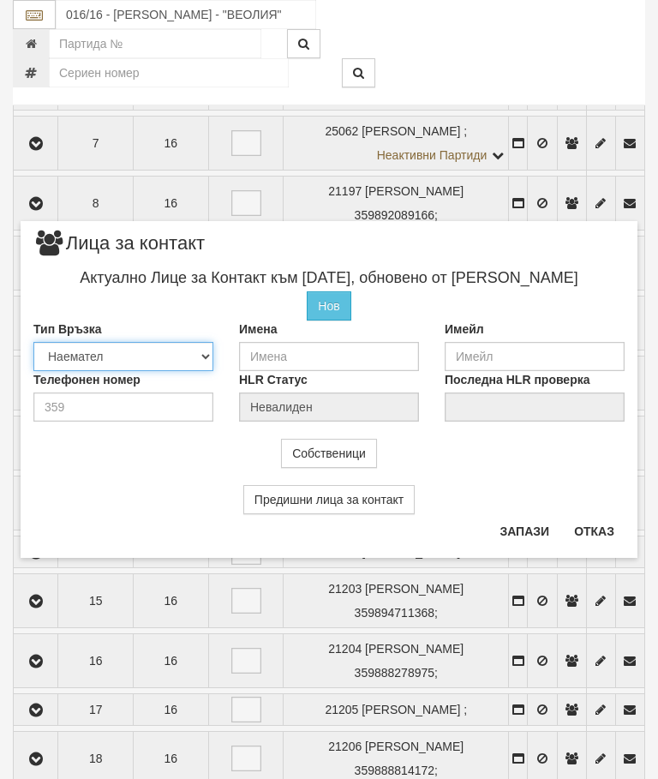
click at [115, 349] on select "Собственик Наемател Роднина Съсед Приятел" at bounding box center [123, 356] width 180 height 29
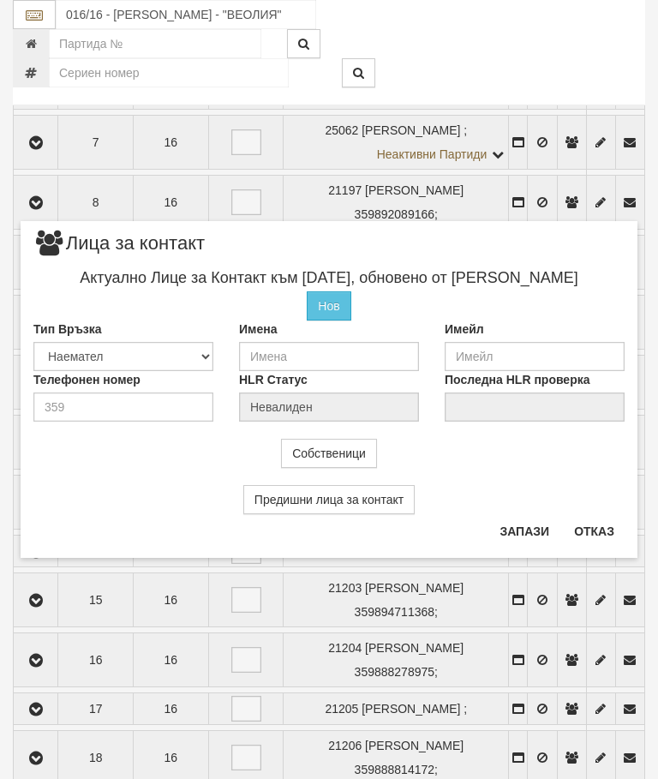
click at [521, 534] on button "Запази" at bounding box center [524, 531] width 70 height 27
click at [298, 345] on input "text" at bounding box center [329, 356] width 180 height 29
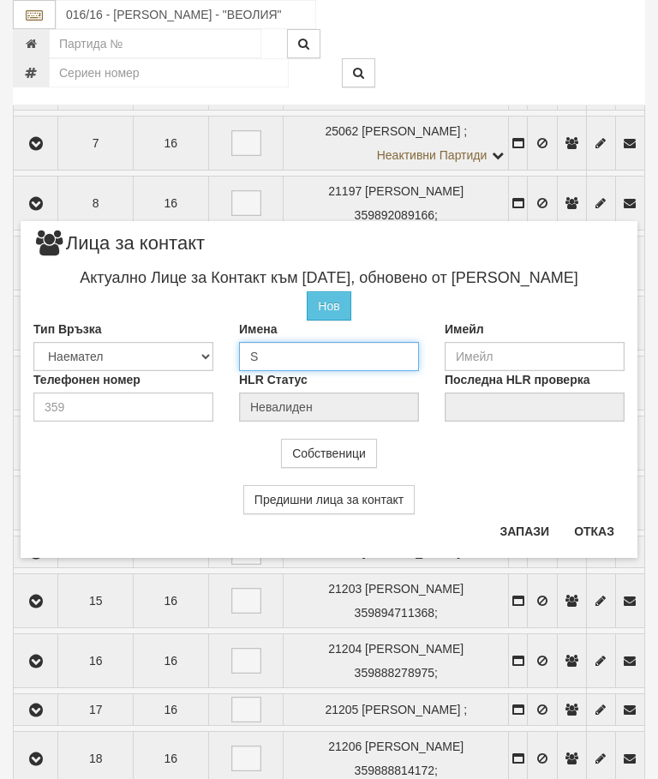
type input "S"
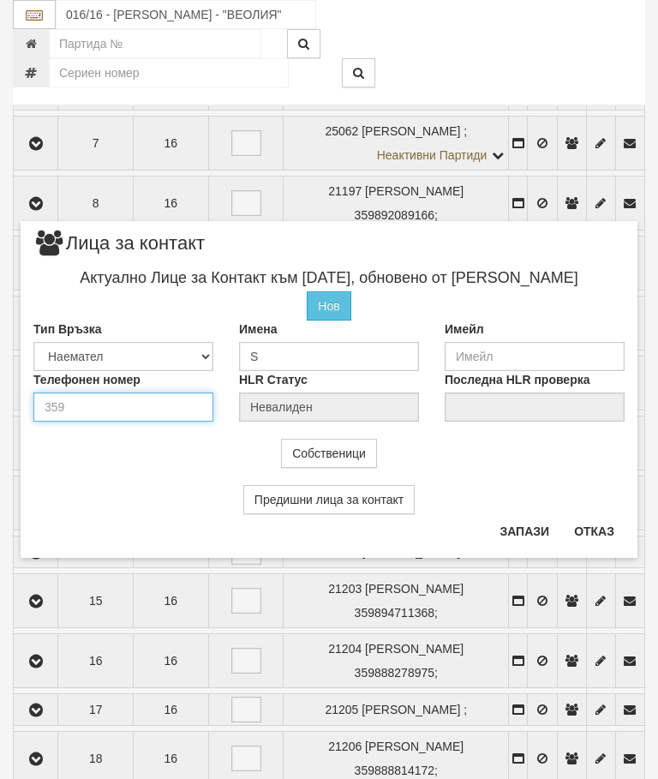
click at [89, 405] on input "number" at bounding box center [123, 406] width 180 height 29
type input "0"
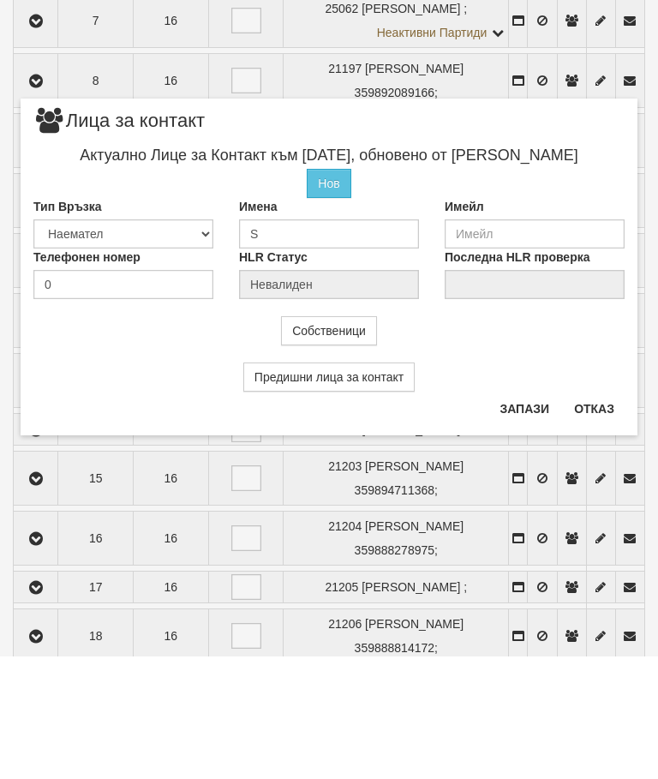
click at [516, 518] on button "Запази" at bounding box center [524, 531] width 70 height 27
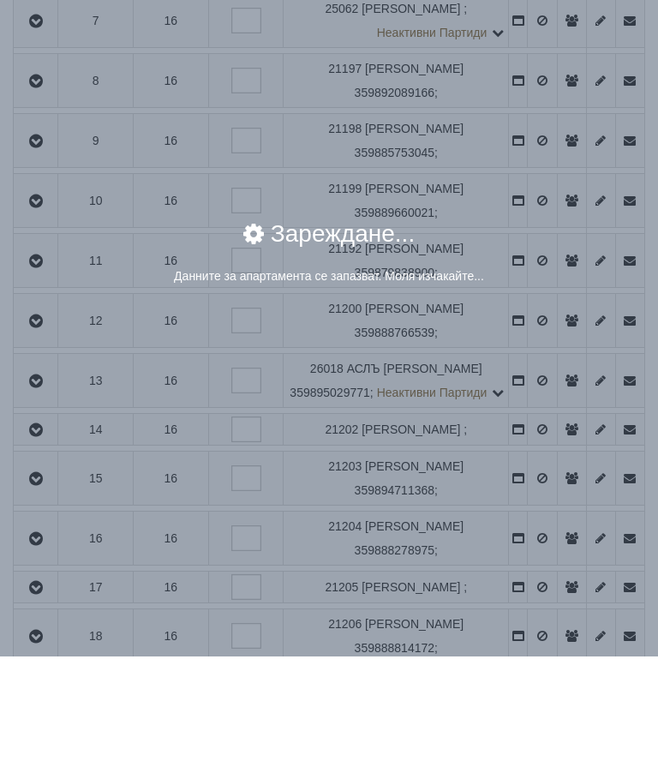
scroll to position [854, 0]
